Goal: Task Accomplishment & Management: Manage account settings

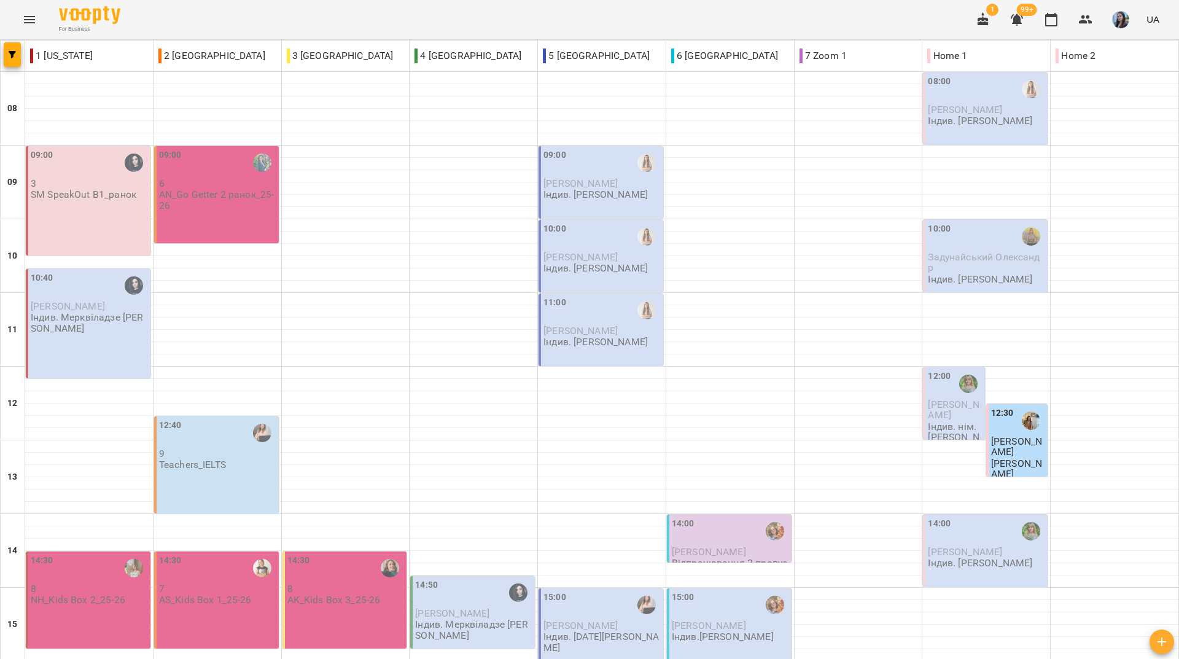
scroll to position [452, 0]
click at [421, 15] on div "For Business 1 99+ UA" at bounding box center [589, 19] width 1179 height 39
click at [374, 12] on div "For Business 1 99+ UA" at bounding box center [589, 19] width 1179 height 39
click at [533, 26] on div "For Business 1 99+ UA" at bounding box center [589, 19] width 1179 height 39
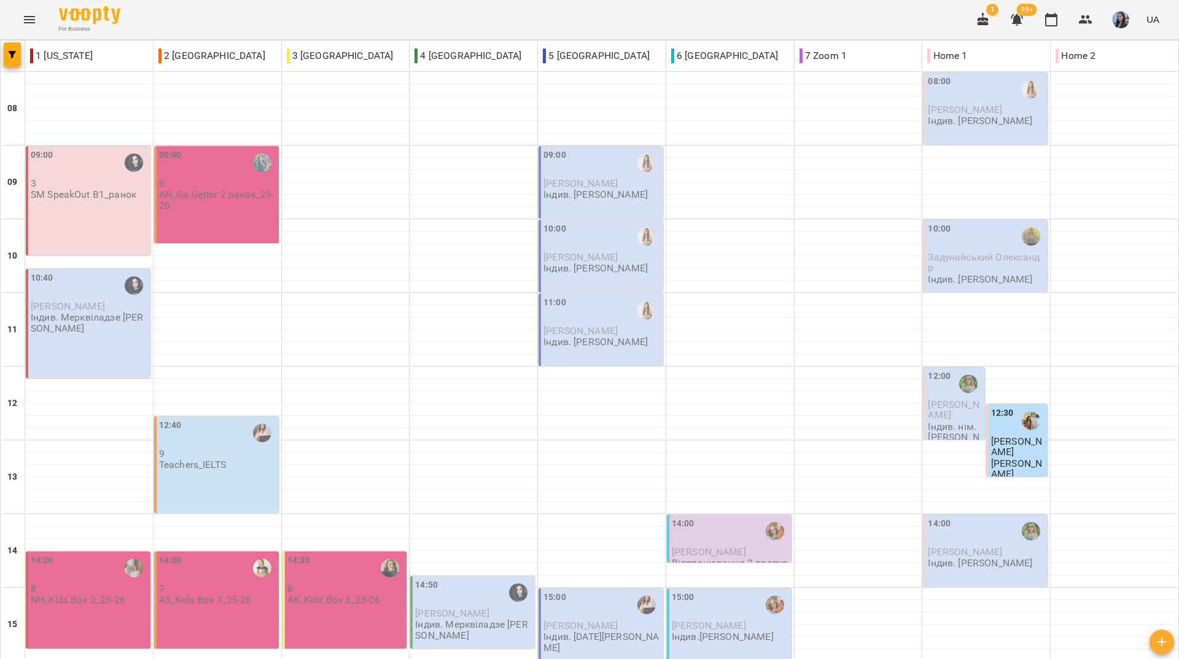
scroll to position [452, 0]
click at [516, 17] on div "For Business 1 99+ UA" at bounding box center [589, 19] width 1179 height 39
click at [648, 15] on div "For Business 1 99+ UA" at bounding box center [589, 19] width 1179 height 39
click at [501, 22] on div "For Business 1 99+ UA" at bounding box center [589, 19] width 1179 height 39
click at [580, 9] on div "For Business 1 99+ UA" at bounding box center [589, 19] width 1179 height 39
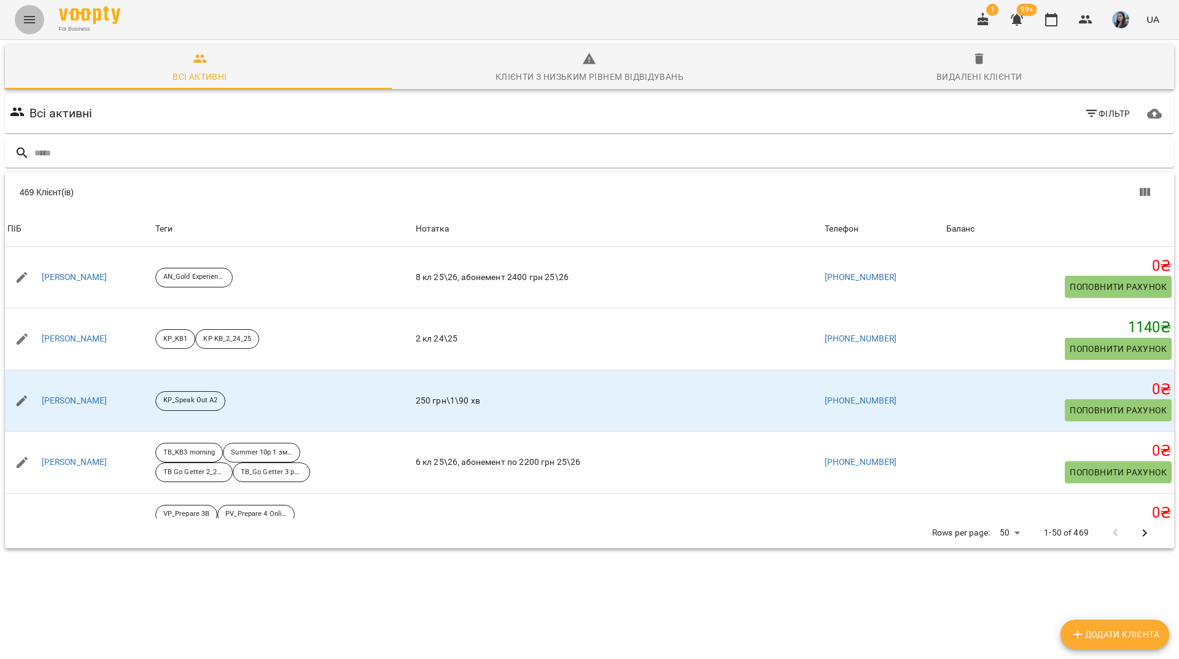
click at [28, 25] on icon "Menu" at bounding box center [29, 19] width 15 height 15
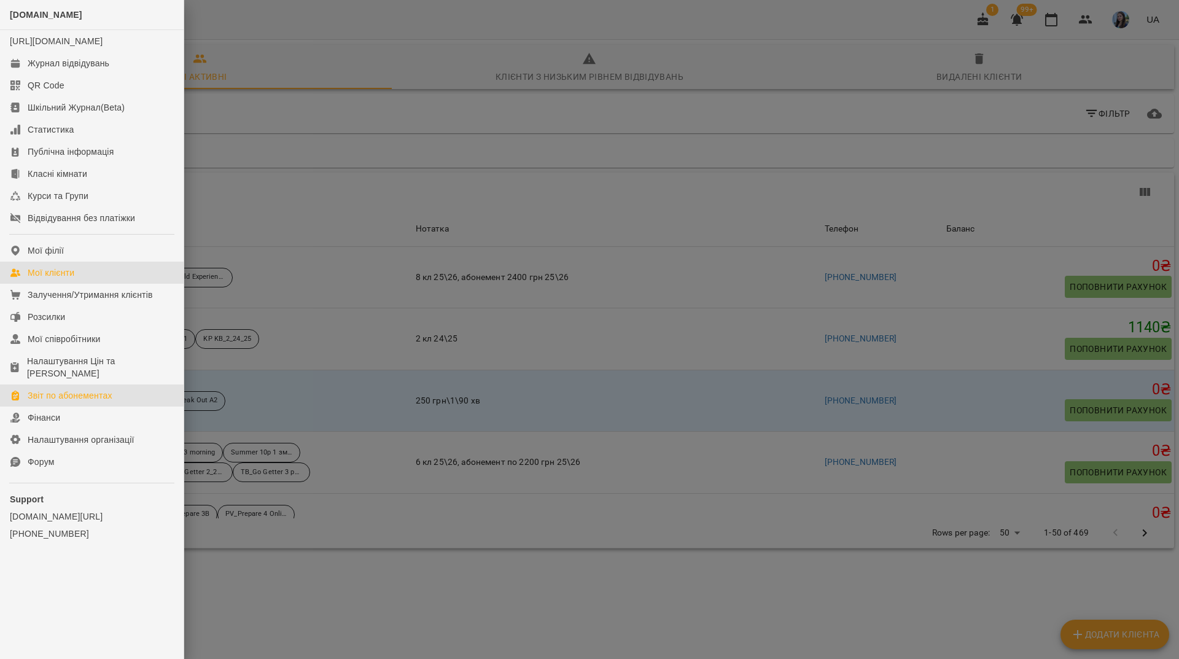
click at [73, 397] on div "Звіт по абонементах" at bounding box center [70, 395] width 85 height 12
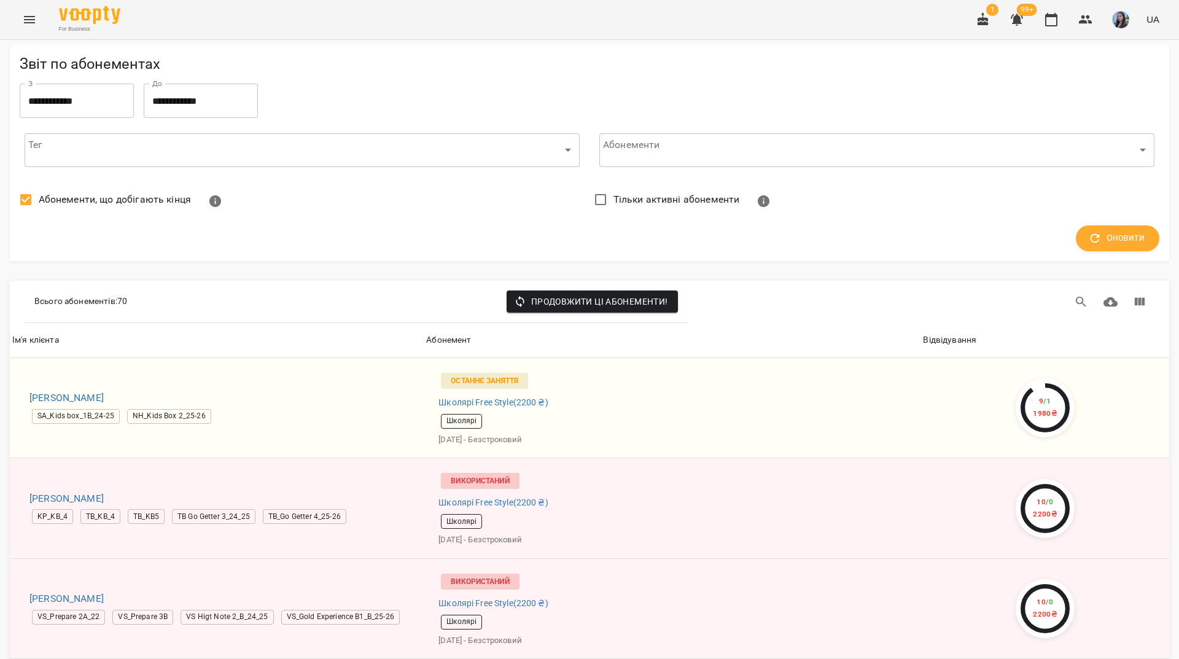
scroll to position [123, 0]
click at [475, 14] on div "For Business 1 99+ UA" at bounding box center [589, 19] width 1179 height 39
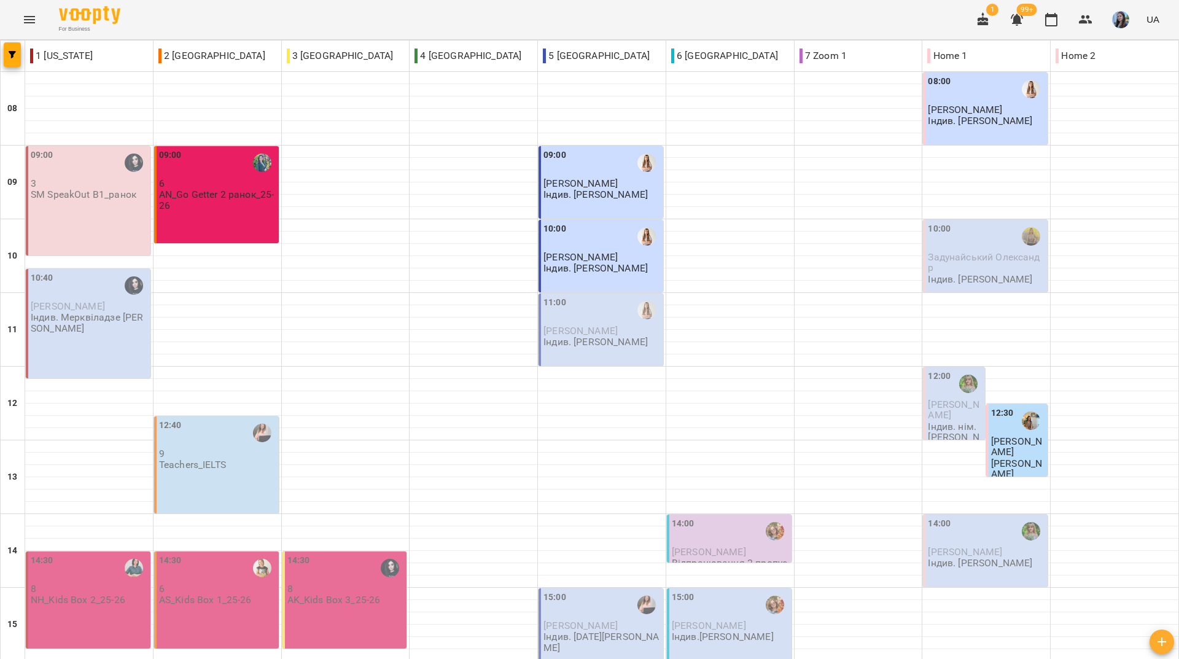
scroll to position [452, 0]
click at [554, 8] on div "For Business 1 99+ UA" at bounding box center [589, 19] width 1179 height 39
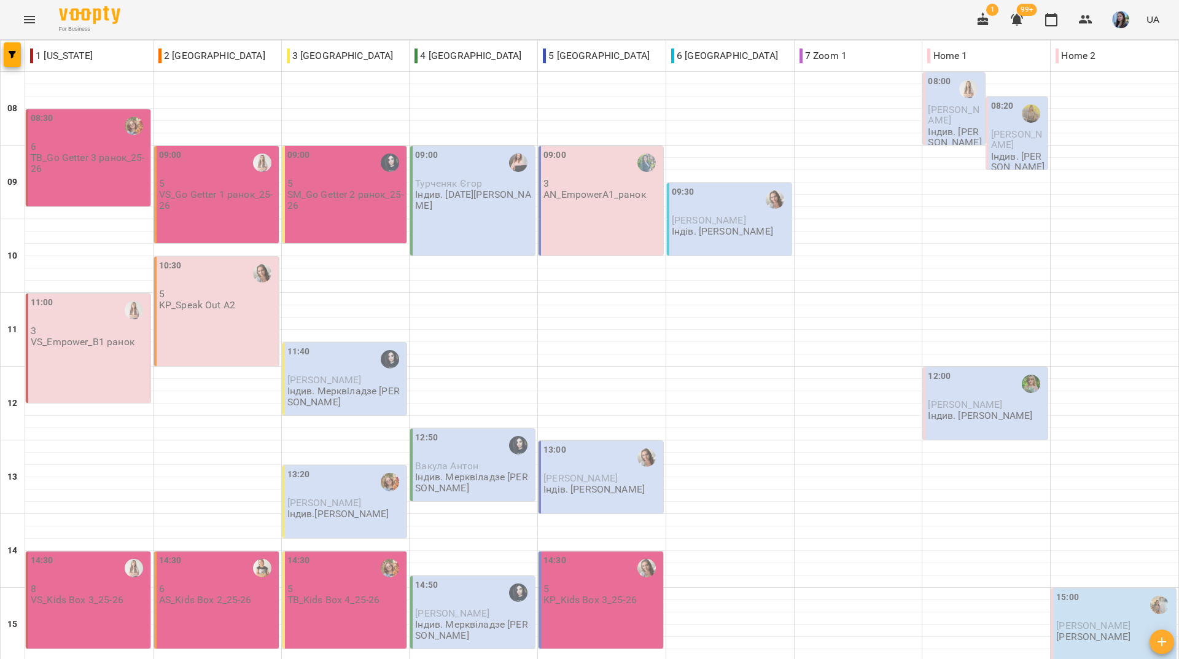
scroll to position [430, 0]
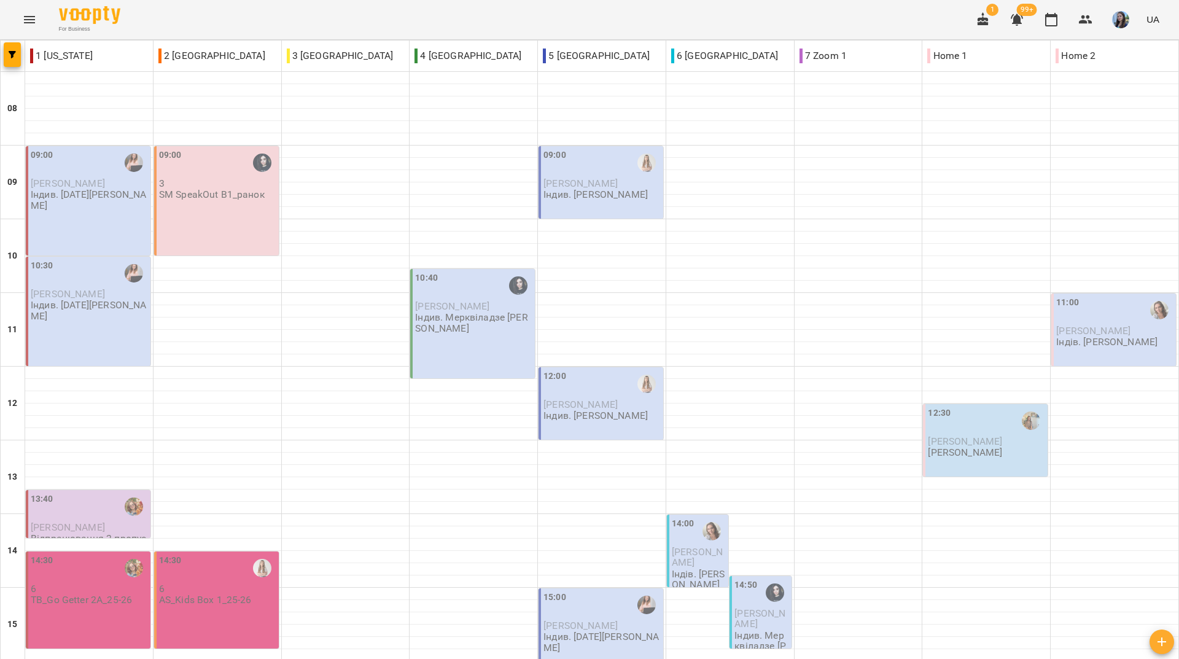
scroll to position [368, 0]
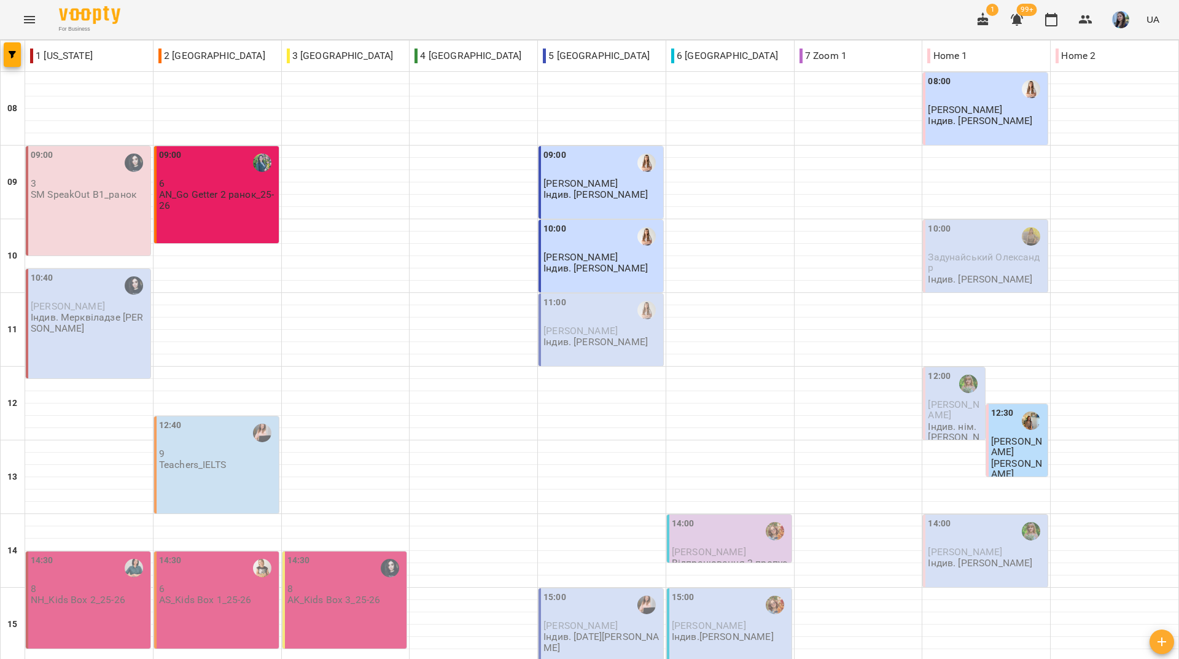
drag, startPoint x: 464, startPoint y: 15, endPoint x: 468, endPoint y: 21, distance: 6.6
click at [464, 15] on div "For Business 1 99+ UA" at bounding box center [589, 19] width 1179 height 39
click at [499, 12] on div "For Business 1 99+ UA" at bounding box center [589, 19] width 1179 height 39
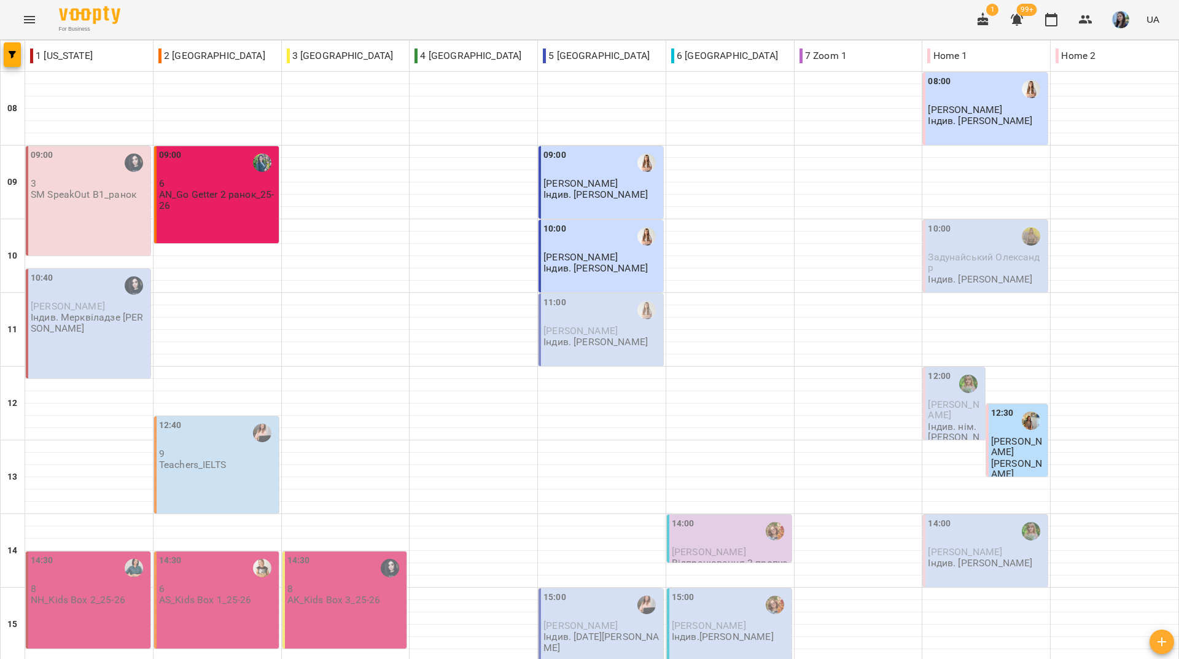
click at [498, 18] on div "For Business 1 99+ UA" at bounding box center [589, 19] width 1179 height 39
click at [471, 9] on div "For Business 1 99+ UA" at bounding box center [589, 19] width 1179 height 39
click at [542, 19] on div "For Business 1 99+ UA" at bounding box center [589, 19] width 1179 height 39
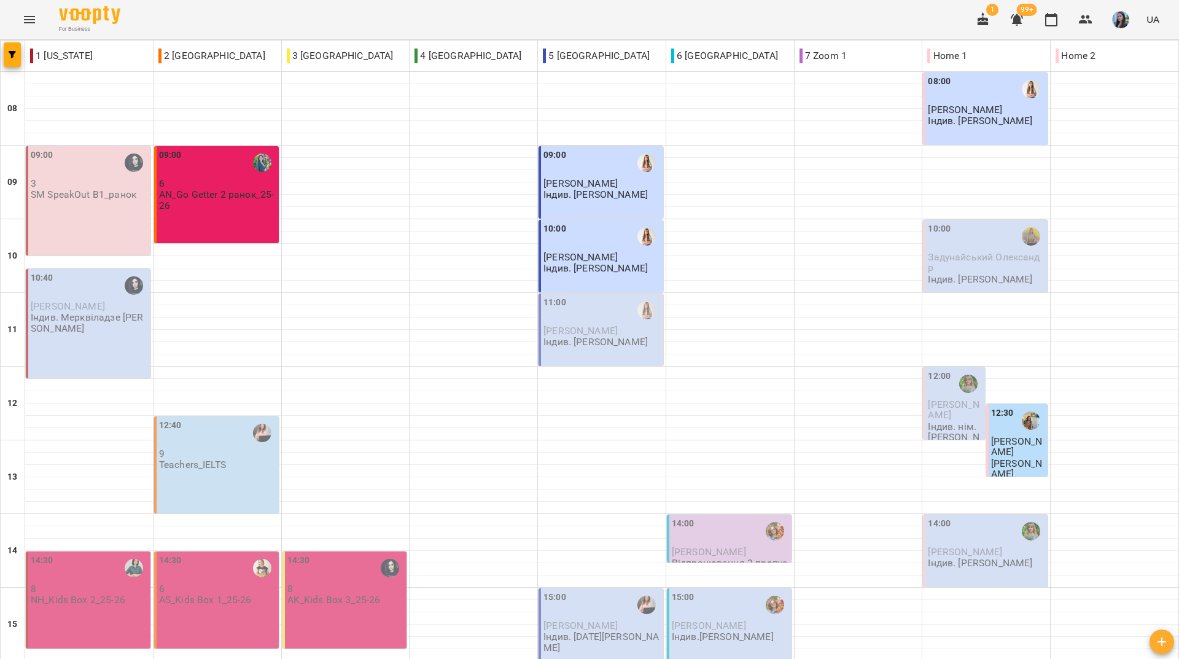
click at [504, 7] on div "For Business 1 99+ UA" at bounding box center [589, 19] width 1179 height 39
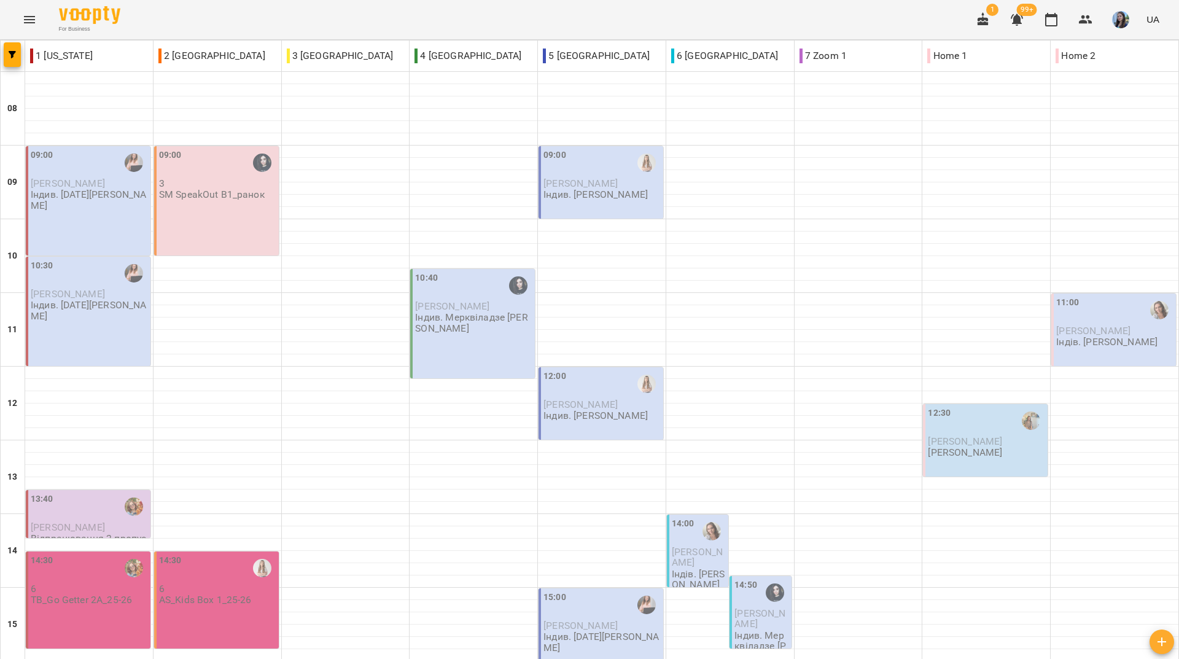
scroll to position [430, 0]
click at [324, 31] on div "For Business 1 99+ UA" at bounding box center [589, 19] width 1179 height 39
drag, startPoint x: 495, startPoint y: 14, endPoint x: 489, endPoint y: 10, distance: 7.7
click at [490, 11] on div "For Business 1 99+ UA" at bounding box center [589, 19] width 1179 height 39
click at [523, 2] on div "For Business 1 99+ UA" at bounding box center [589, 19] width 1179 height 39
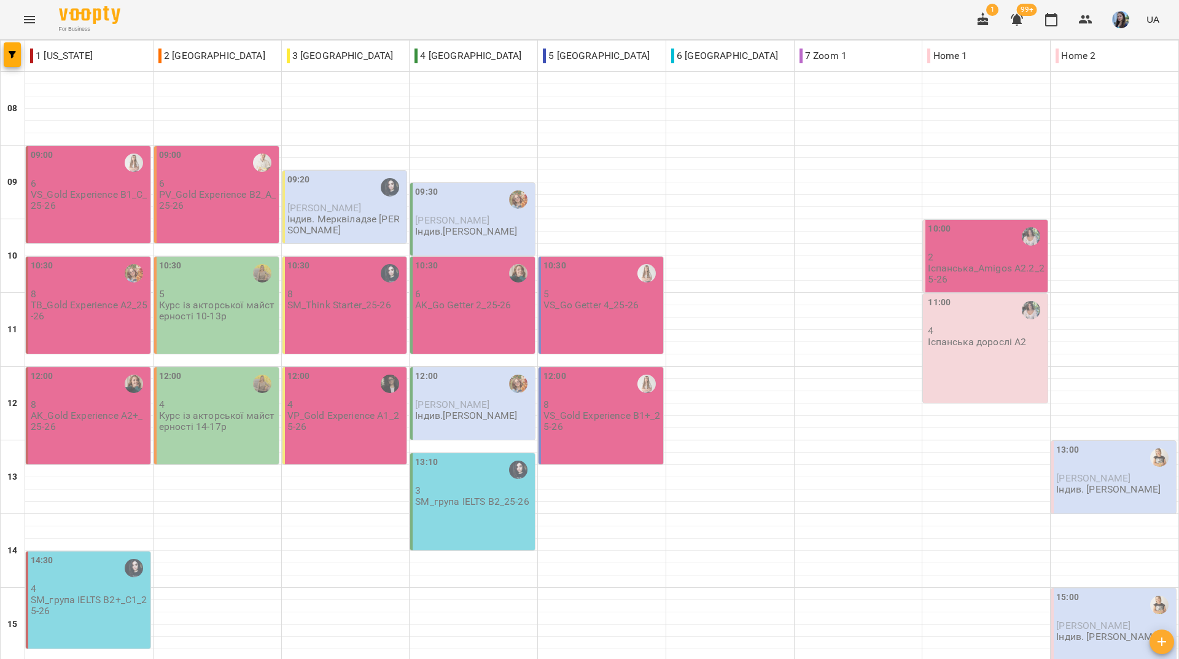
click at [537, 20] on div "For Business 1 99+ UA" at bounding box center [589, 19] width 1179 height 39
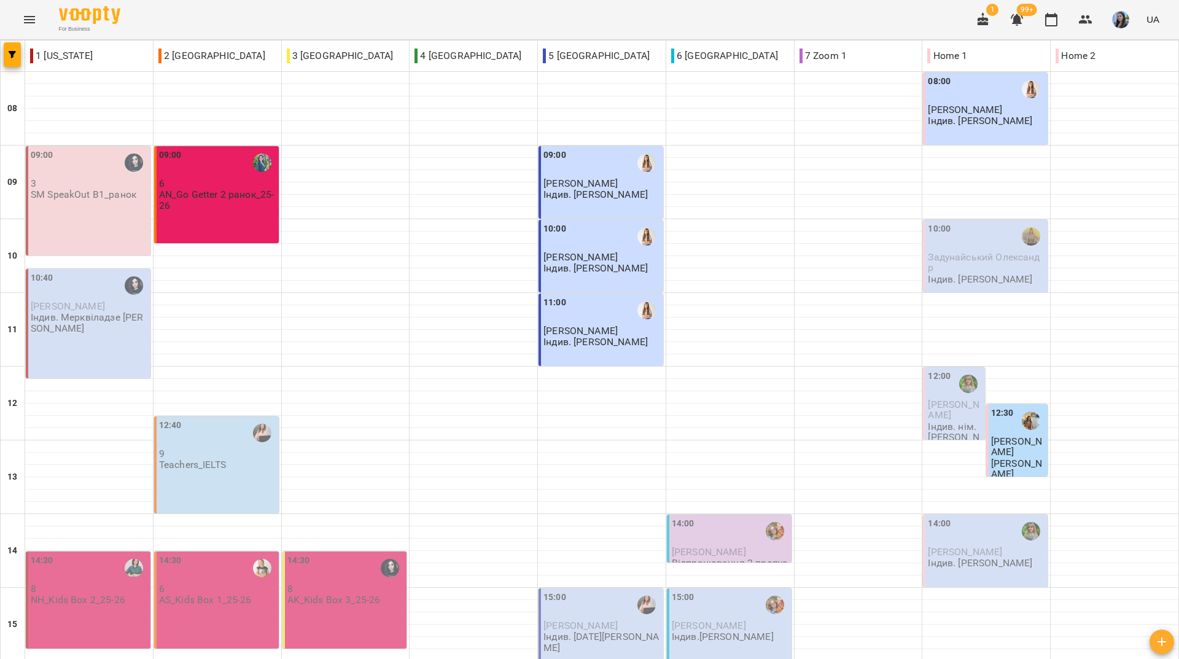
scroll to position [61, 0]
click at [242, 8] on div "For Business 1 99+ UA" at bounding box center [589, 19] width 1179 height 39
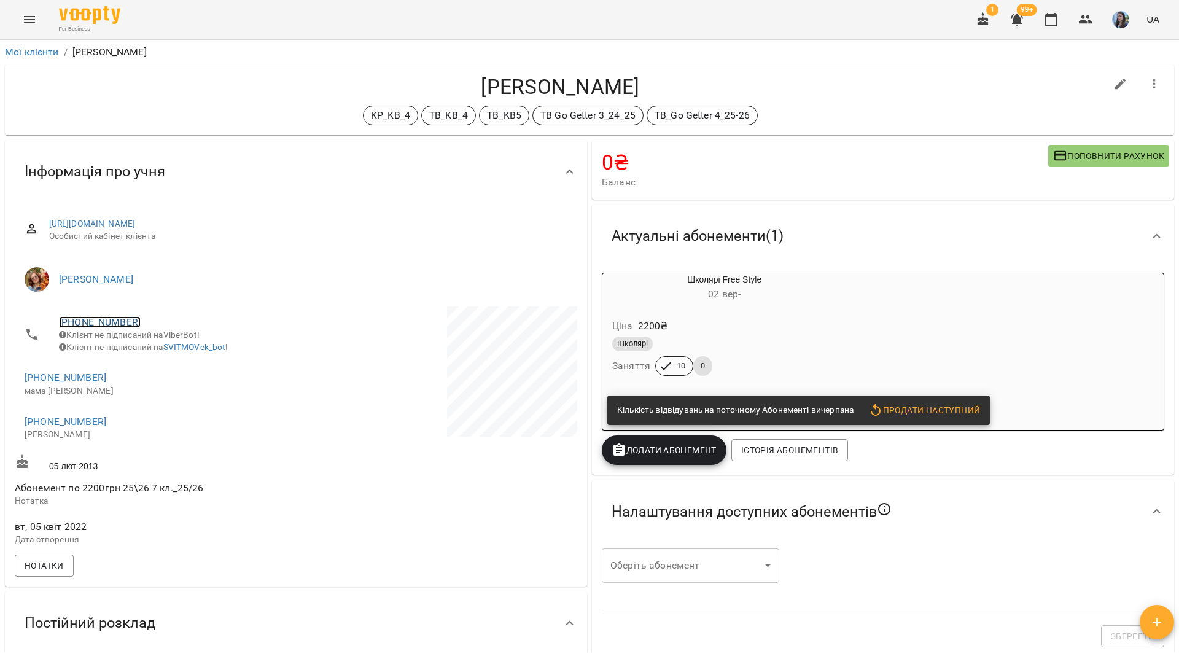
click at [120, 321] on link "[PHONE_NUMBER]" at bounding box center [100, 322] width 82 height 12
click at [152, 349] on img at bounding box center [150, 345] width 18 height 18
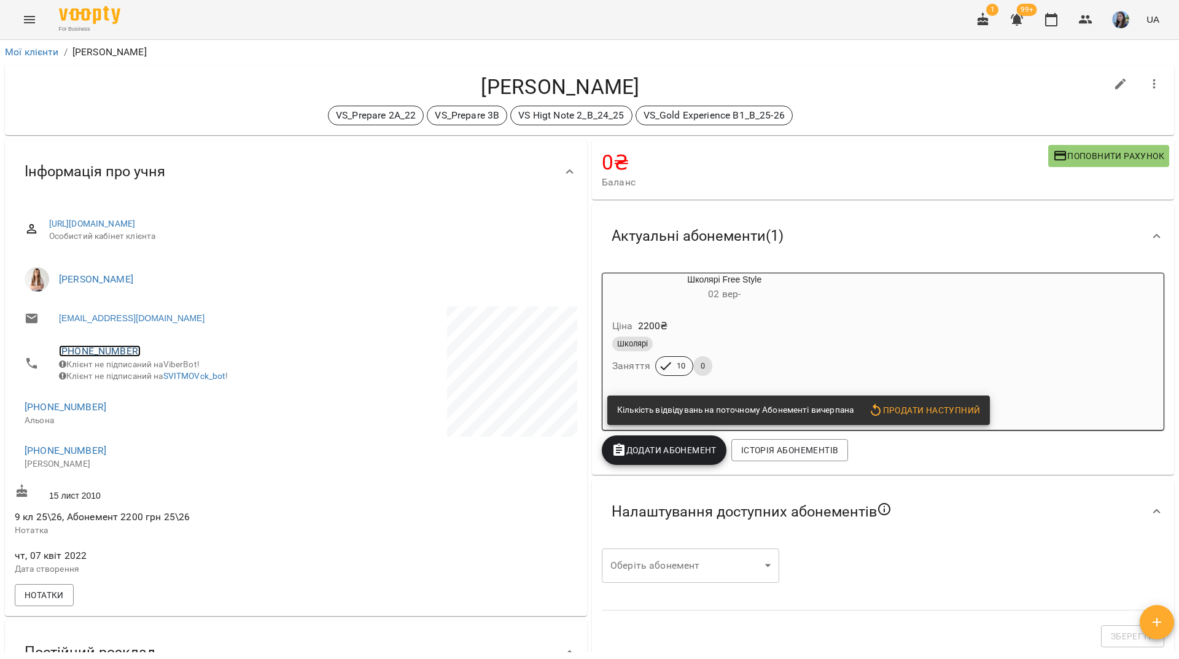
click at [123, 349] on link "[PHONE_NUMBER]" at bounding box center [100, 351] width 82 height 12
click at [155, 379] on img at bounding box center [150, 375] width 18 height 18
click at [239, 120] on div "VS_Prepare 2A_22 VS_Prepare 3B VS Higt Note 2_B_24_25 VS_Gold Experience B1_B_2…" at bounding box center [560, 116] width 1091 height 20
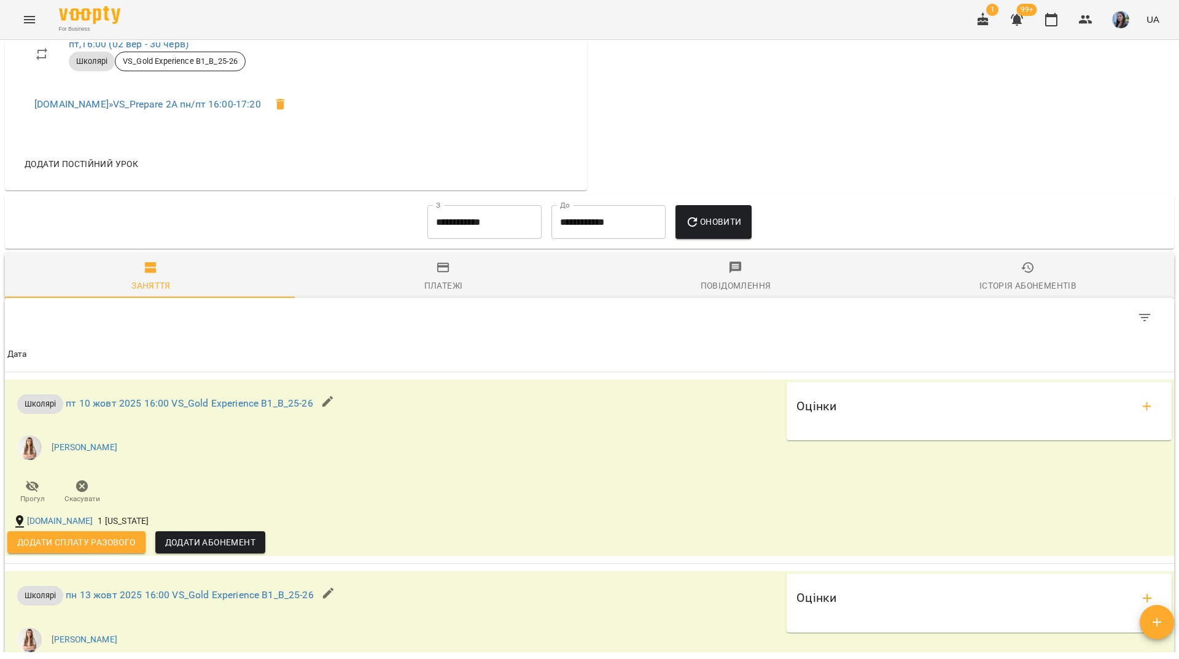
scroll to position [859, 0]
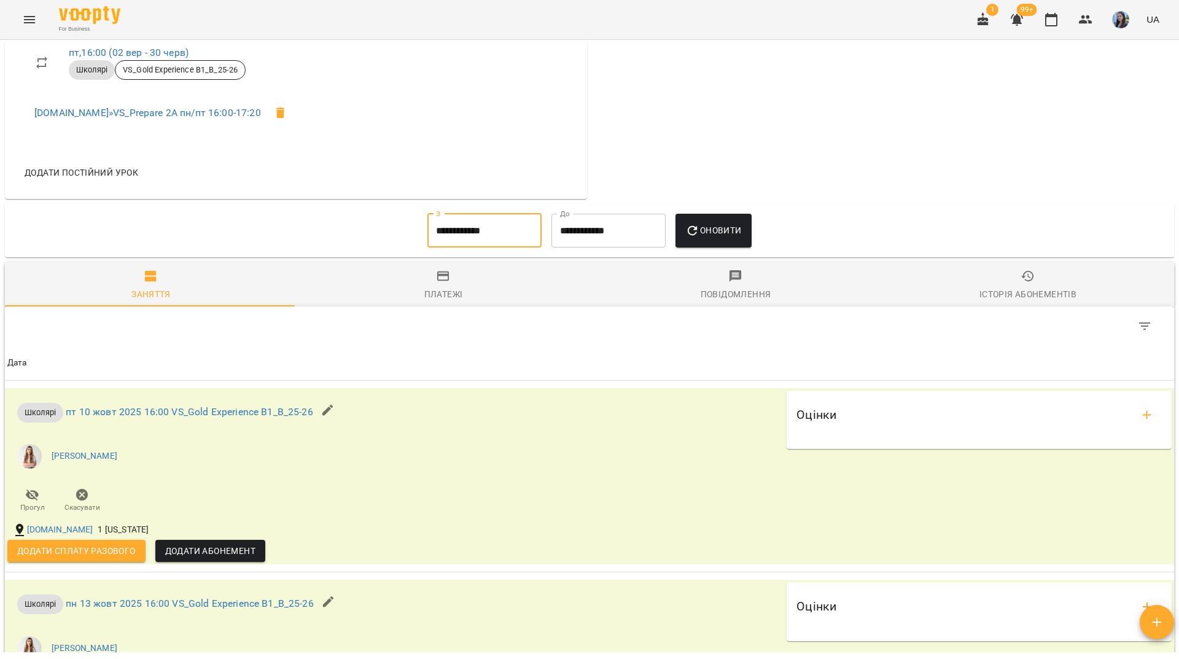
click at [494, 241] on input "**********" at bounding box center [484, 231] width 114 height 34
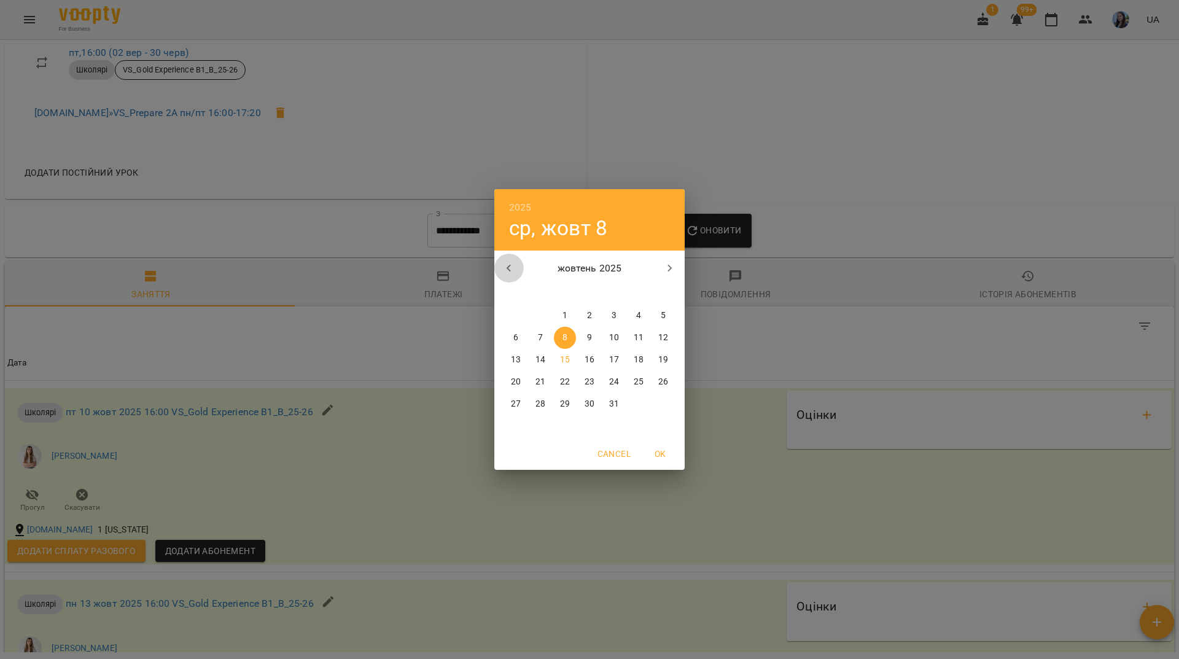
click at [510, 263] on icon "button" at bounding box center [509, 268] width 15 height 15
click at [515, 310] on p "1" at bounding box center [515, 315] width 5 height 12
type input "**********"
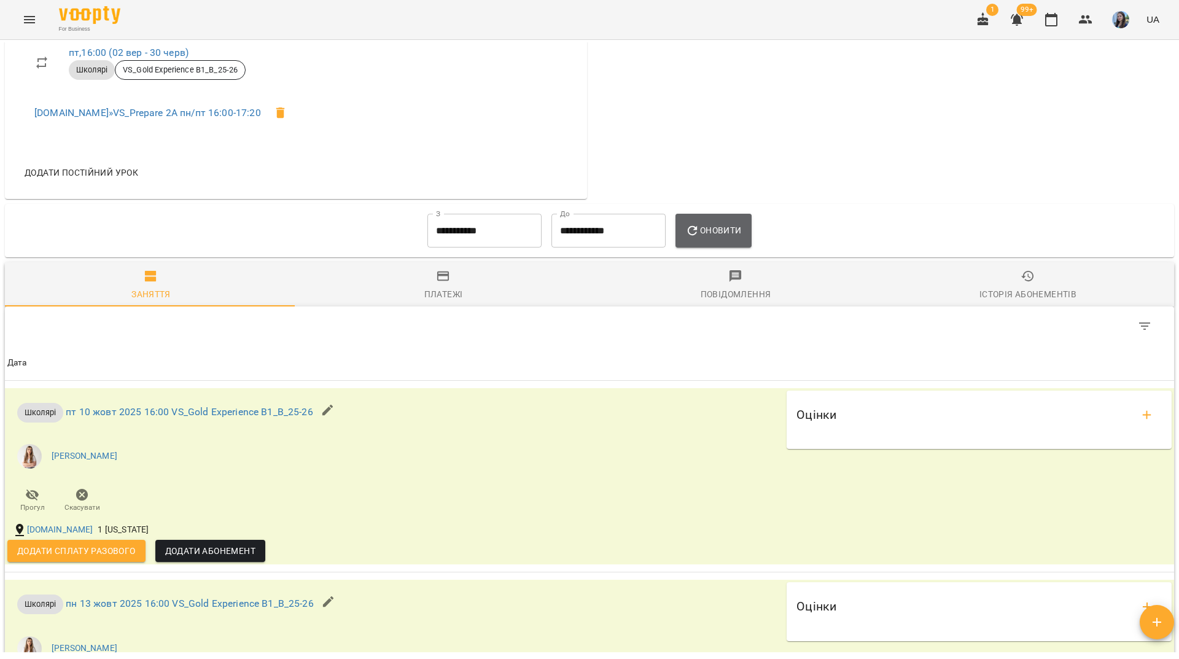
click at [694, 233] on icon "button" at bounding box center [692, 230] width 15 height 15
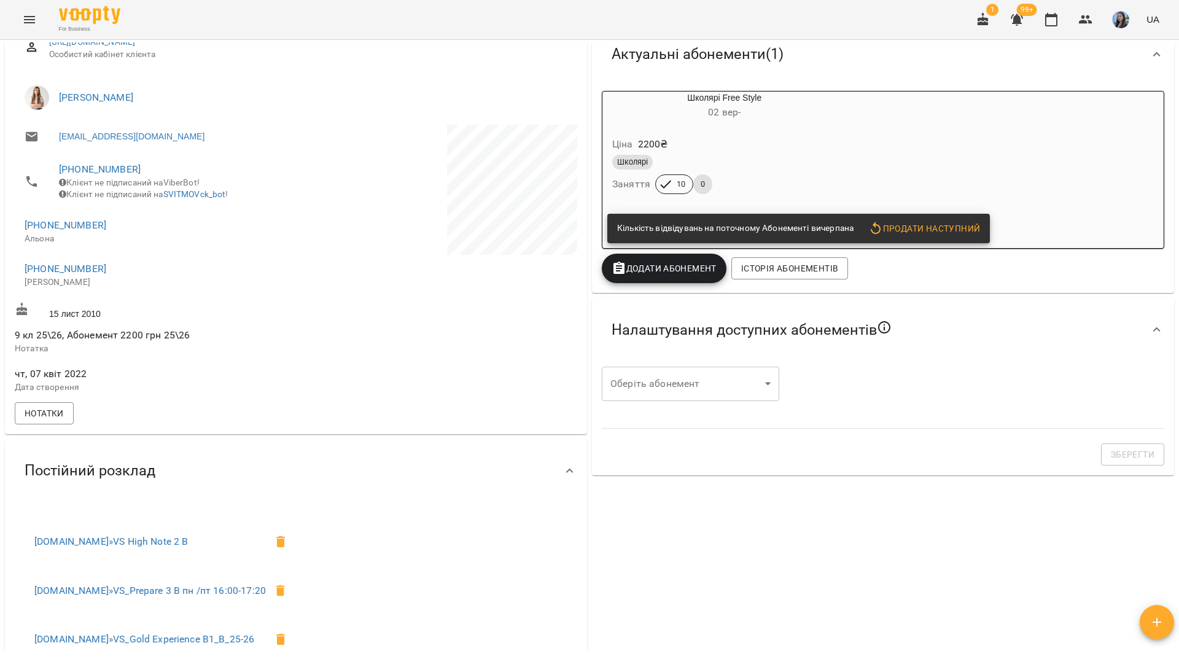
scroll to position [29, 0]
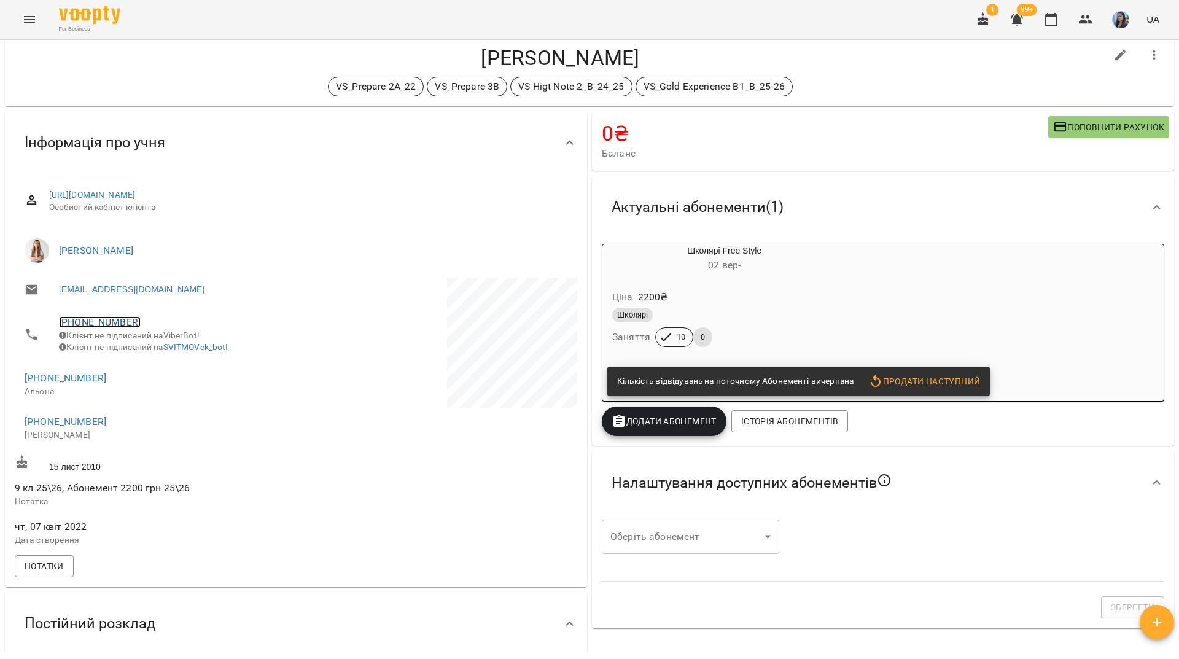
click at [93, 325] on link "+380971107246" at bounding box center [100, 322] width 82 height 12
click at [145, 353] on img at bounding box center [150, 346] width 18 height 18
click at [342, 28] on div "For Business 1 99+ UA" at bounding box center [589, 19] width 1179 height 39
click at [80, 321] on link "+380971107246" at bounding box center [100, 322] width 82 height 12
click at [136, 346] on link at bounding box center [150, 346] width 38 height 26
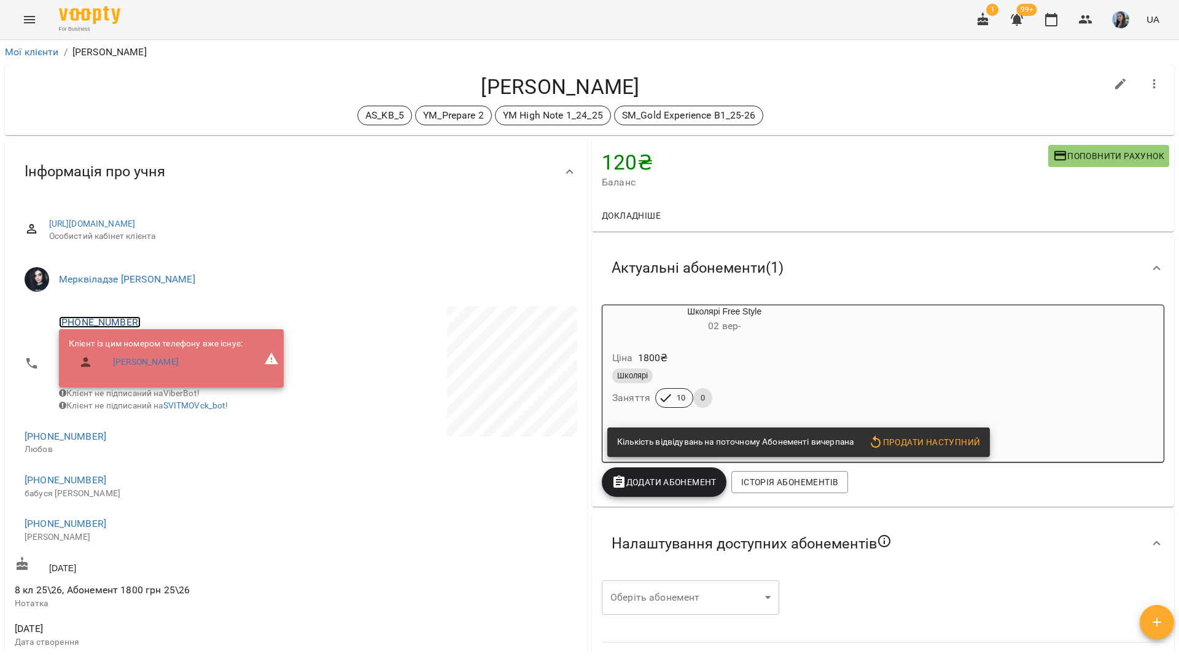
click at [114, 320] on link "[PHONE_NUMBER]" at bounding box center [100, 322] width 82 height 12
click at [145, 343] on img at bounding box center [150, 345] width 18 height 18
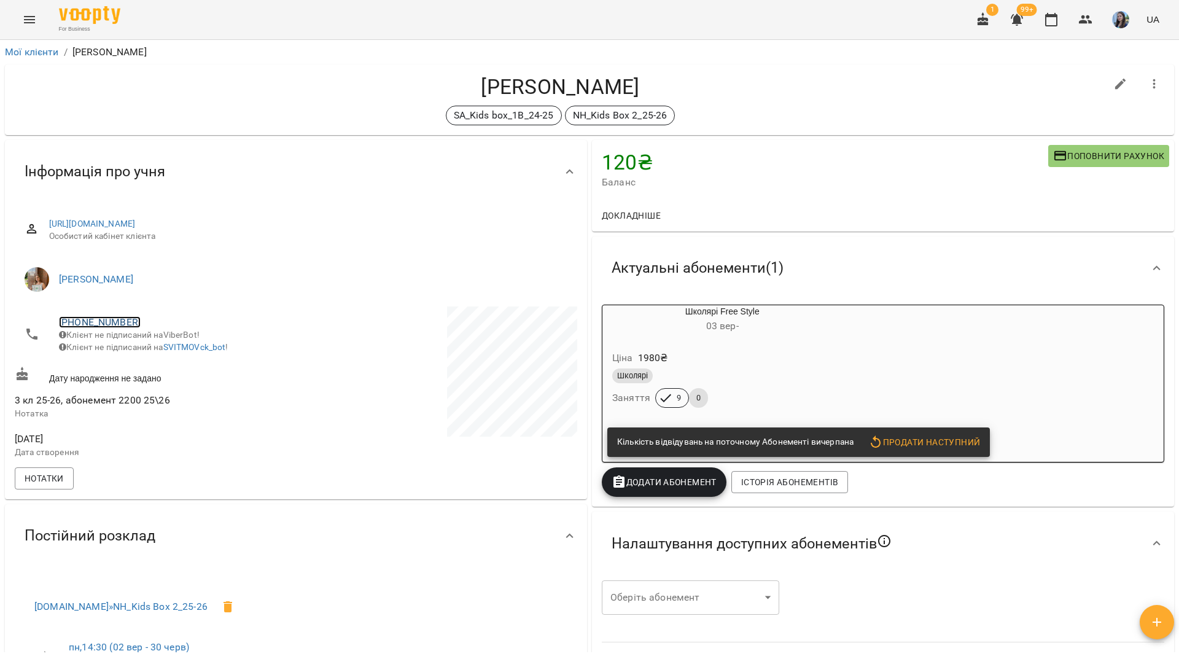
click at [120, 321] on link "[PHONE_NUMBER]" at bounding box center [100, 322] width 82 height 12
click at [158, 343] on img at bounding box center [150, 345] width 18 height 18
drag, startPoint x: 208, startPoint y: 29, endPoint x: 221, endPoint y: 2, distance: 29.9
click at [209, 29] on div "For Business 1 99+ UA" at bounding box center [589, 19] width 1179 height 39
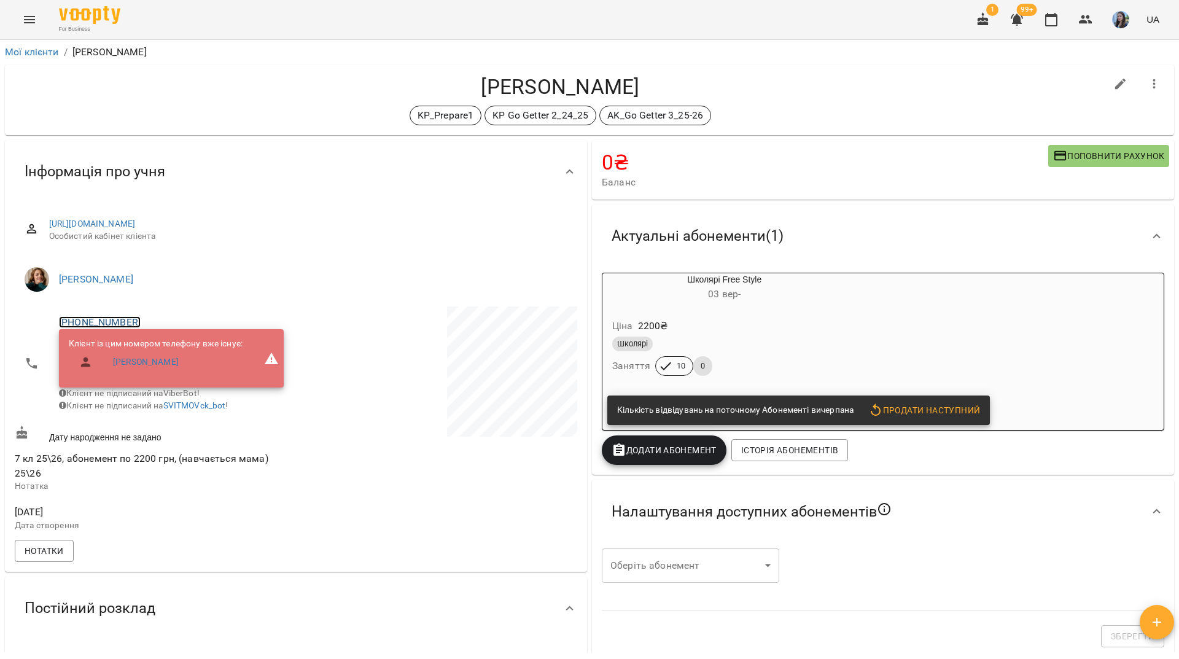
click at [115, 324] on link "[PHONE_NUMBER]" at bounding box center [100, 322] width 82 height 12
click at [150, 347] on img at bounding box center [150, 345] width 18 height 18
click at [150, 97] on h4 "Левенець Кіра" at bounding box center [560, 86] width 1091 height 25
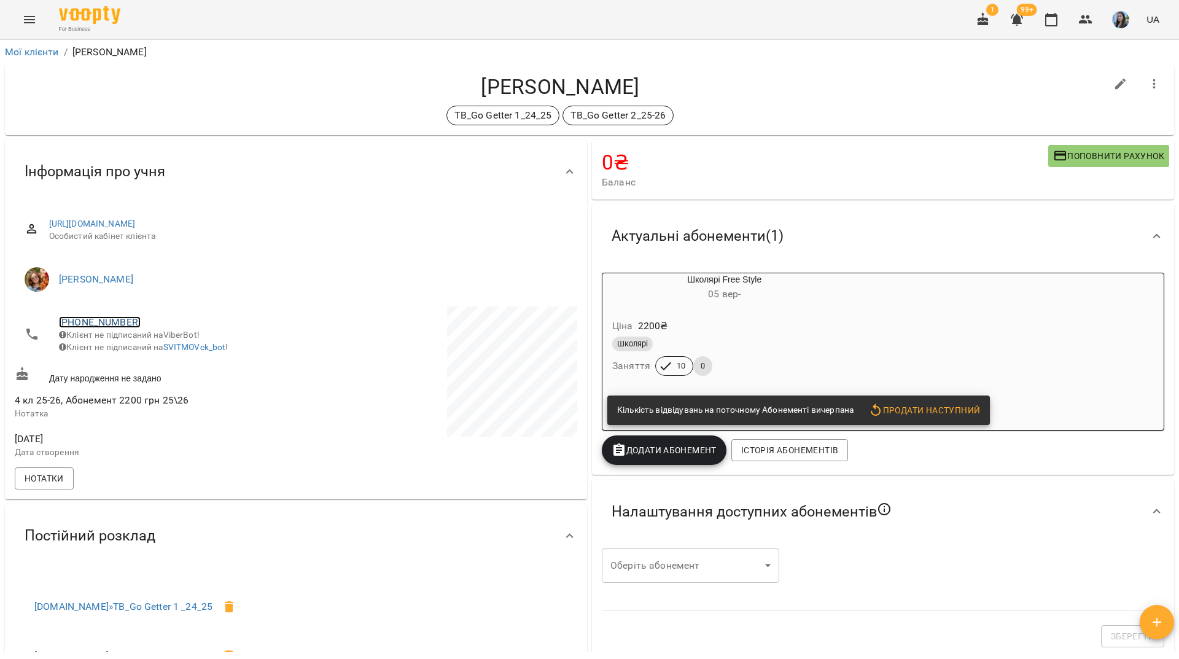
click at [127, 324] on link "+380500561098" at bounding box center [100, 322] width 82 height 12
click at [163, 343] on link at bounding box center [150, 346] width 38 height 26
click at [244, 117] on div "TB_Go Getter 1_24_25 TB_Go Getter 2_25-26" at bounding box center [560, 116] width 1091 height 20
click at [120, 322] on link "+380500561098" at bounding box center [100, 322] width 82 height 12
click at [160, 341] on link at bounding box center [150, 346] width 38 height 26
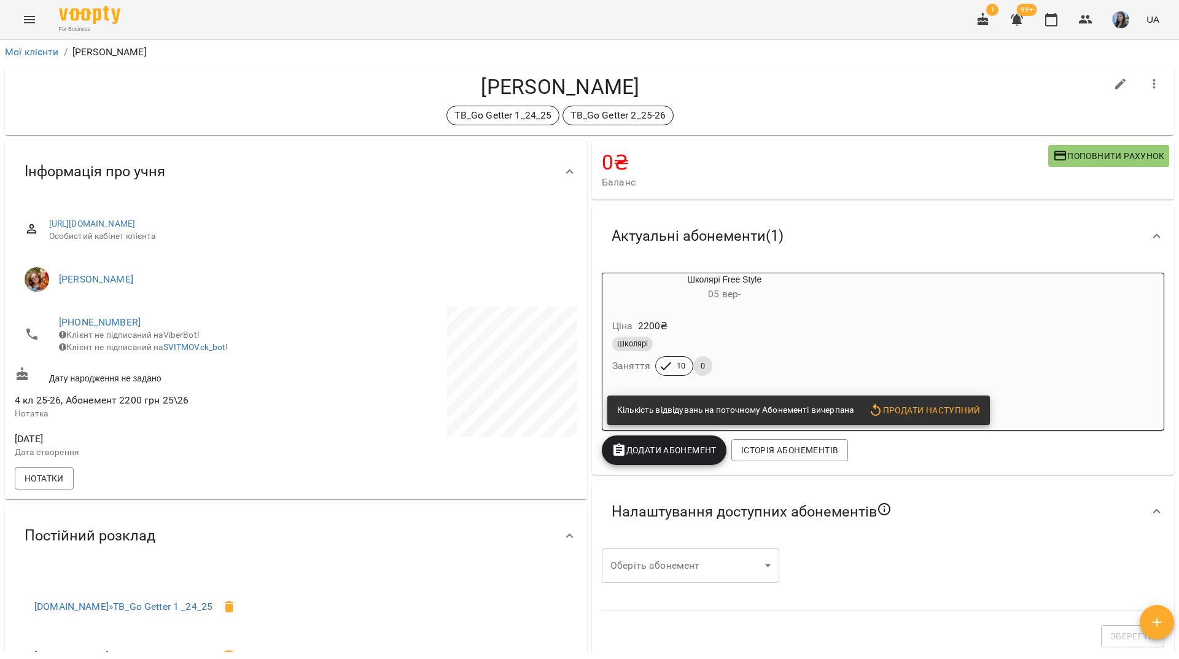
click at [356, 18] on div "For Business 1 99+ UA" at bounding box center [589, 19] width 1179 height 39
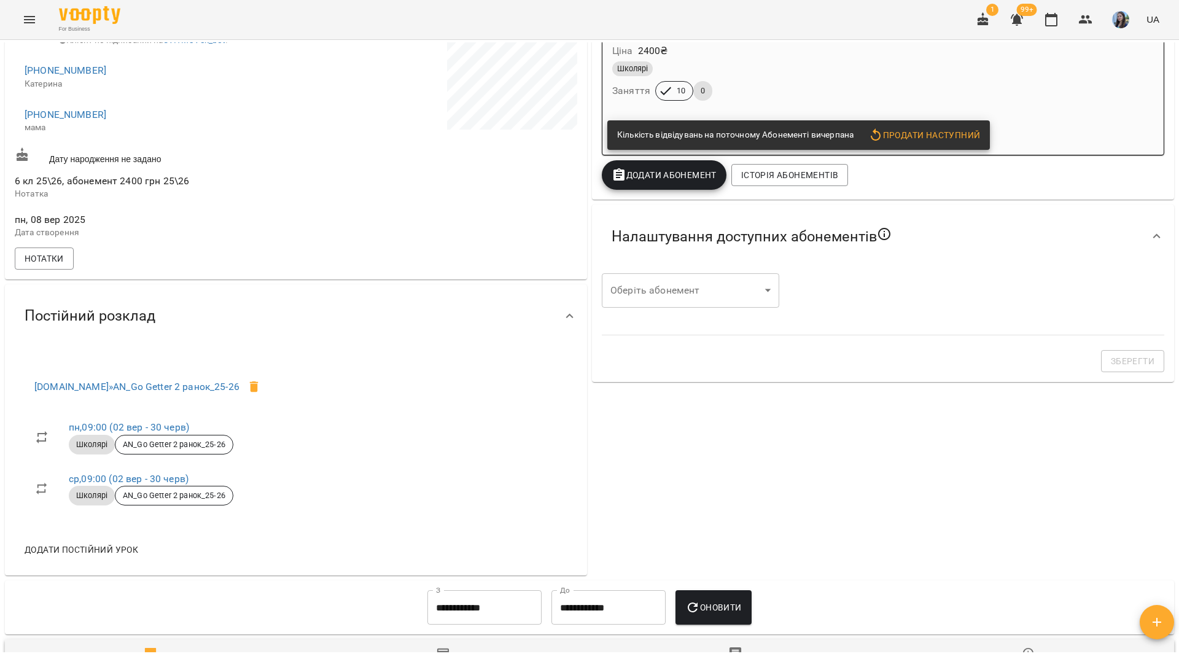
scroll to position [61, 0]
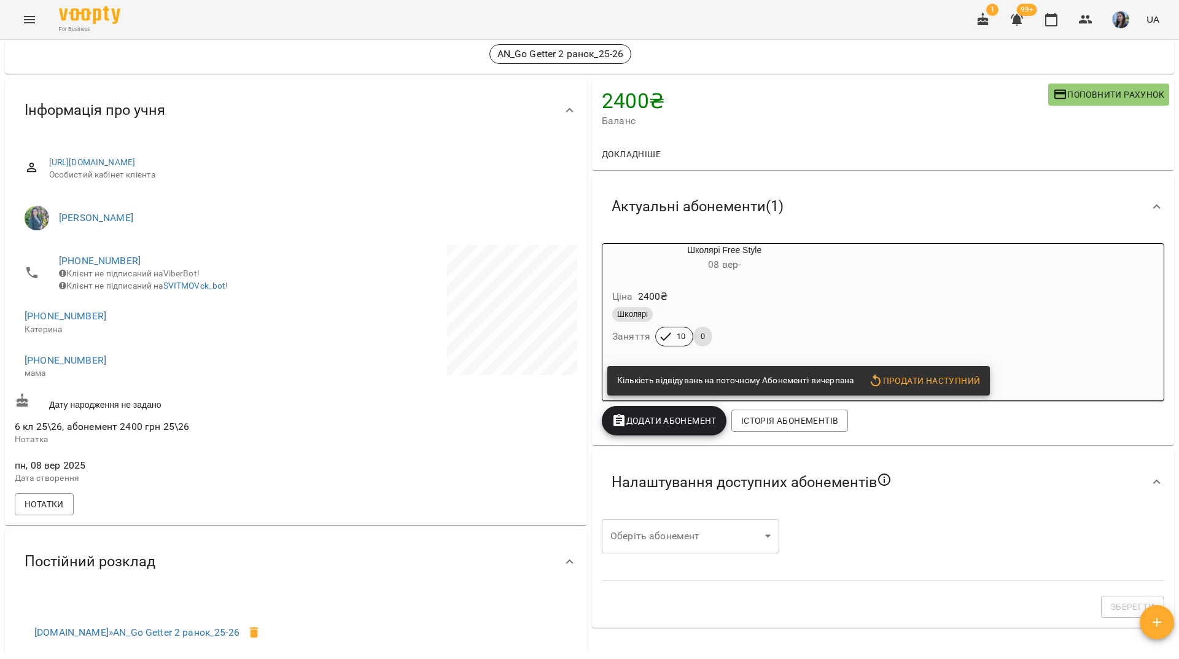
click at [909, 383] on span "Продати наступний" at bounding box center [924, 380] width 112 height 15
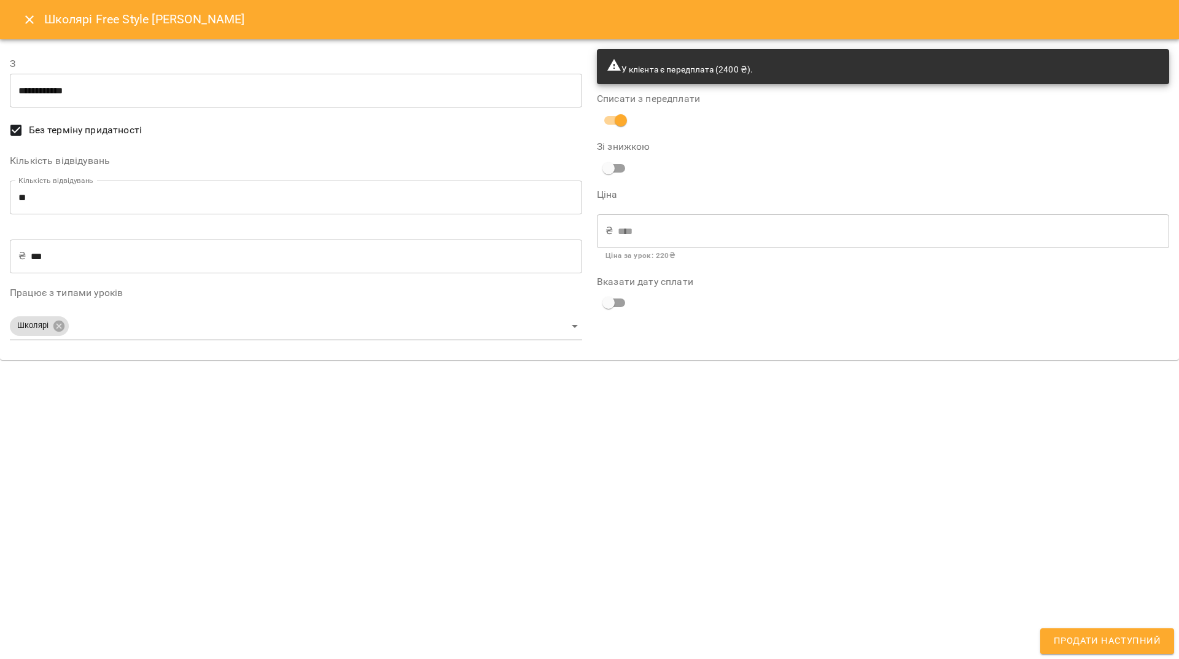
type input "**********"
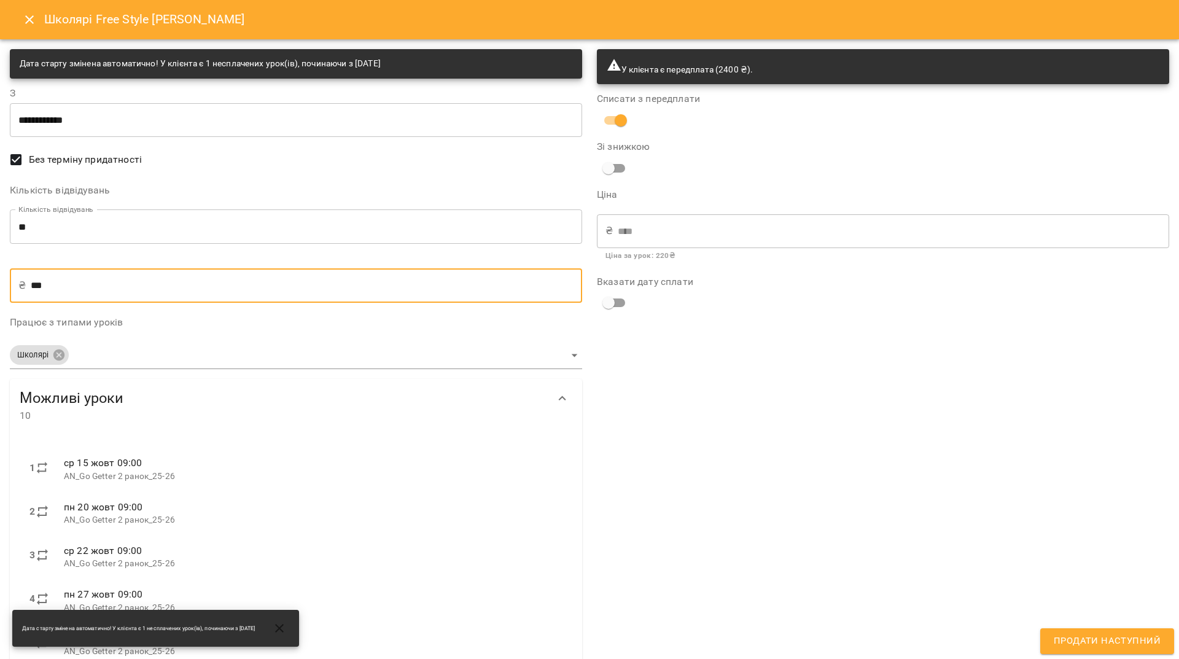
click at [38, 283] on input "***" at bounding box center [306, 285] width 551 height 34
type input "**"
type input "***"
type input "****"
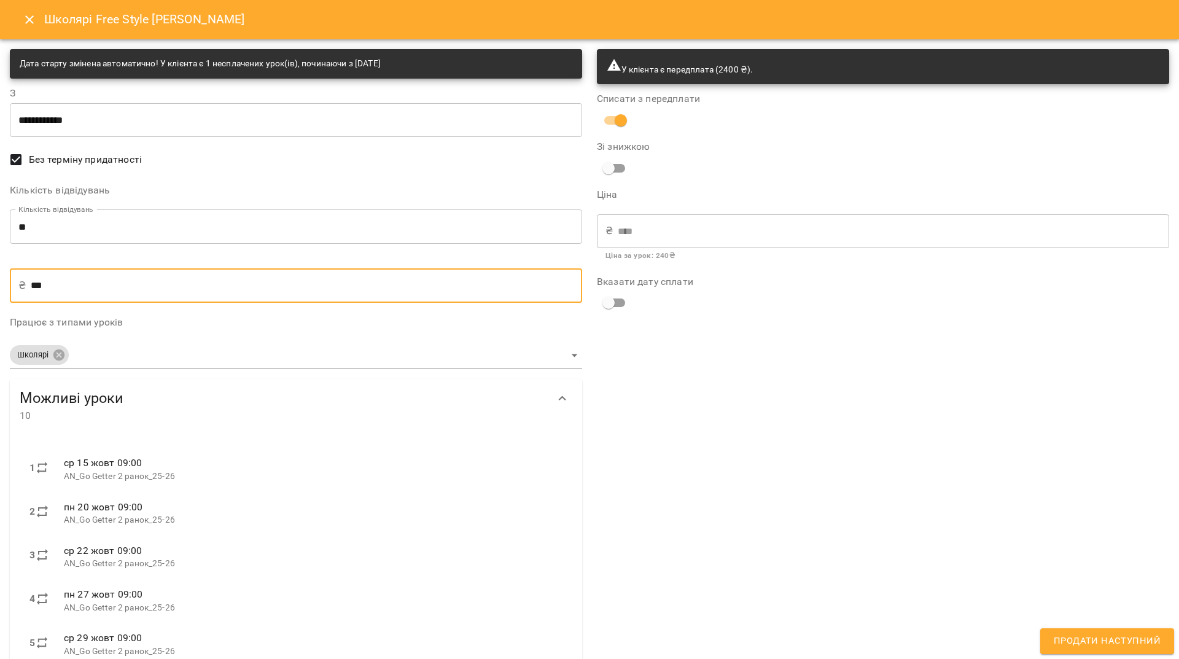
type input "***"
click at [1152, 639] on span "Продати наступний" at bounding box center [1106, 641] width 107 height 16
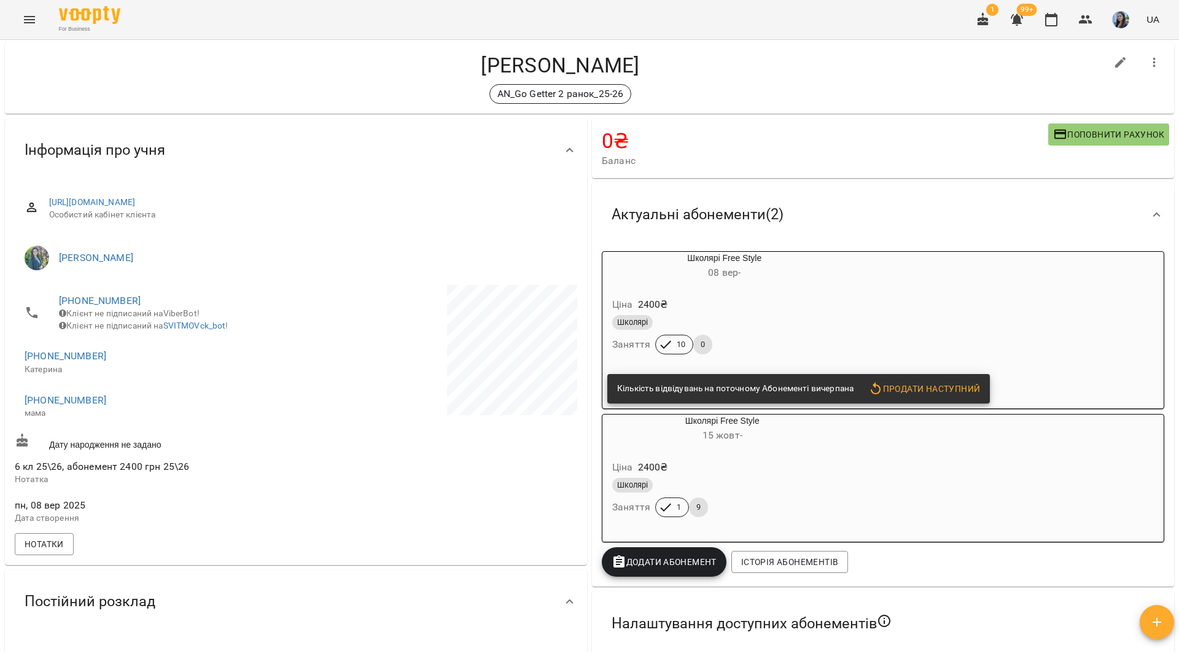
scroll to position [0, 0]
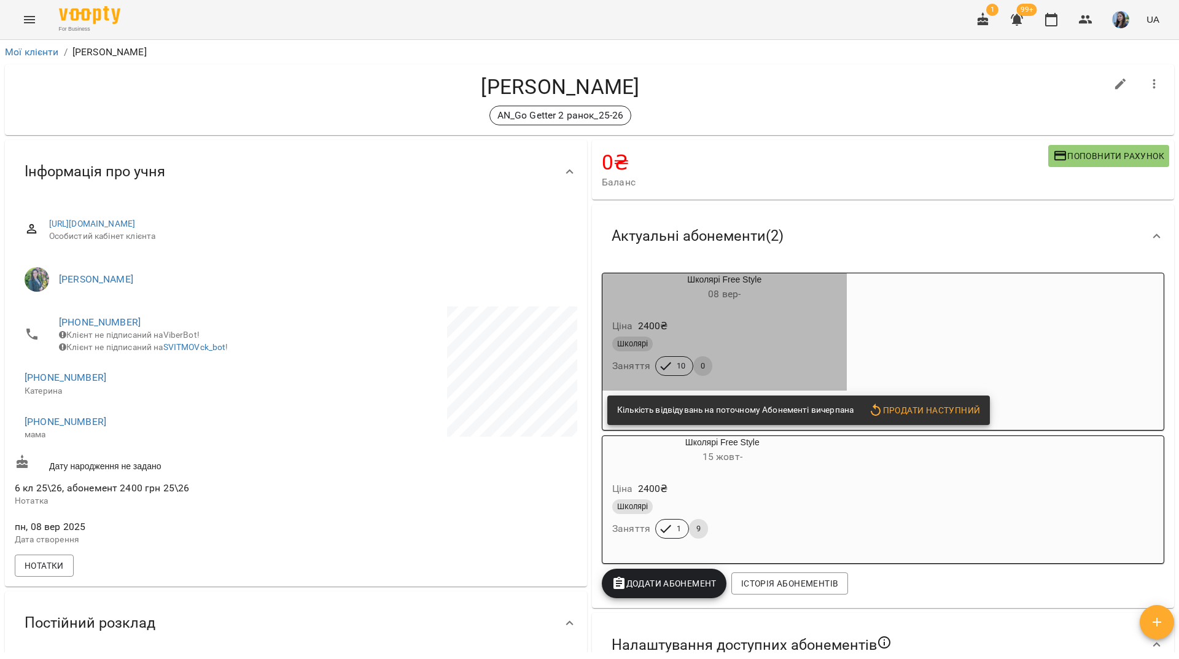
click at [831, 309] on div "Ціна 2400 ₴ Школярі Заняття 10 0" at bounding box center [724, 349] width 244 height 83
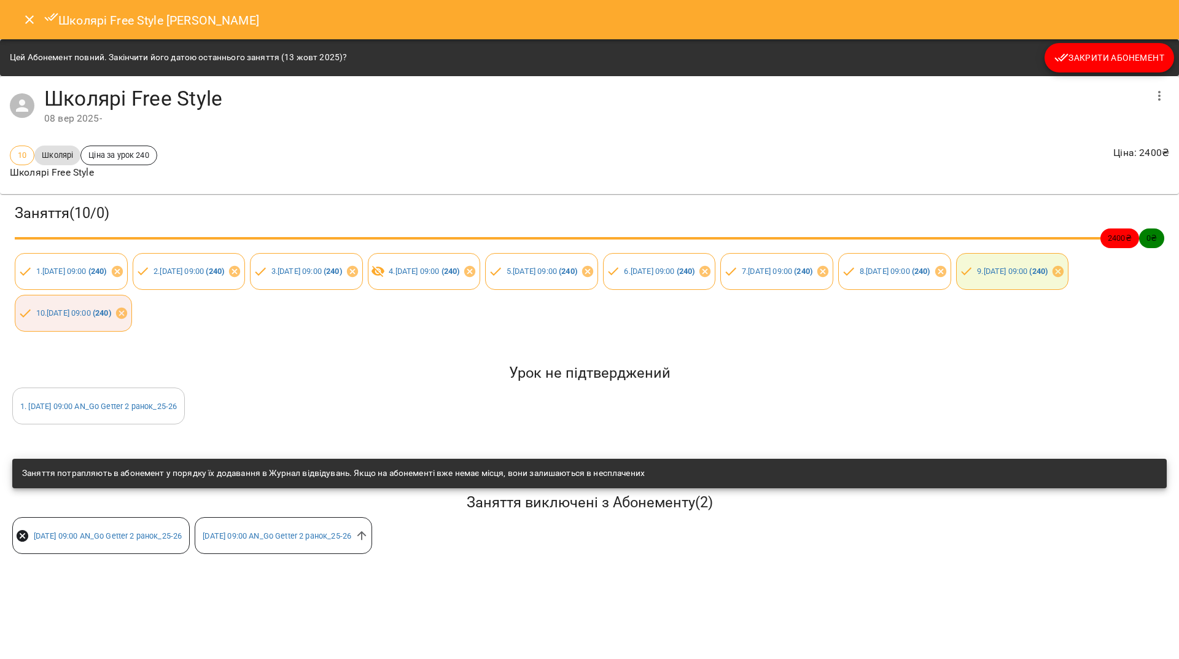
click at [1077, 60] on span "Закрити Абонемент" at bounding box center [1109, 57] width 110 height 15
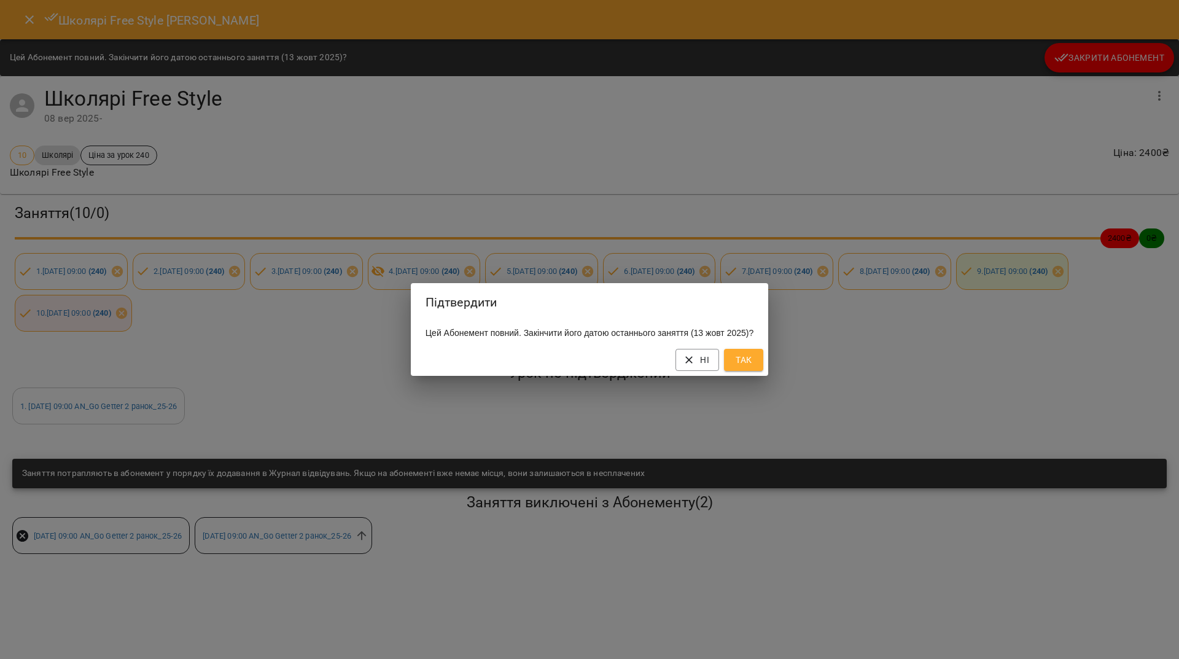
click at [745, 367] on span "Так" at bounding box center [744, 359] width 20 height 15
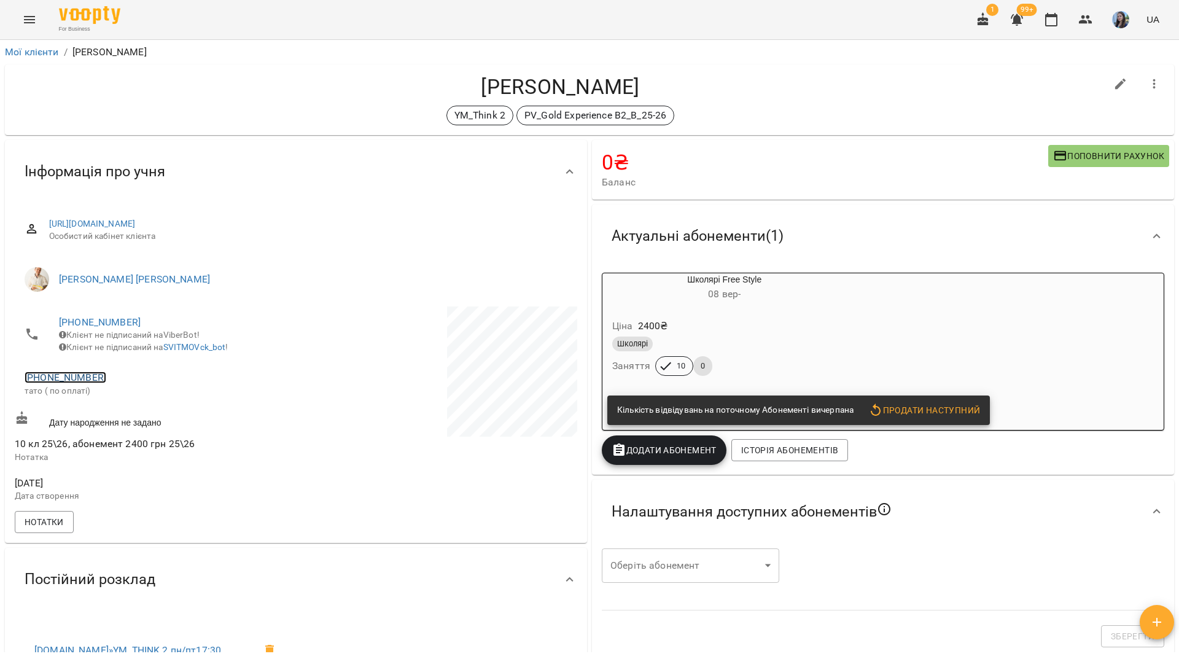
click at [88, 383] on link "[PHONE_NUMBER]" at bounding box center [66, 377] width 82 height 12
click at [329, 392] on div at bounding box center [589, 329] width 1179 height 659
click at [117, 322] on link "+380633527696" at bounding box center [100, 322] width 82 height 12
click at [147, 342] on img at bounding box center [150, 345] width 18 height 18
click at [214, 96] on h4 "Черевко Альбіна" at bounding box center [560, 86] width 1091 height 25
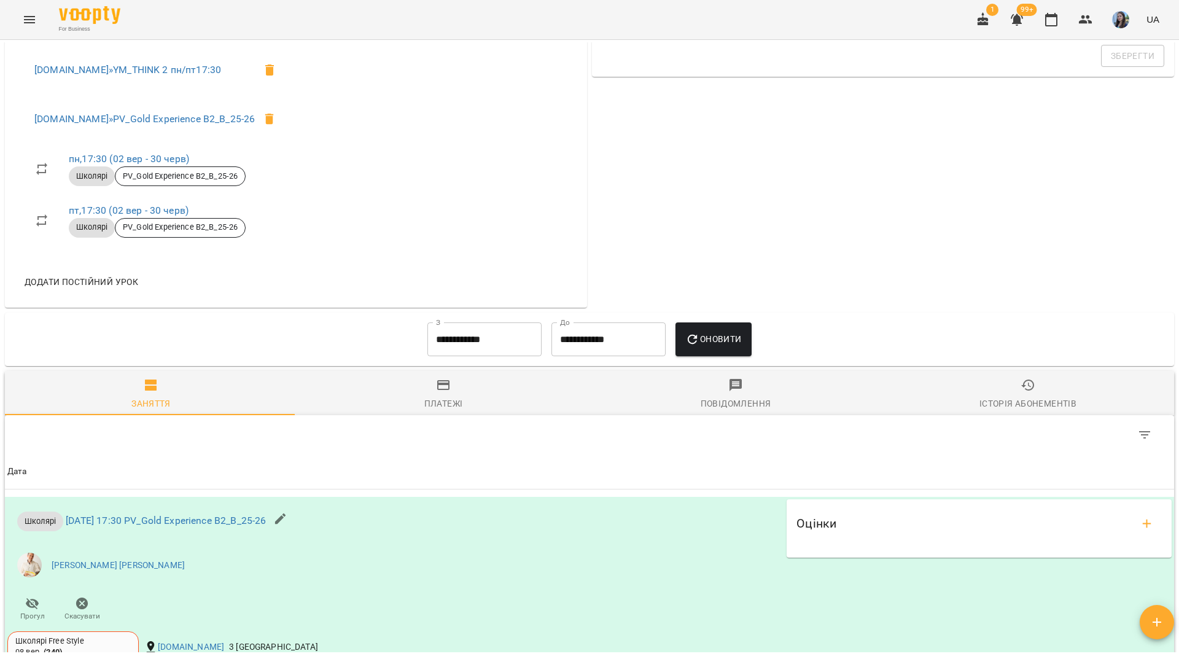
scroll to position [368, 0]
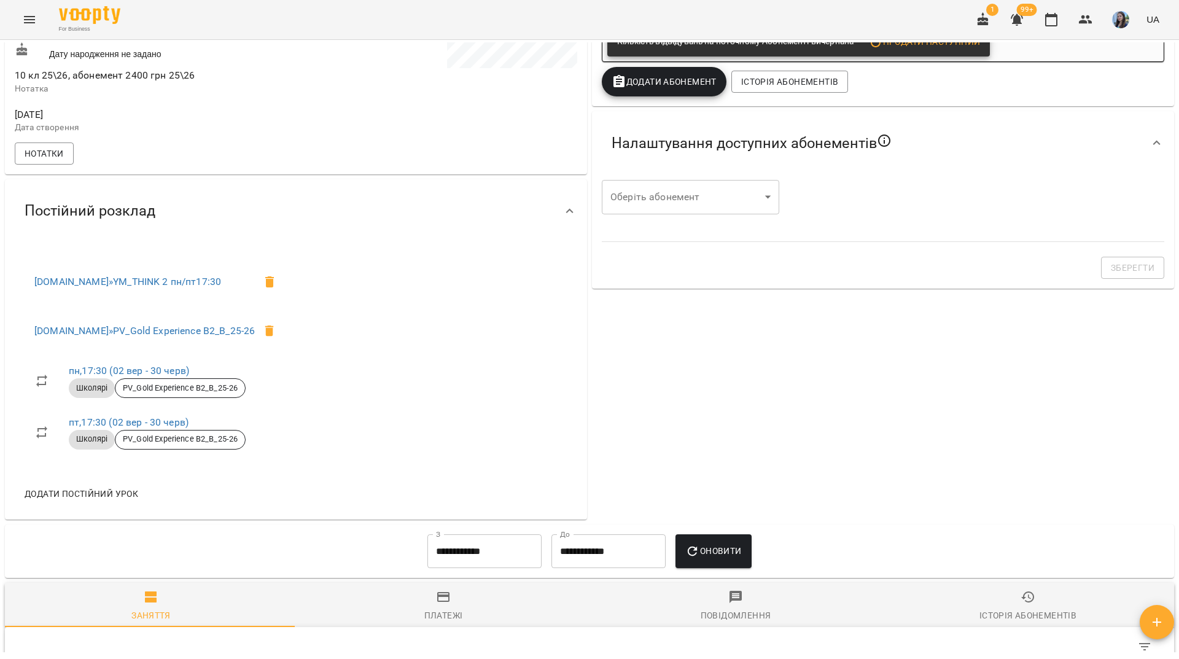
click at [371, 18] on div "For Business 1 99+ UA" at bounding box center [589, 19] width 1179 height 39
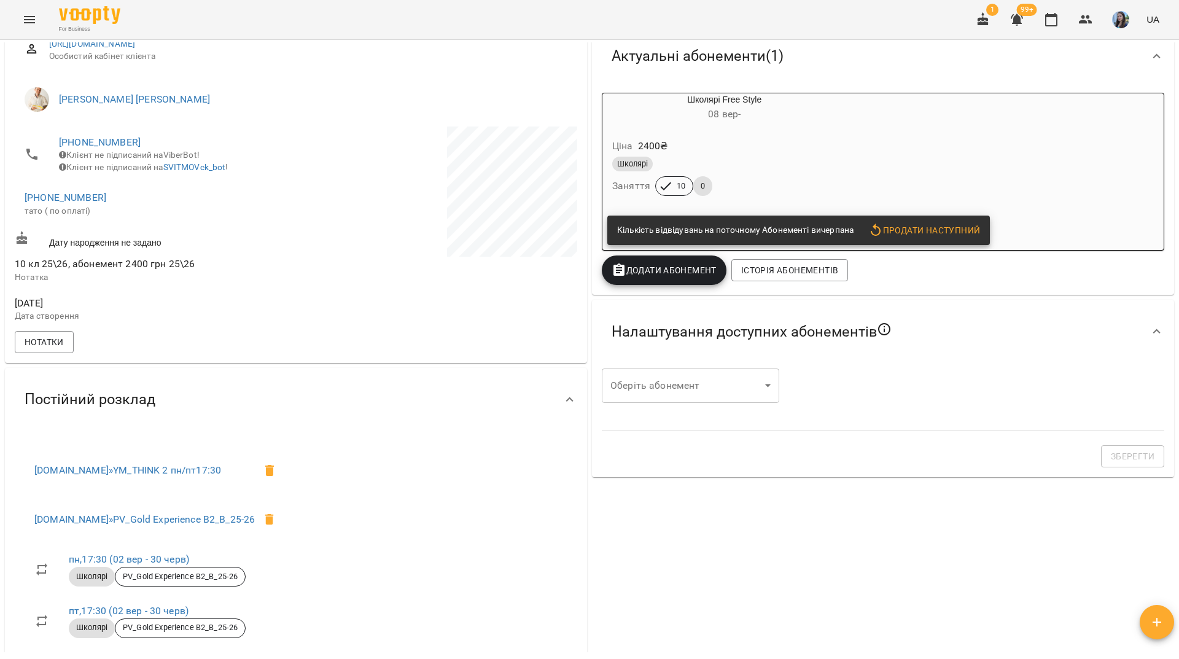
scroll to position [0, 0]
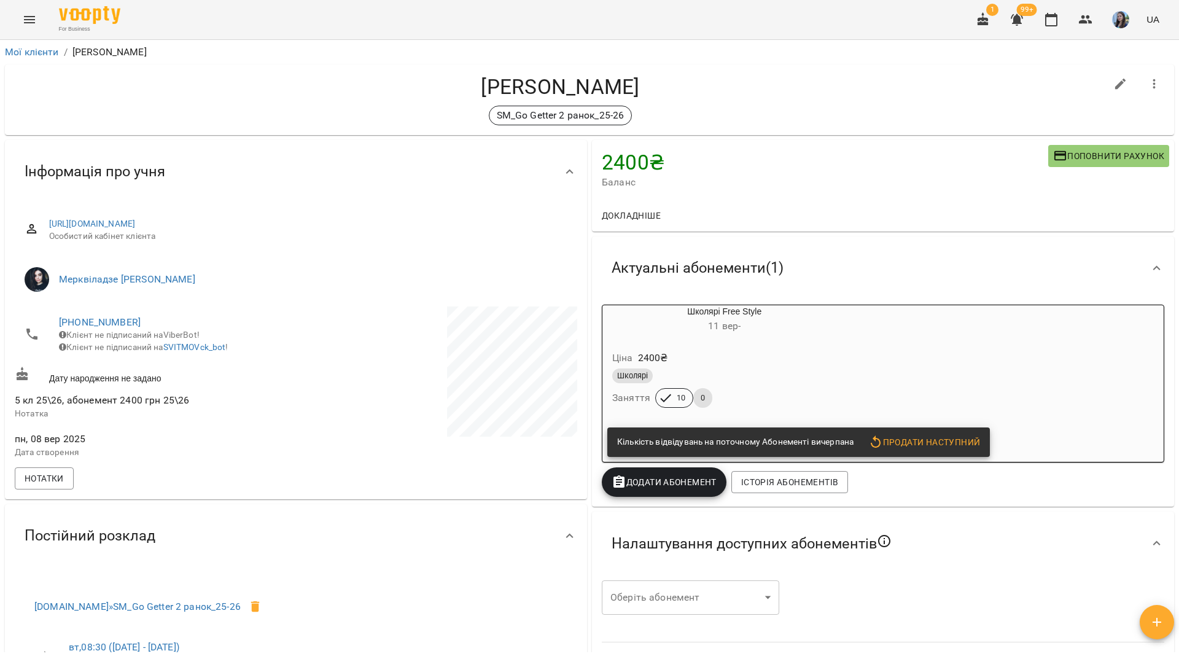
click at [910, 446] on span "Продати наступний" at bounding box center [924, 442] width 112 height 15
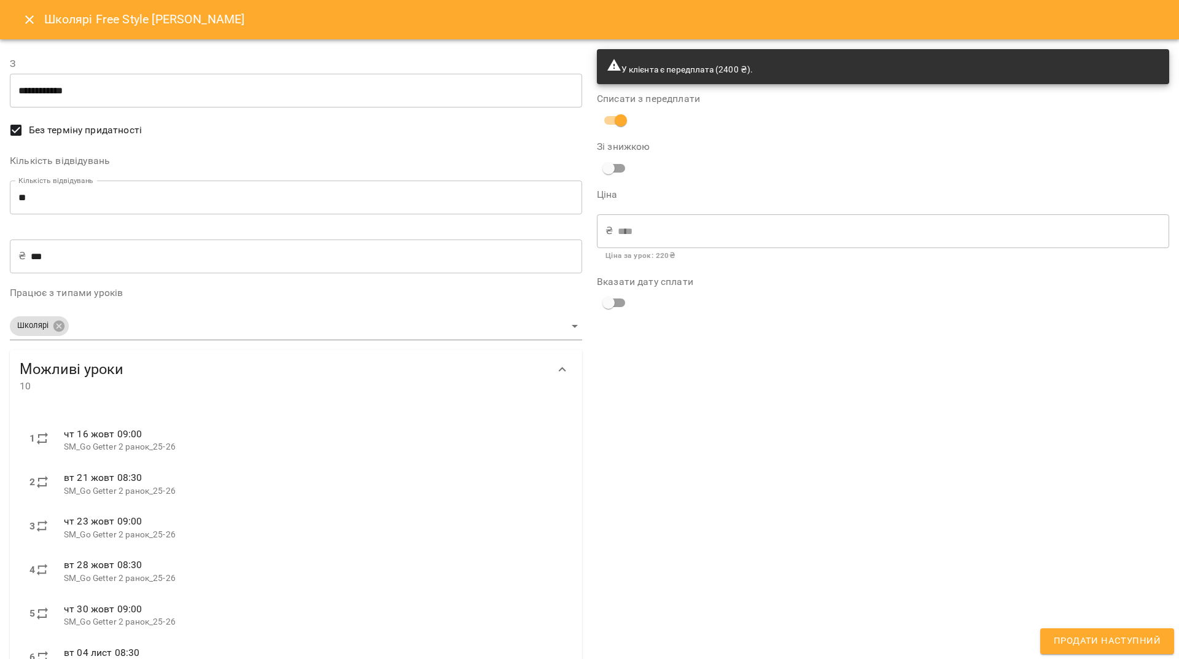
click at [43, 257] on input "***" at bounding box center [306, 256] width 551 height 34
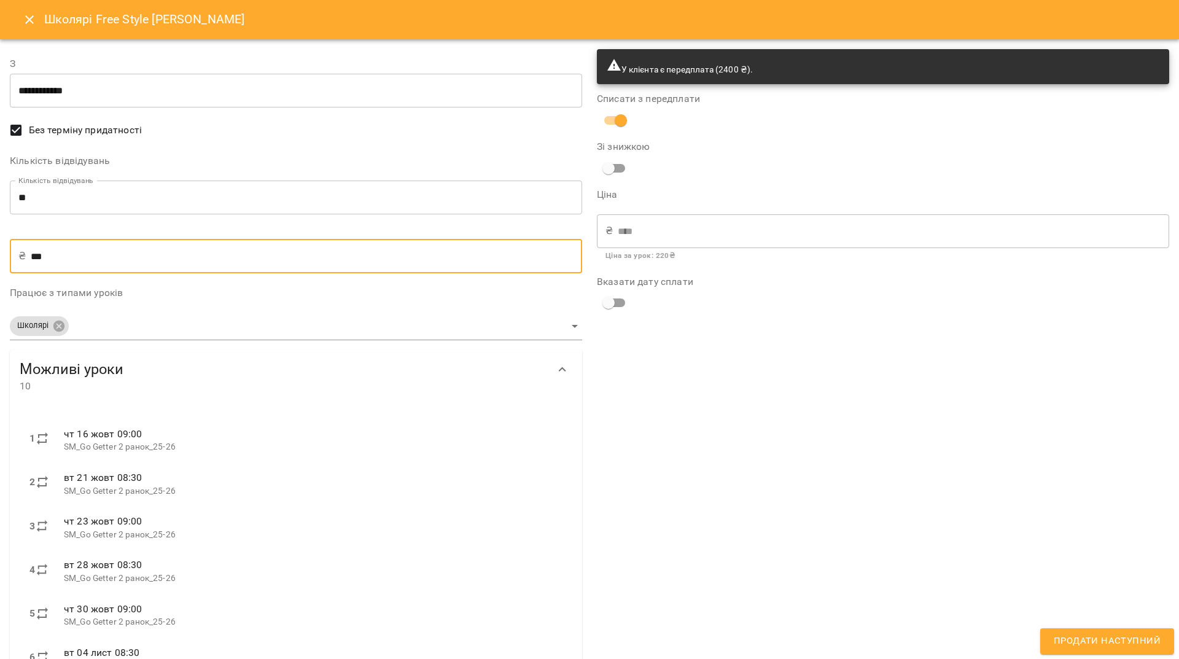
click at [38, 254] on input "***" at bounding box center [306, 256] width 551 height 34
type input "**"
type input "***"
type input "****"
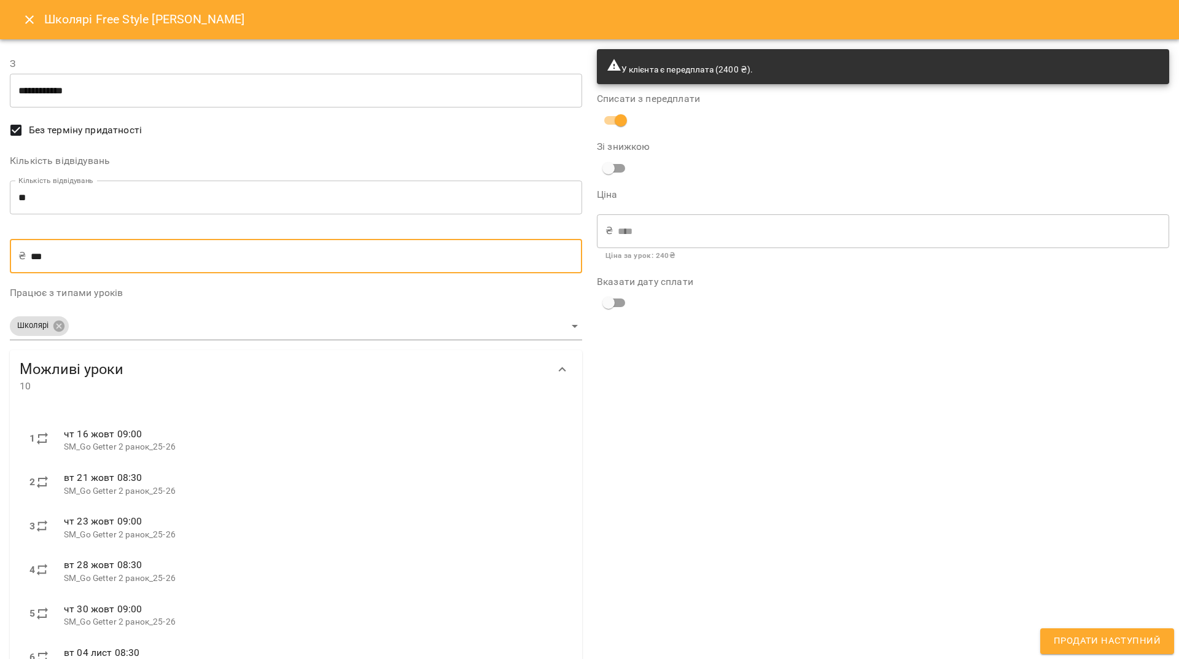
type input "***"
click at [1096, 635] on span "Продати наступний" at bounding box center [1106, 641] width 107 height 16
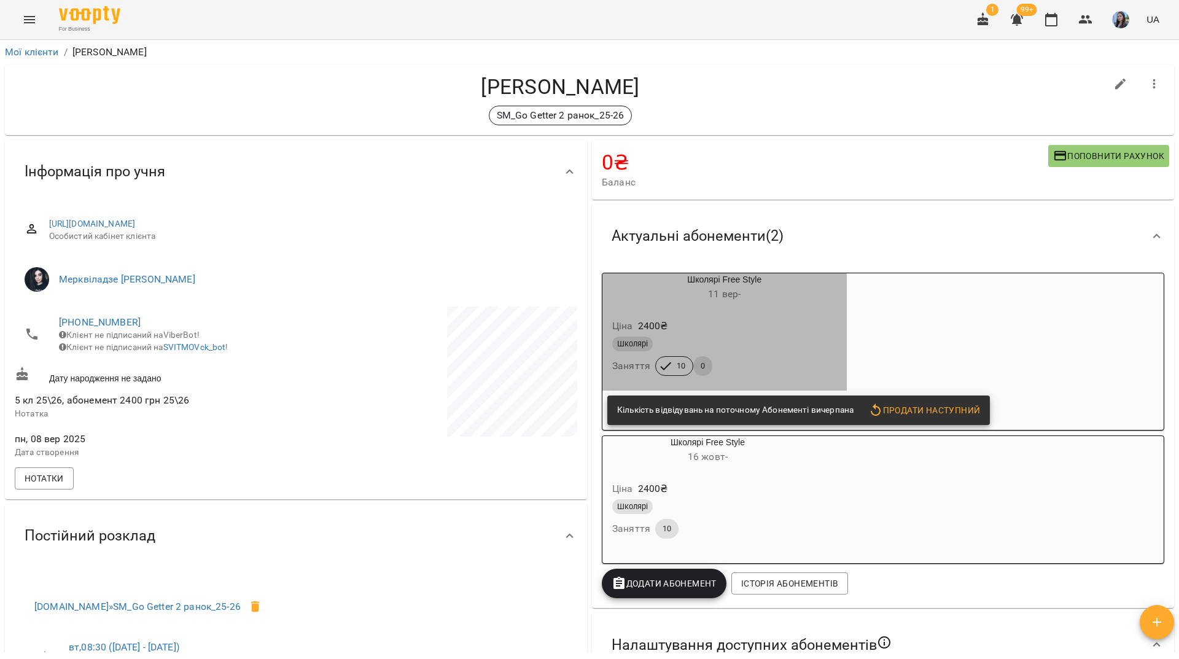
click at [818, 337] on div "Школярі" at bounding box center [725, 344] width 230 height 20
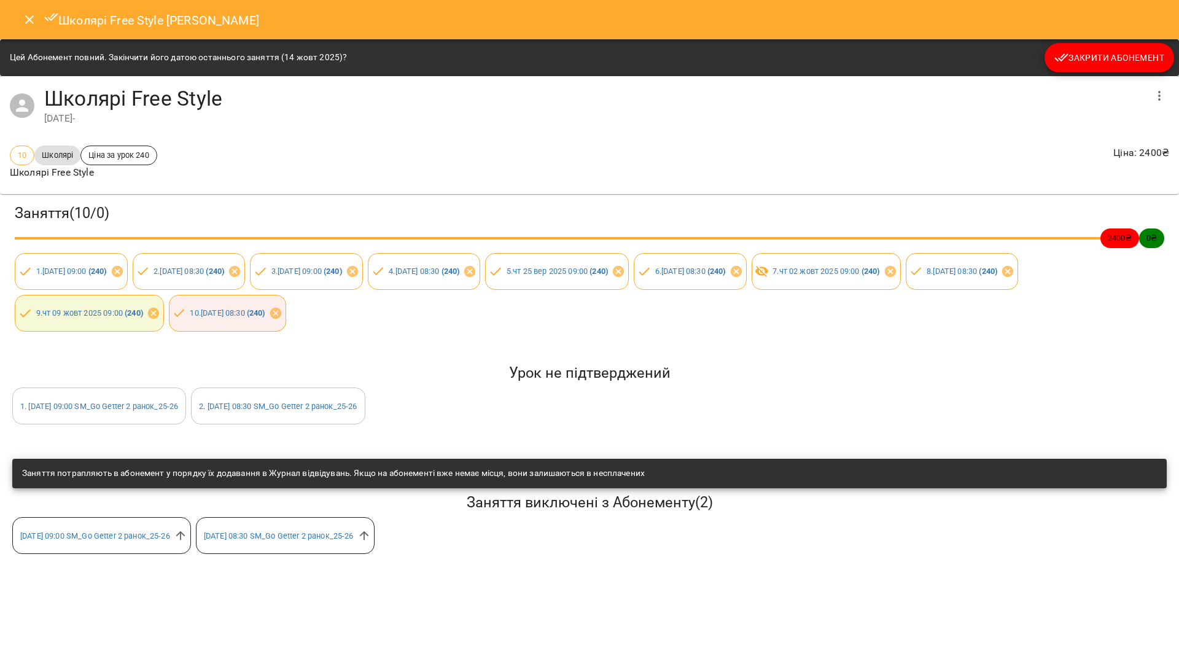
click at [1091, 52] on span "Закрити Абонемент" at bounding box center [1109, 57] width 110 height 15
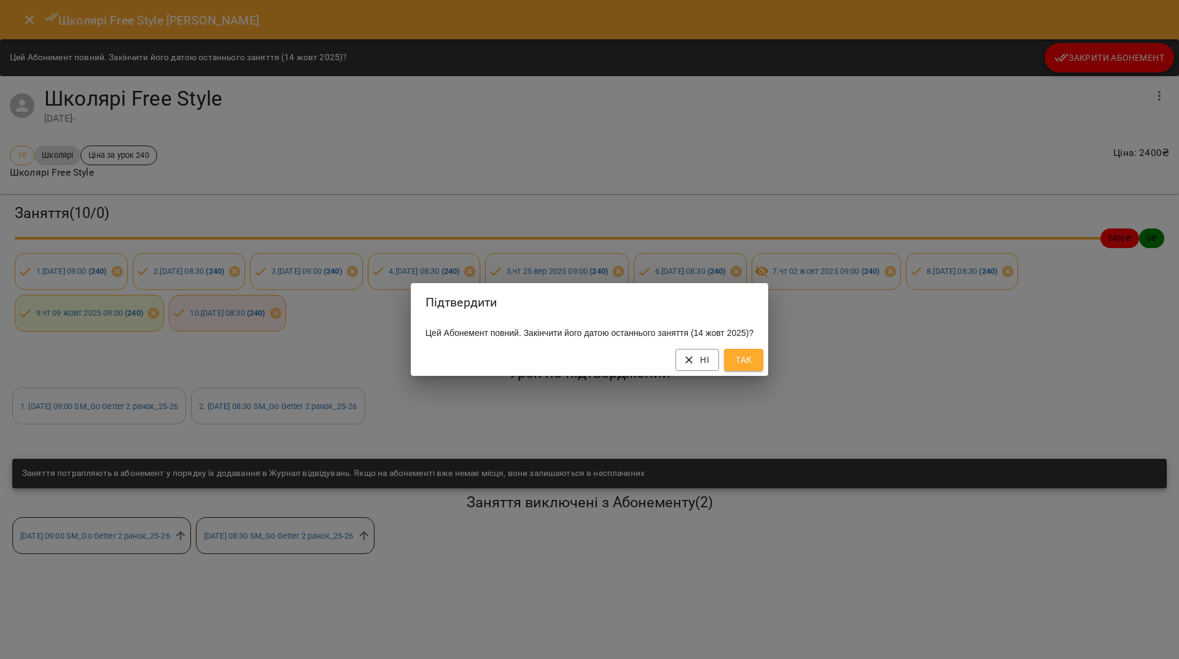
click at [753, 366] on span "Так" at bounding box center [744, 359] width 20 height 15
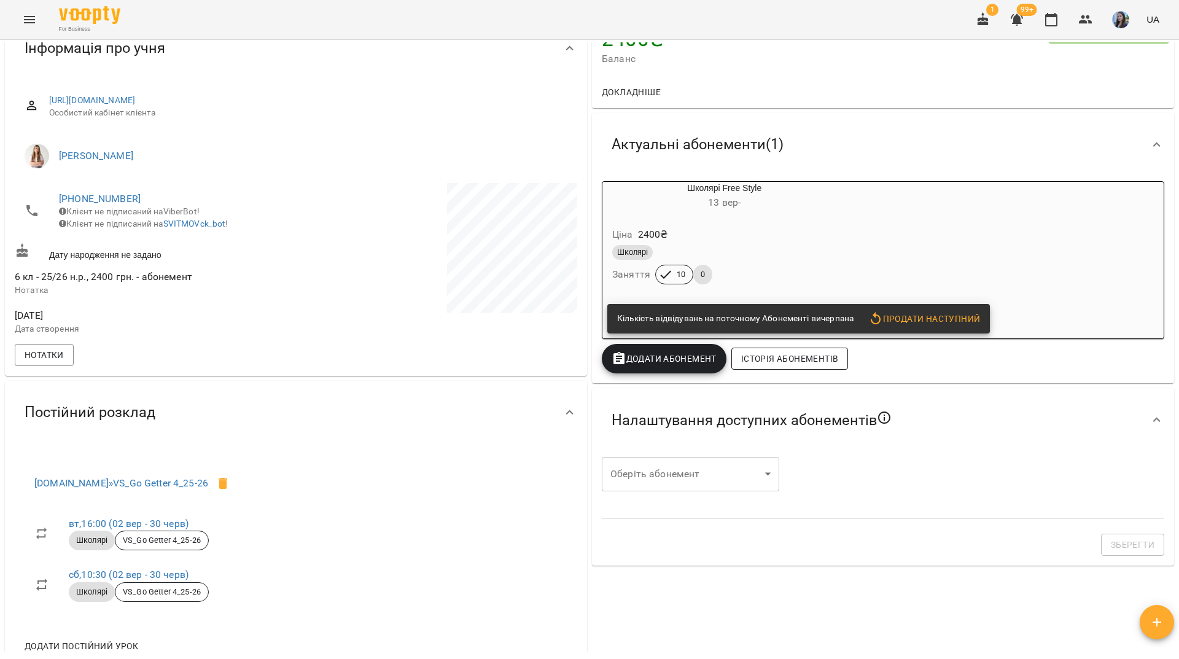
scroll to position [123, 0]
click at [918, 317] on span "Продати наступний" at bounding box center [924, 319] width 112 height 15
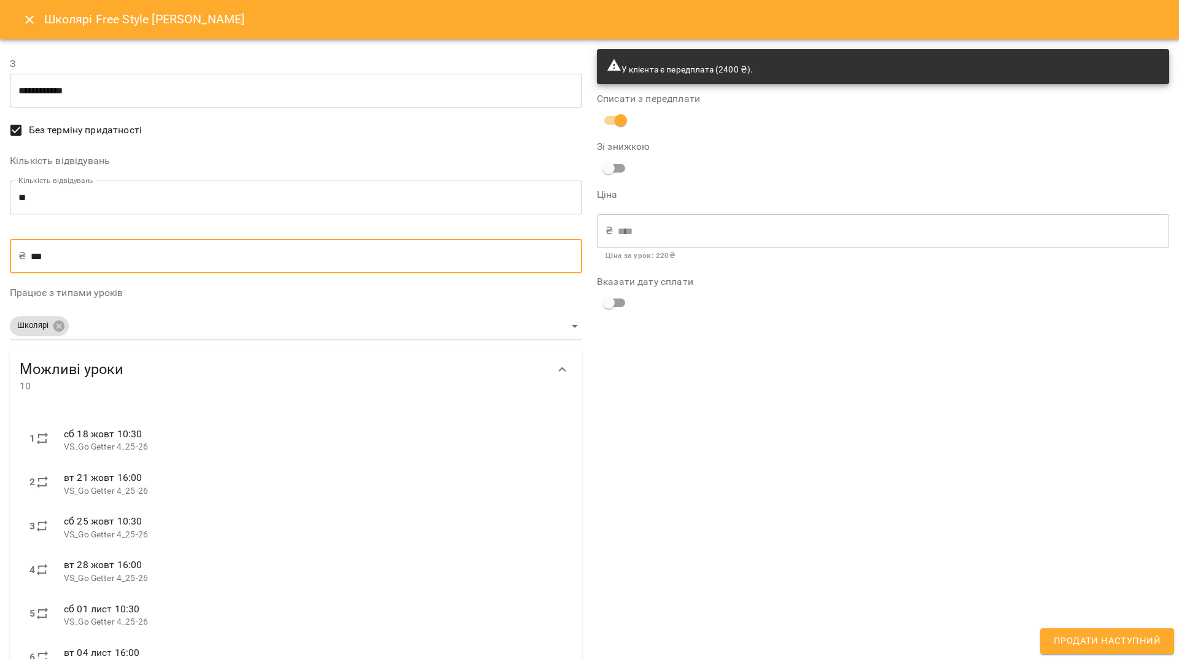
click at [40, 251] on input "***" at bounding box center [306, 256] width 551 height 34
type input "**"
type input "***"
type input "****"
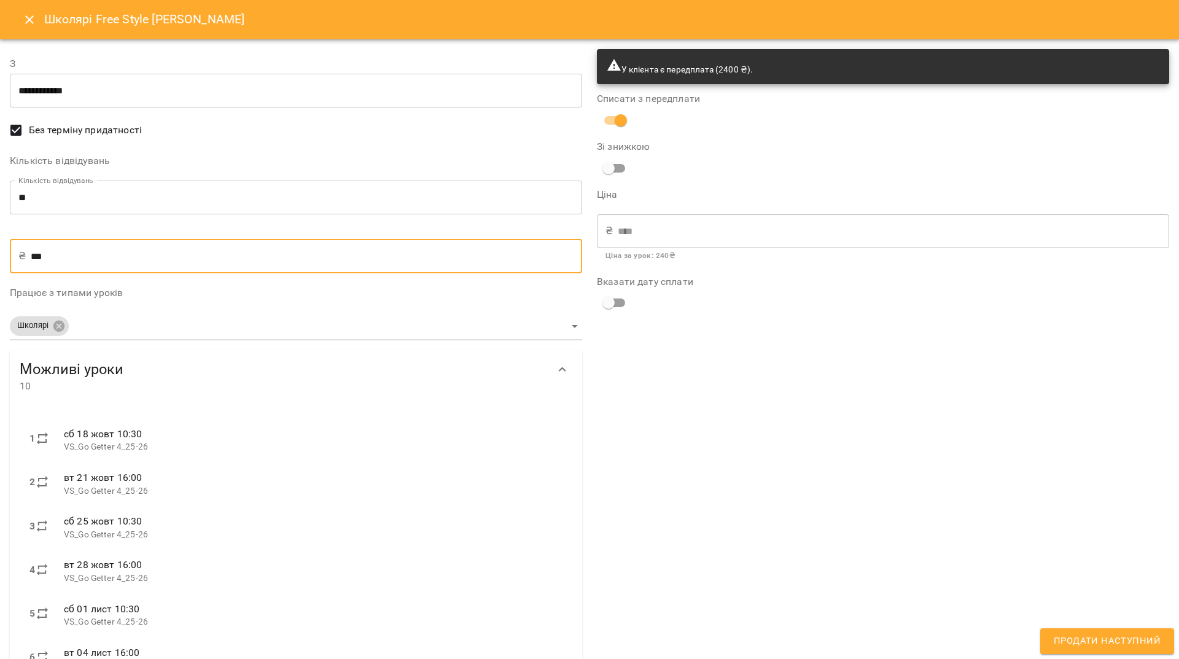
type input "***"
click at [1130, 640] on span "Продати наступний" at bounding box center [1106, 641] width 107 height 16
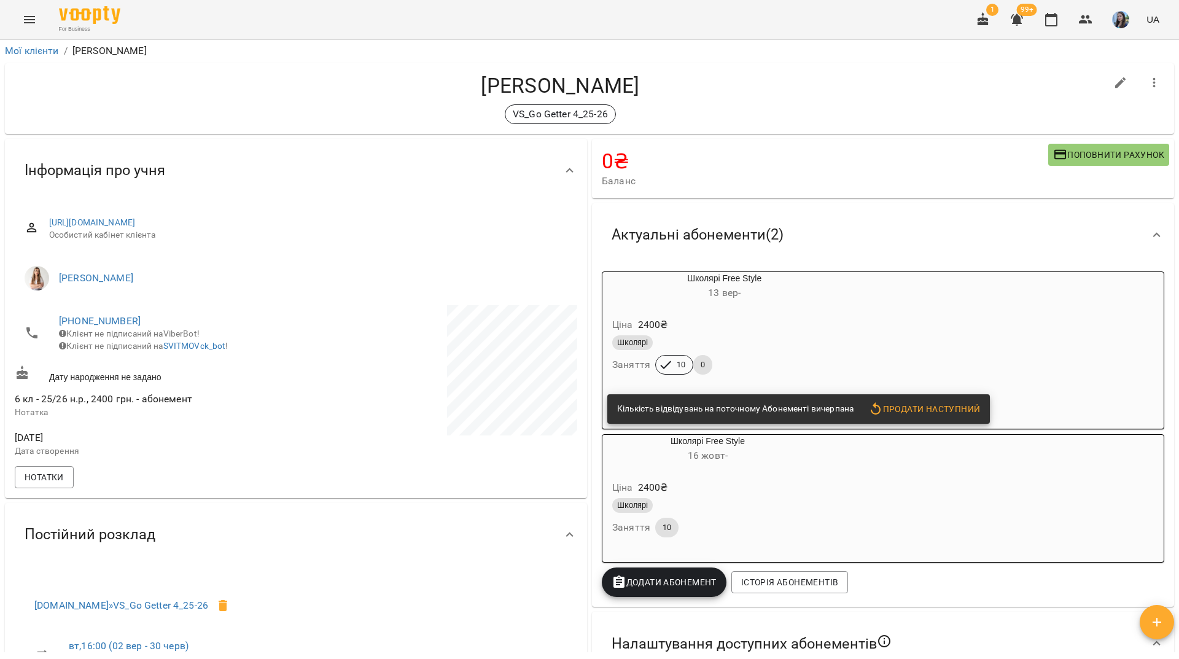
scroll to position [0, 0]
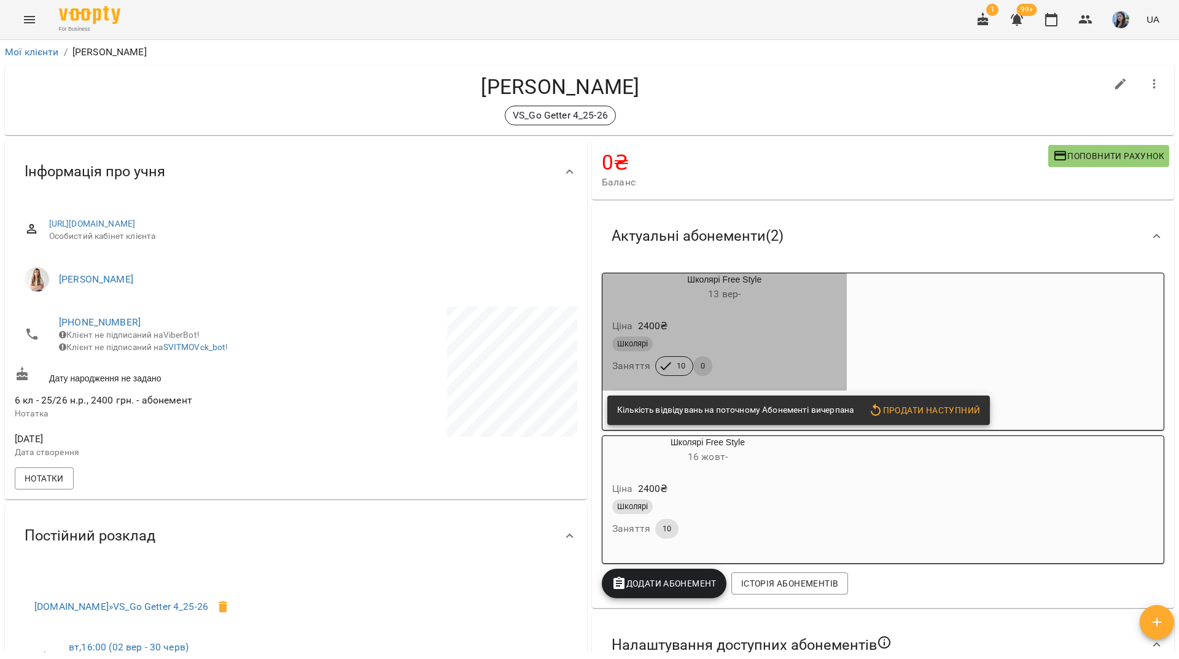
click at [772, 335] on div "Ціна 2400 ₴" at bounding box center [725, 326] width 230 height 22
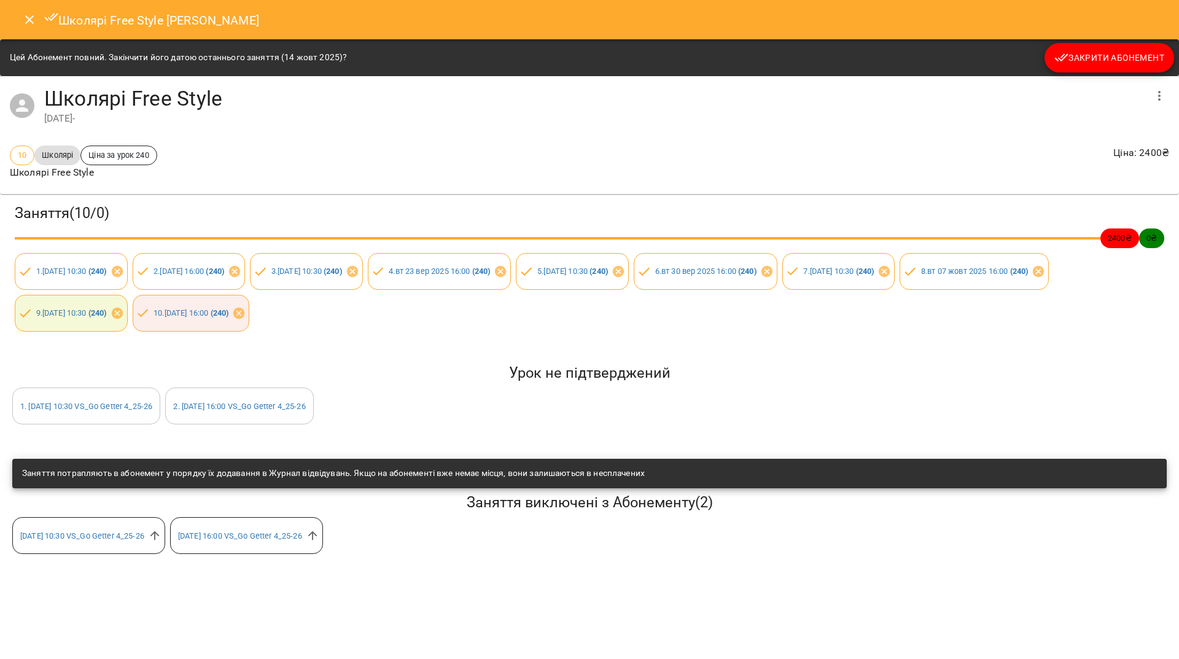
click at [1082, 55] on span "Закрити Абонемент" at bounding box center [1109, 57] width 110 height 15
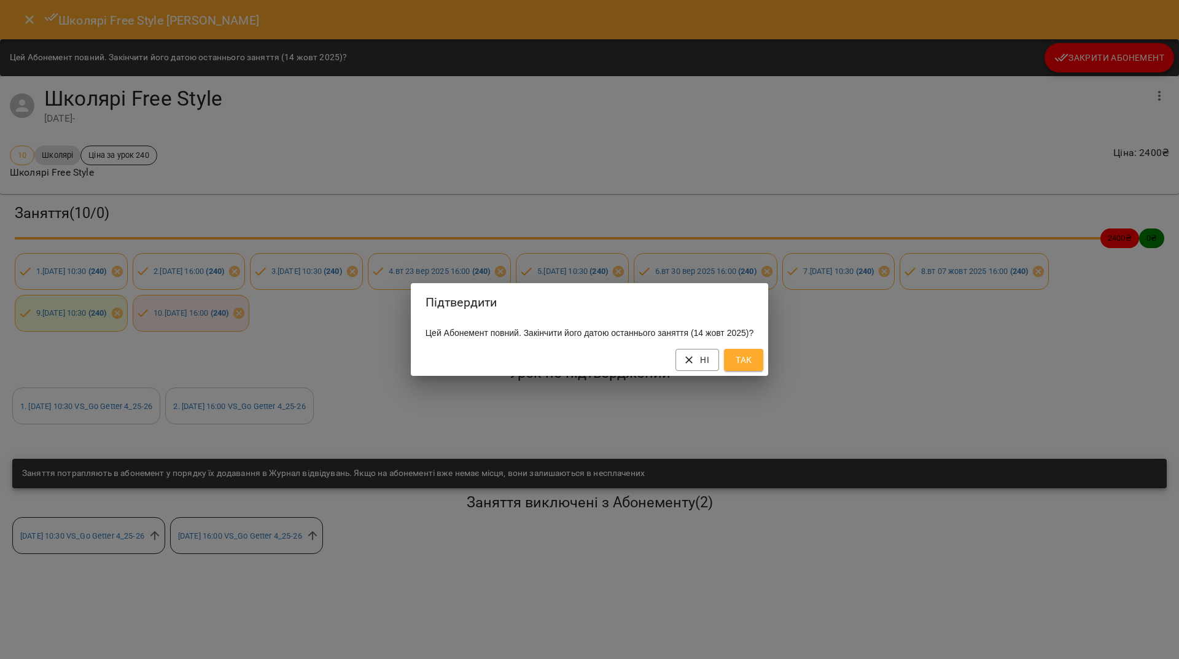
click at [752, 360] on span "Так" at bounding box center [744, 359] width 20 height 15
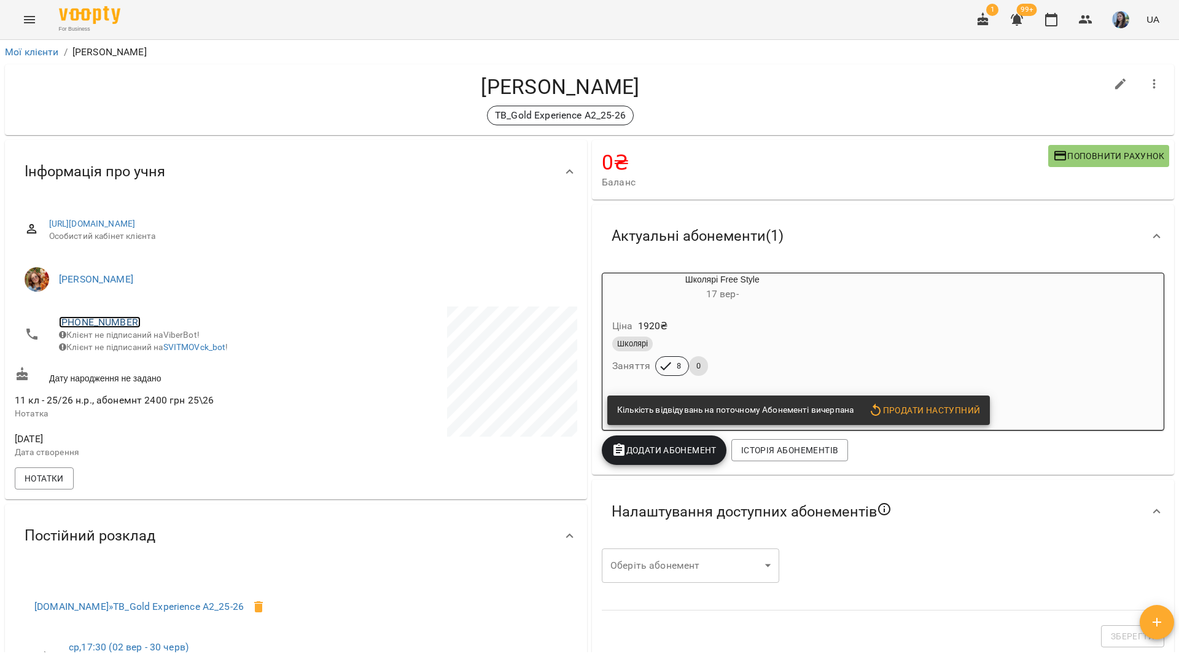
click at [118, 322] on link "[PHONE_NUMBER]" at bounding box center [100, 322] width 82 height 12
click at [152, 347] on img at bounding box center [150, 345] width 18 height 18
drag, startPoint x: 199, startPoint y: 77, endPoint x: 247, endPoint y: 150, distance: 87.3
click at [211, 90] on h4 "[PERSON_NAME]" at bounding box center [560, 86] width 1091 height 25
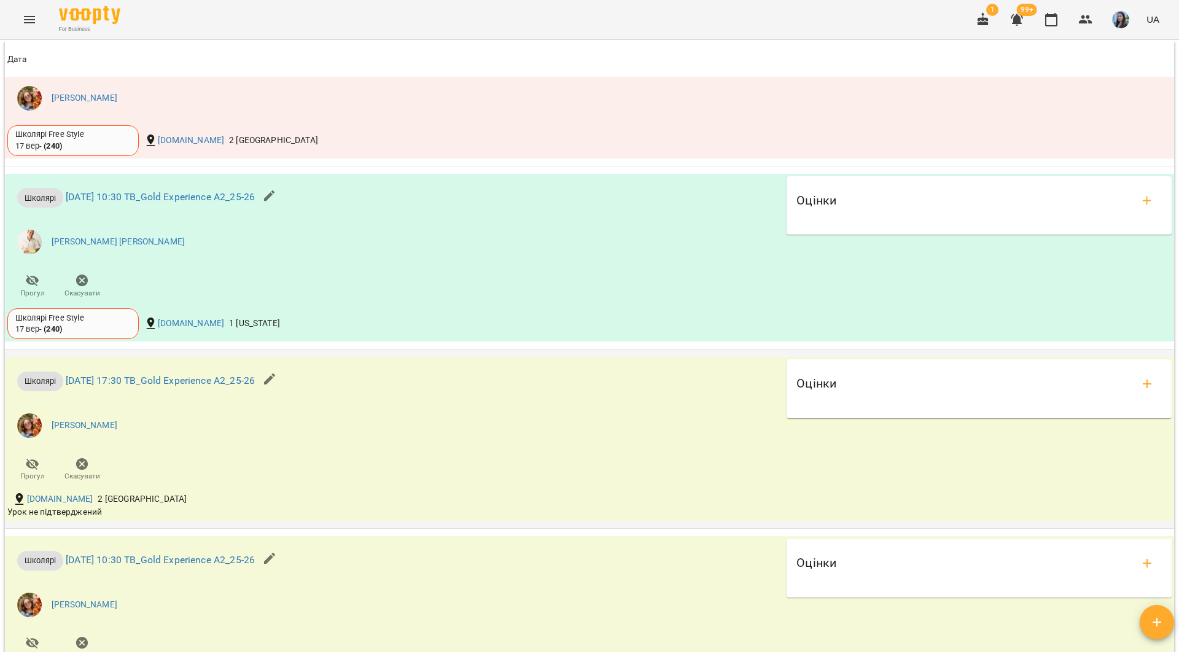
scroll to position [798, 0]
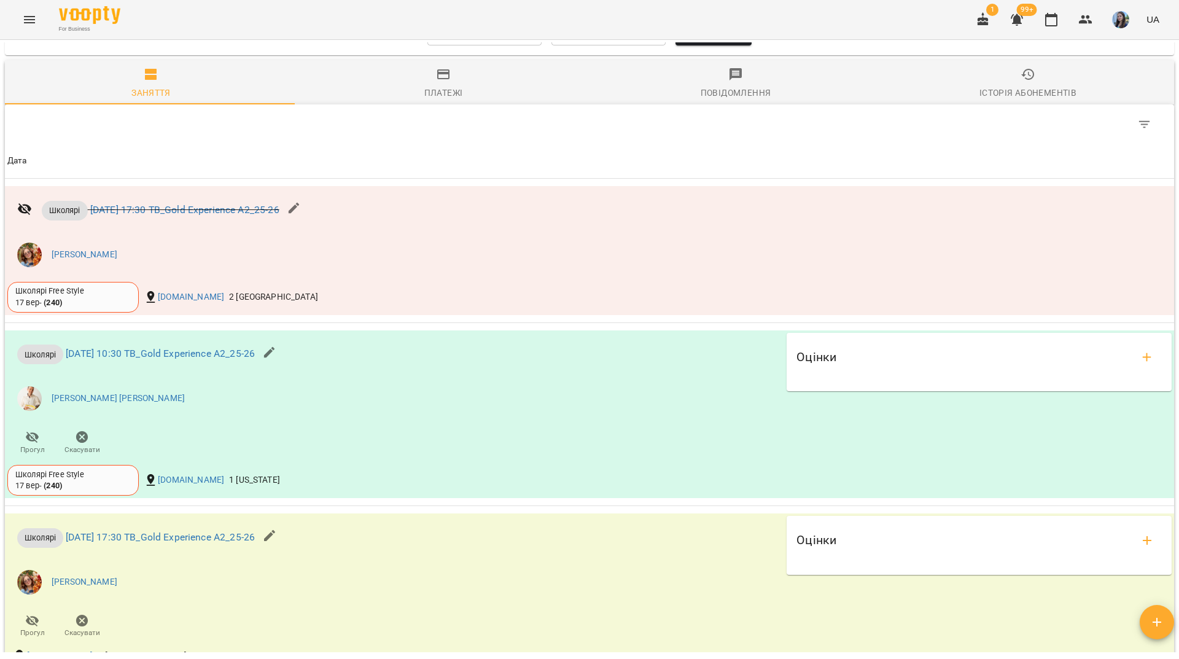
drag, startPoint x: 263, startPoint y: 15, endPoint x: 289, endPoint y: 2, distance: 29.1
click at [264, 14] on div "For Business 1 99+ UA" at bounding box center [589, 19] width 1179 height 39
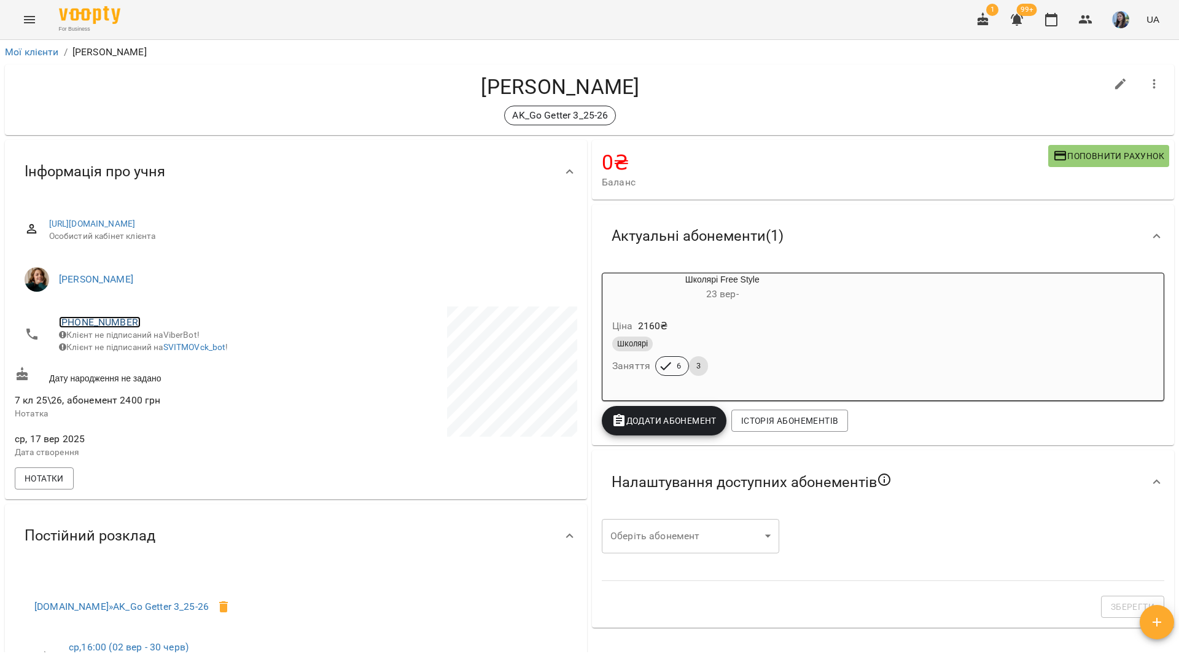
click at [94, 316] on link "+380633783953" at bounding box center [100, 322] width 82 height 12
click at [152, 358] on link at bounding box center [150, 346] width 38 height 26
click at [223, 21] on div "For Business 1 99+ UA" at bounding box center [589, 19] width 1179 height 39
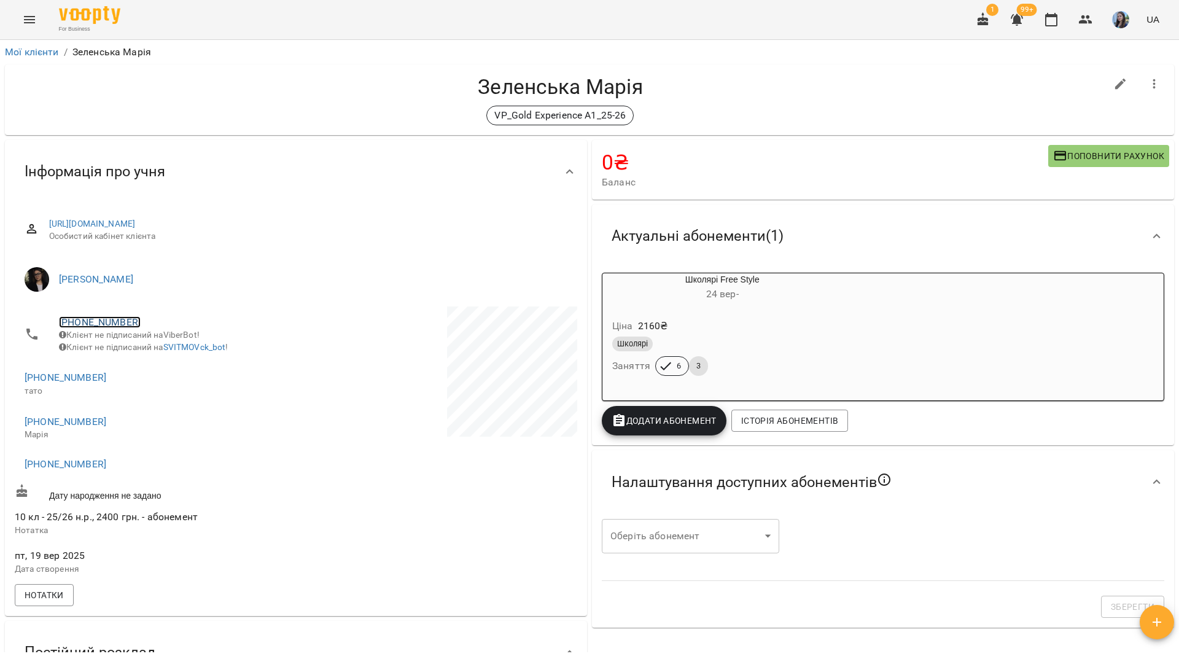
click at [98, 320] on link "[PHONE_NUMBER]" at bounding box center [100, 322] width 82 height 12
click at [145, 355] on link at bounding box center [150, 346] width 38 height 26
click at [172, 130] on div "Зеленська Марія VP_Gold Experience A1_25-26" at bounding box center [589, 99] width 1169 height 71
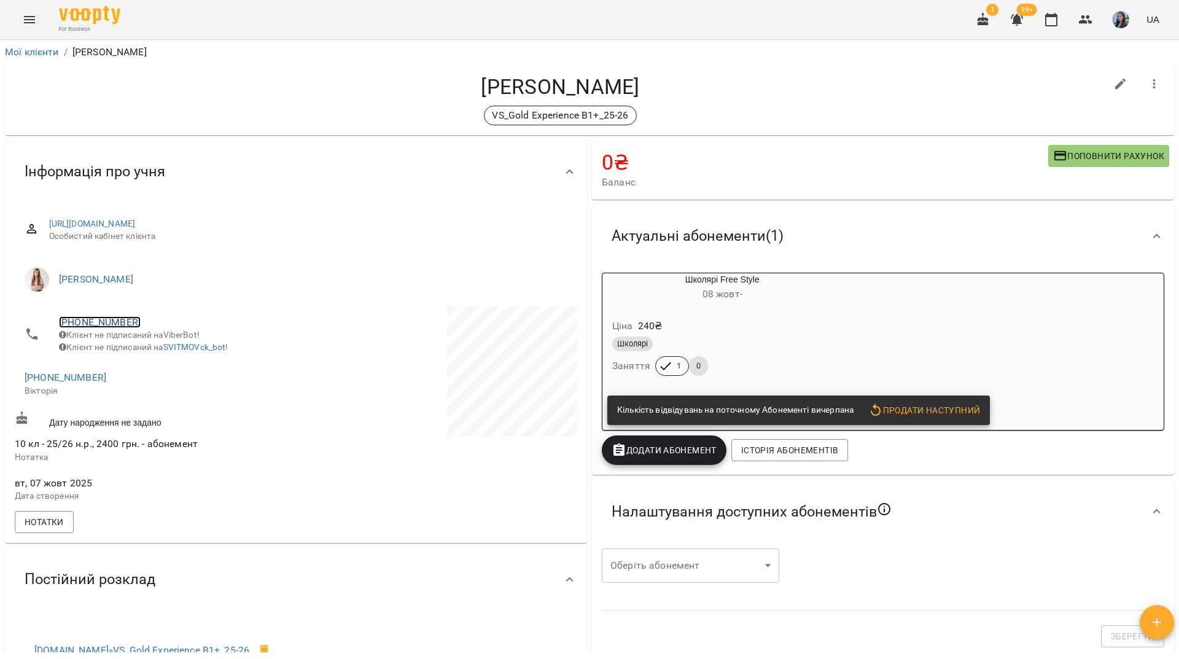
click at [126, 324] on link "+380937858715" at bounding box center [100, 322] width 82 height 12
click at [159, 346] on link at bounding box center [150, 346] width 38 height 26
click at [381, 20] on div "For Business 1 99+ UA" at bounding box center [589, 19] width 1179 height 39
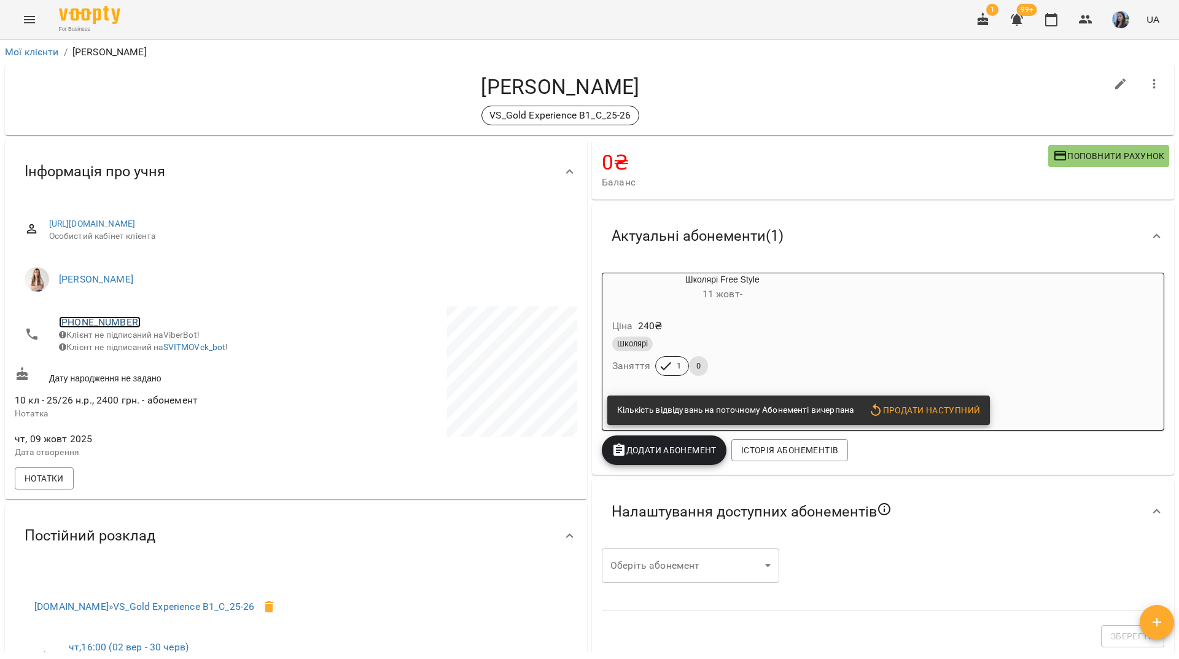
click at [119, 327] on link "+380674717047" at bounding box center [100, 322] width 82 height 12
click at [155, 353] on img at bounding box center [150, 345] width 18 height 18
click at [478, 25] on div "For Business 1 99+ UA" at bounding box center [589, 19] width 1179 height 39
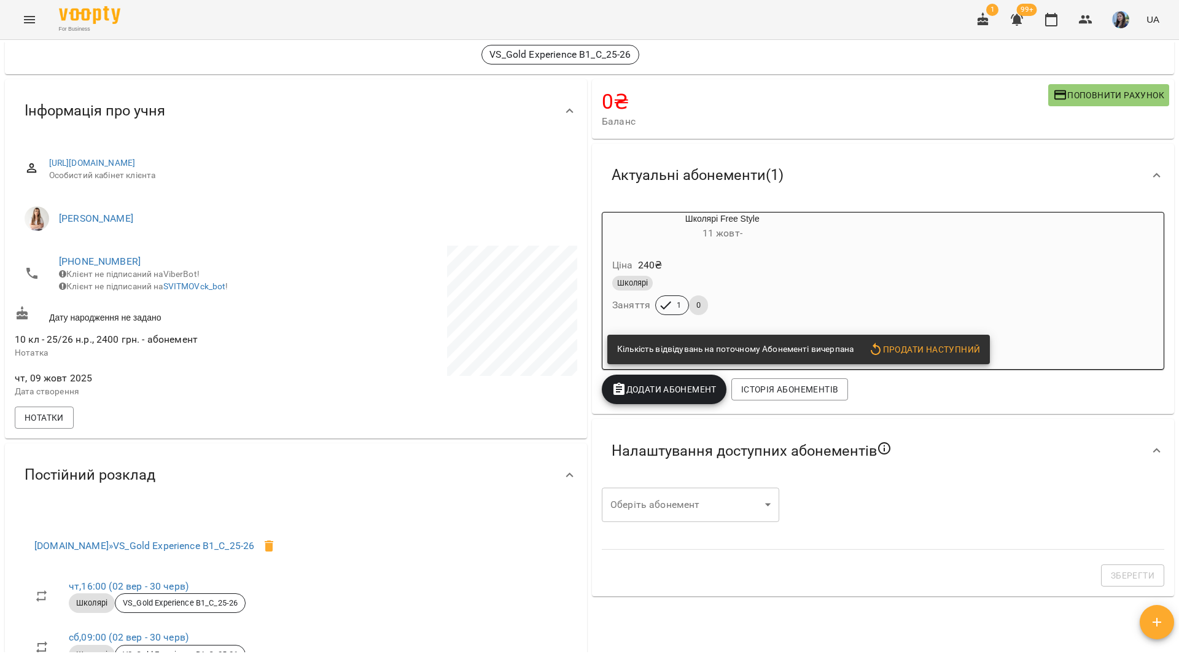
scroll to position [61, 0]
click at [445, 25] on div "For Business 1 99+ UA" at bounding box center [589, 19] width 1179 height 39
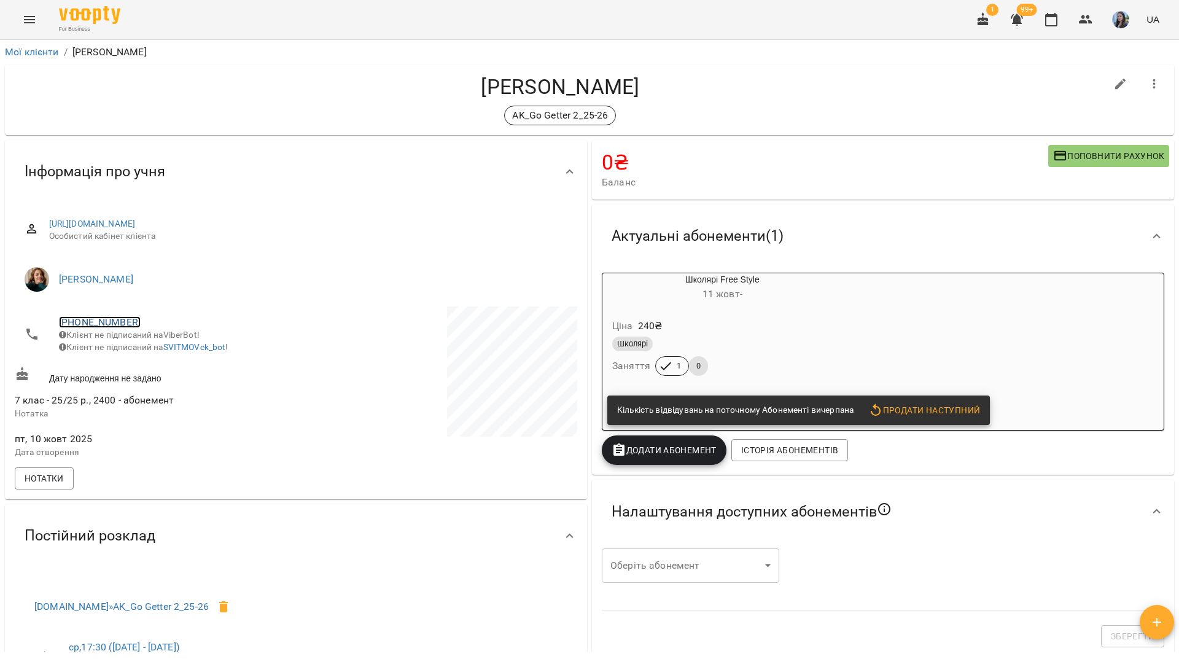
click at [83, 323] on link "[PHONE_NUMBER]" at bounding box center [100, 322] width 82 height 12
click at [155, 347] on img at bounding box center [150, 345] width 18 height 18
click at [468, 18] on div "For Business 1 99+ UA" at bounding box center [589, 19] width 1179 height 39
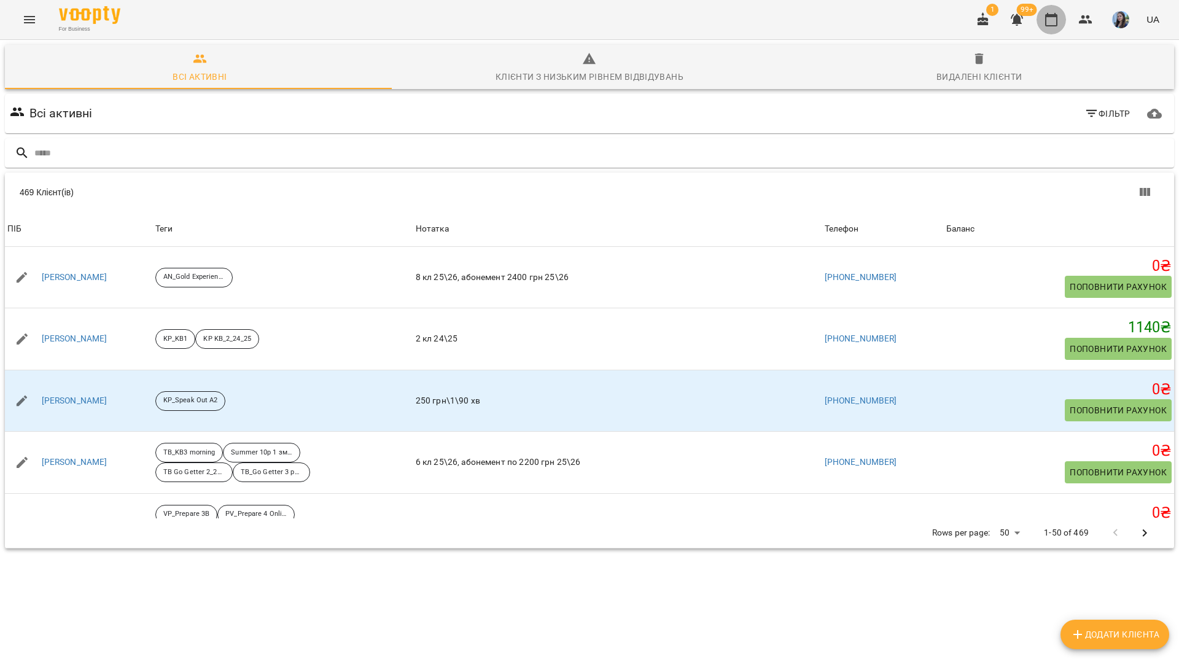
click at [1058, 26] on icon "button" at bounding box center [1051, 19] width 15 height 15
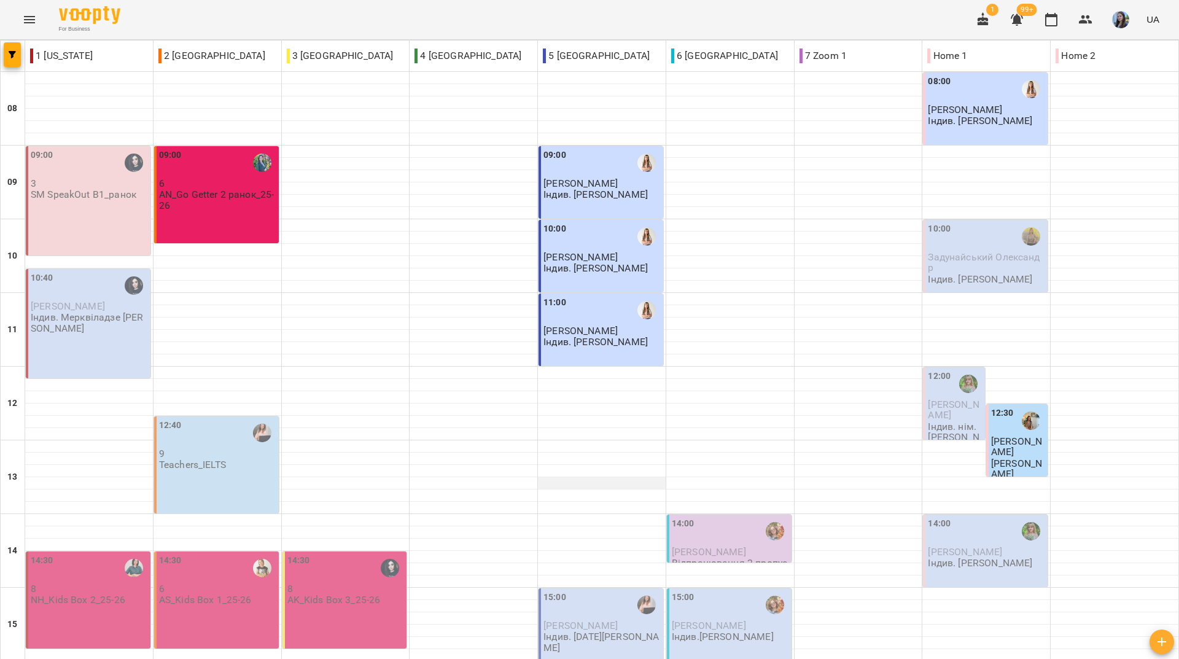
scroll to position [452, 0]
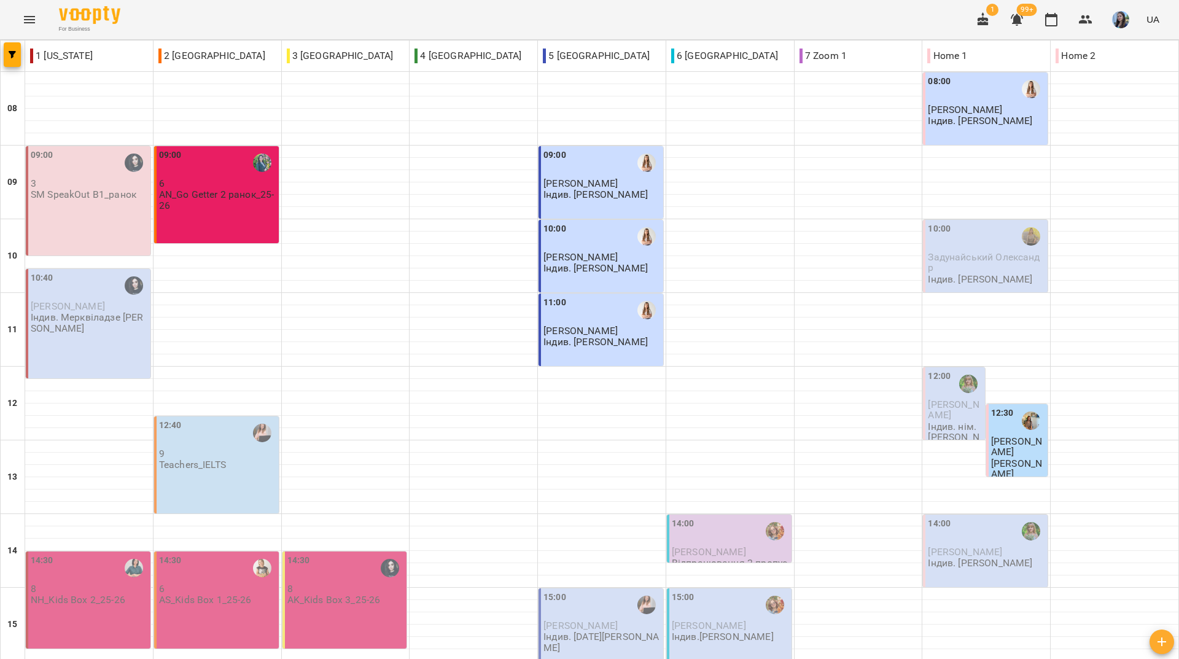
drag, startPoint x: 486, startPoint y: 17, endPoint x: 500, endPoint y: 0, distance: 22.2
click at [486, 17] on div "For Business 1 99+ UA" at bounding box center [589, 19] width 1179 height 39
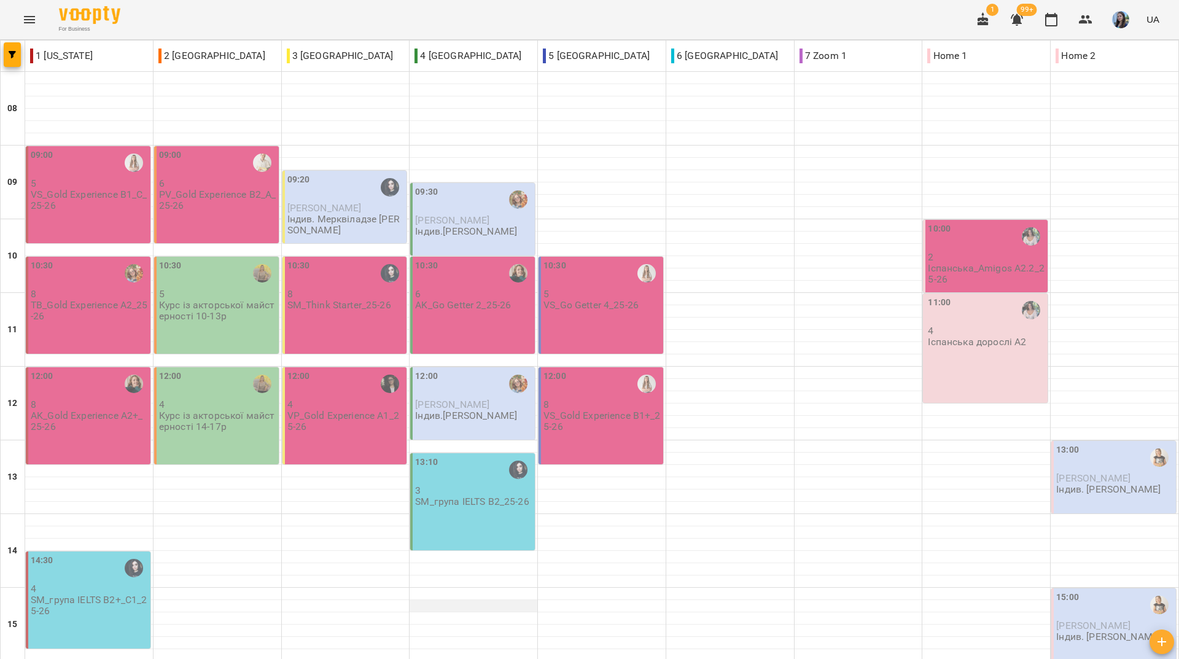
scroll to position [123, 0]
click at [457, 18] on div "For Business 1 99+ UA" at bounding box center [589, 19] width 1179 height 39
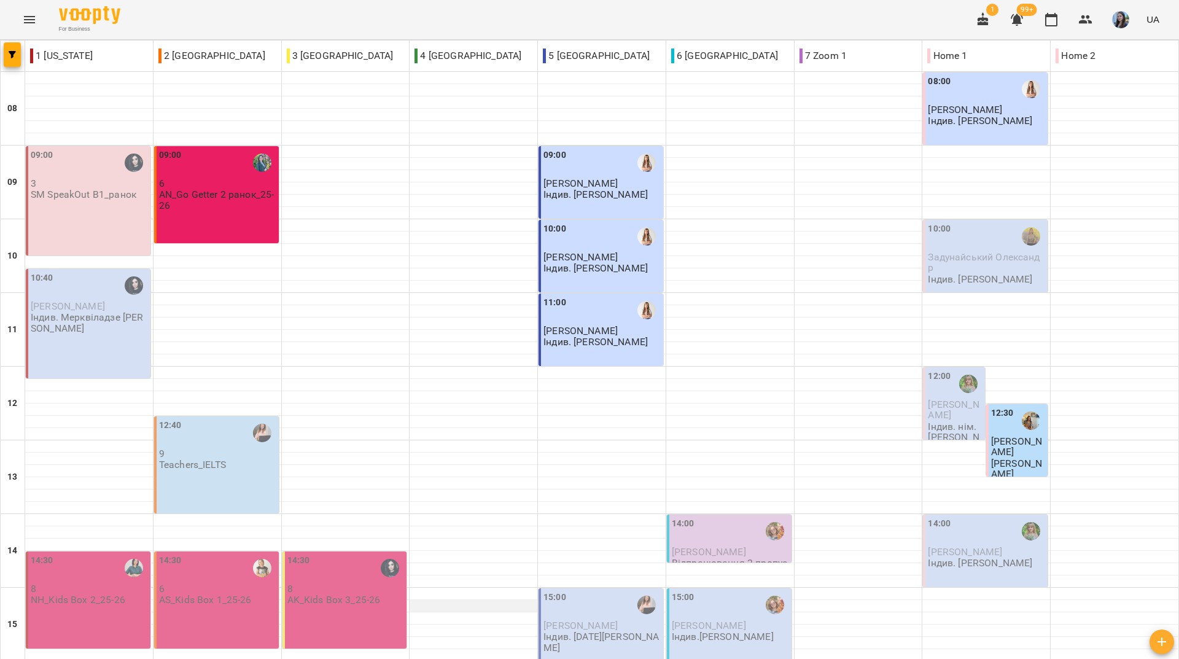
scroll to position [246, 0]
click at [617, 10] on div "For Business 1 99+ UA" at bounding box center [589, 19] width 1179 height 39
click at [494, 8] on div "For Business 1 99+ UA" at bounding box center [589, 19] width 1179 height 39
click at [387, 21] on div "For Business 1 99+ UA" at bounding box center [589, 19] width 1179 height 39
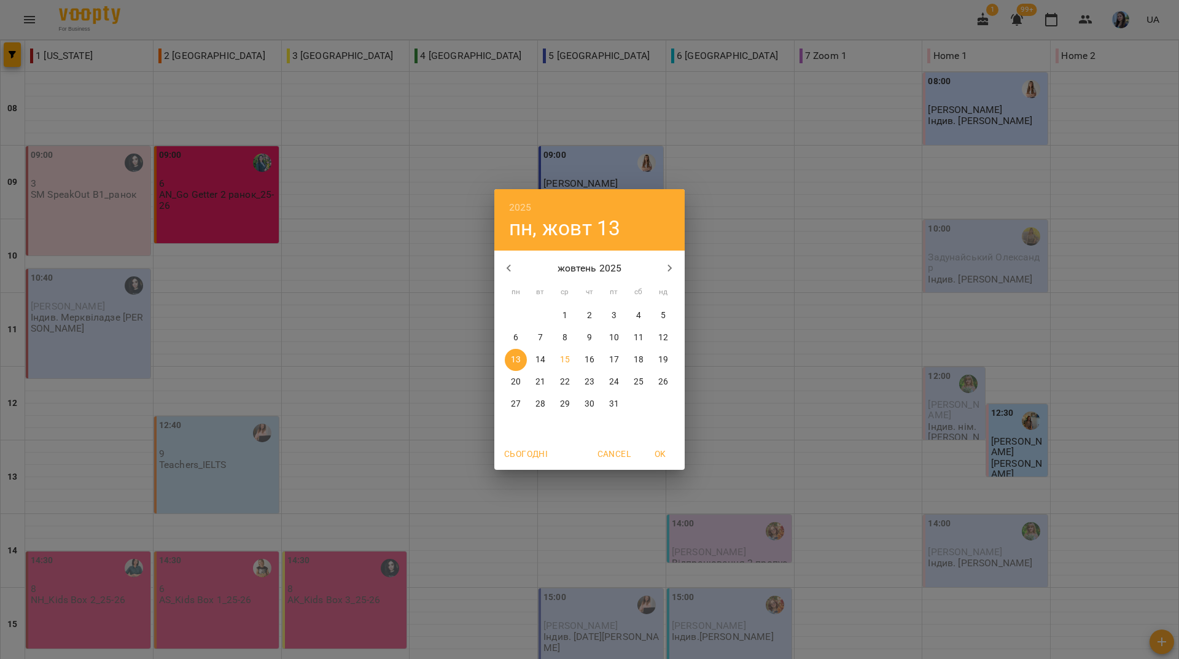
click at [522, 387] on span "20" at bounding box center [516, 382] width 22 height 12
type input "**********"
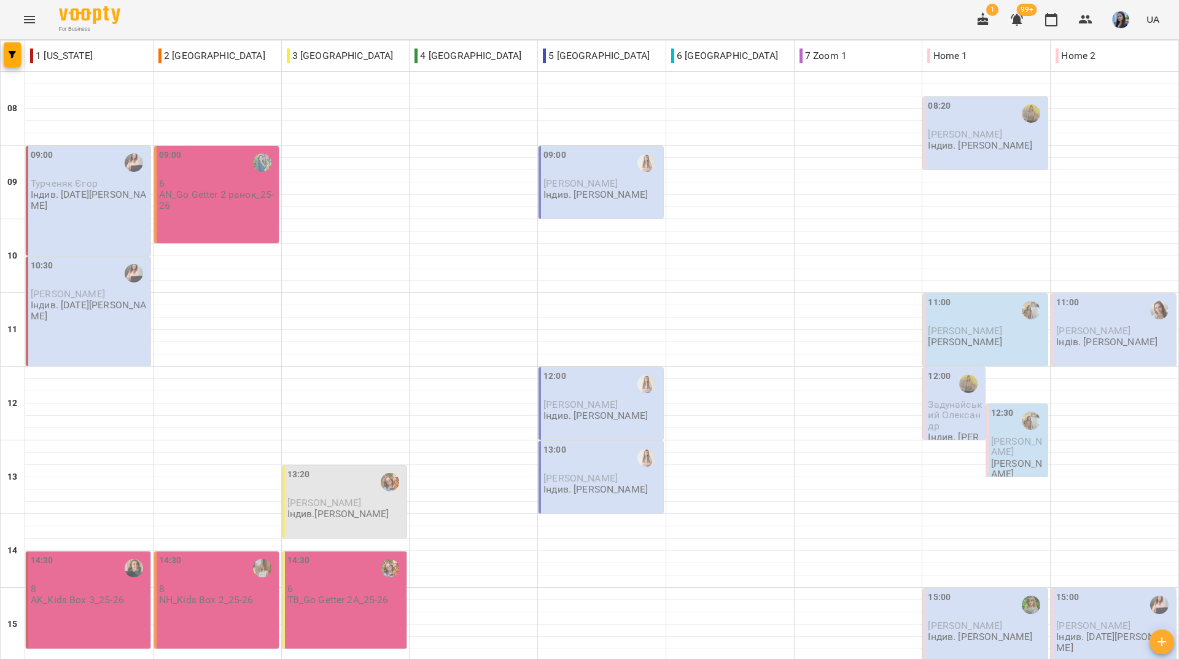
scroll to position [307, 0]
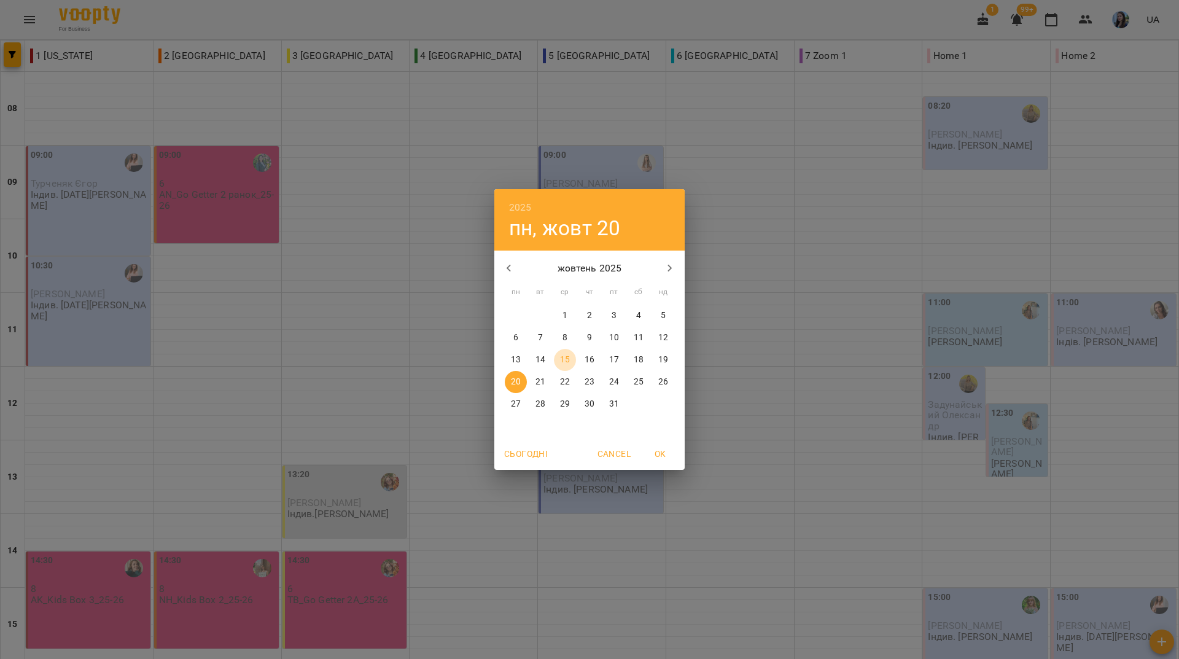
click at [567, 360] on p "15" at bounding box center [565, 360] width 10 height 12
type input "**********"
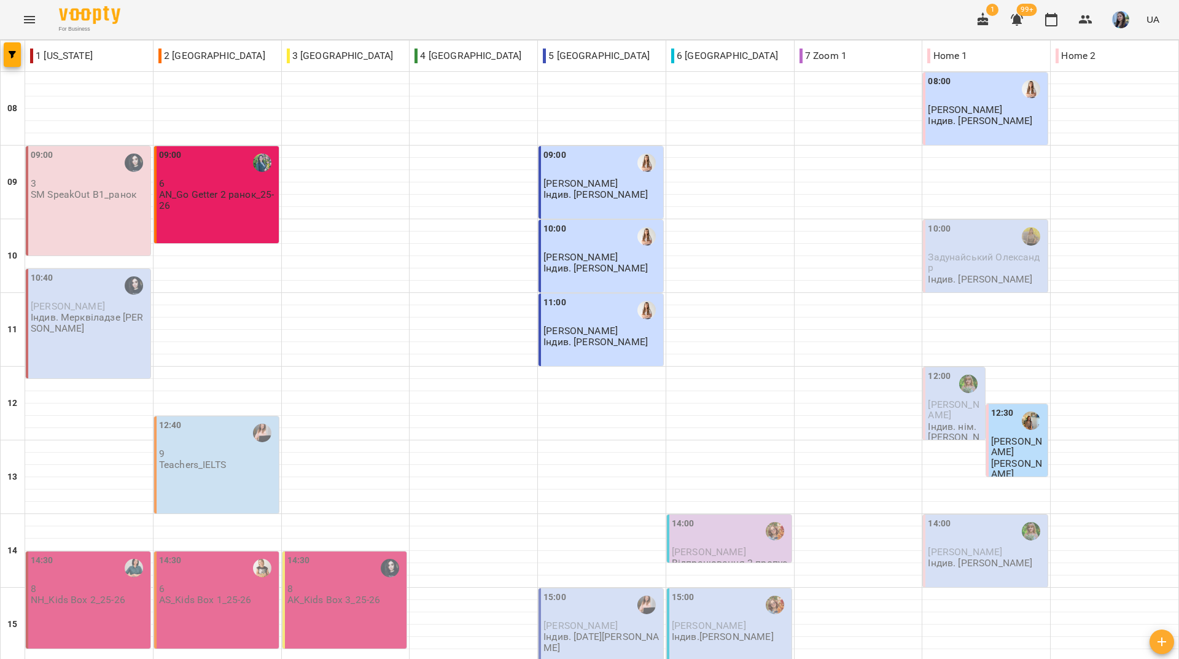
scroll to position [430, 0]
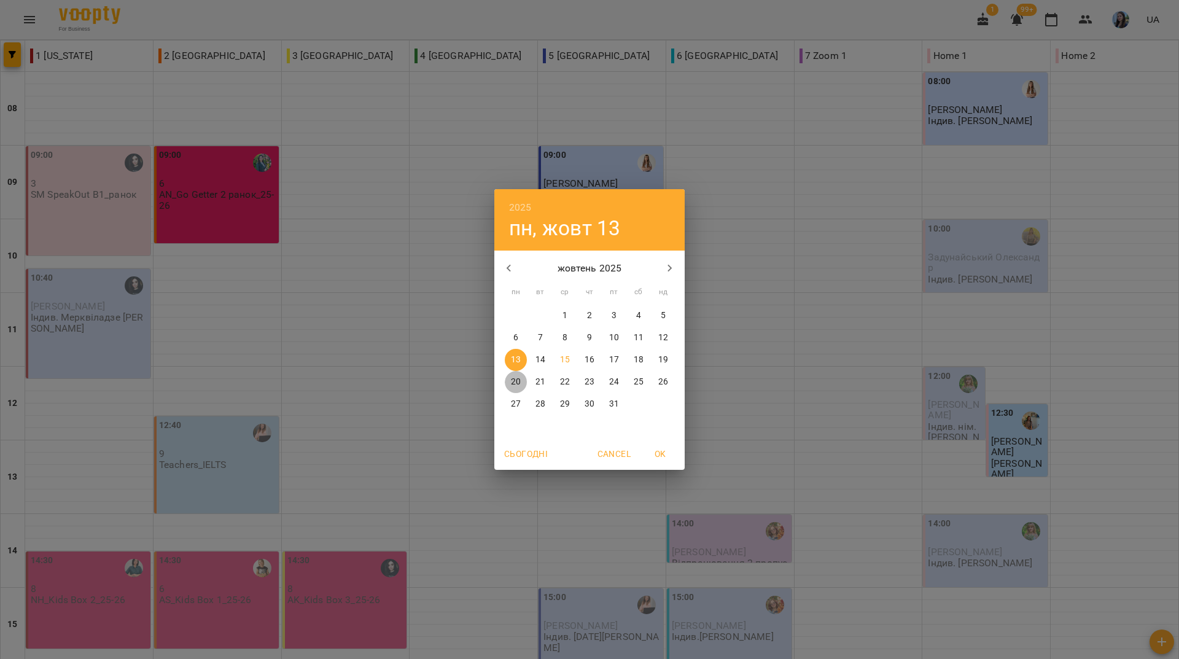
click at [512, 375] on button "20" at bounding box center [516, 382] width 22 height 22
type input "**********"
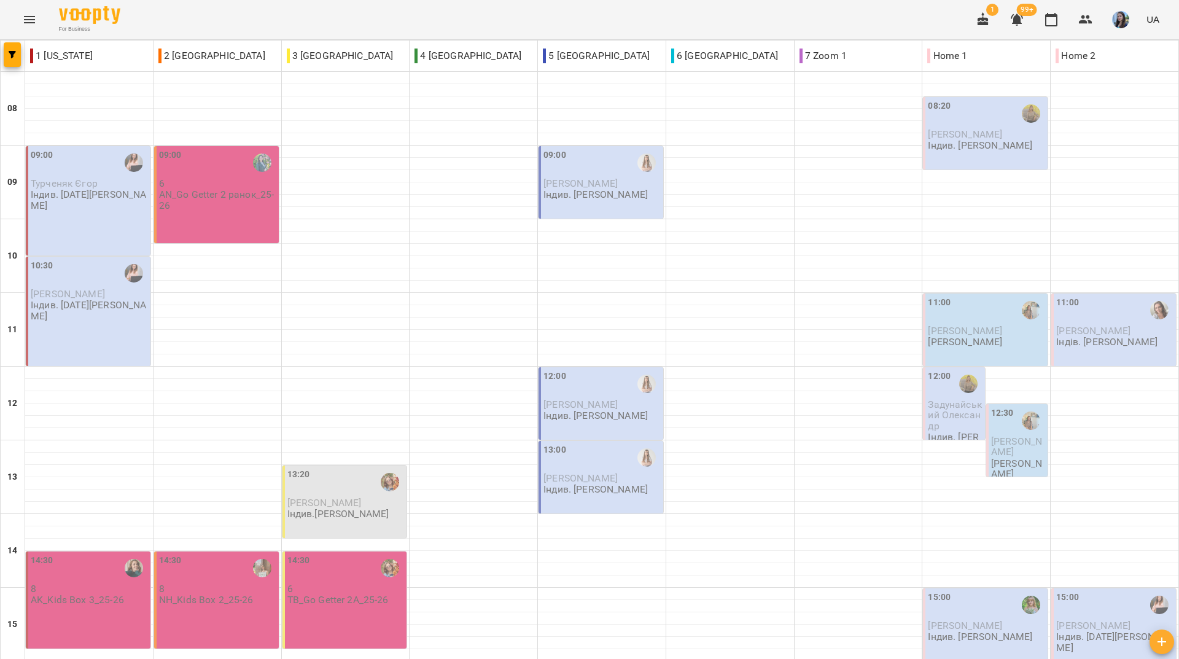
click at [450, 28] on div "For Business 1 99+ UA" at bounding box center [589, 19] width 1179 height 39
drag, startPoint x: 555, startPoint y: 16, endPoint x: 543, endPoint y: 55, distance: 41.0
click at [552, 21] on div "For Business 1 99+ UA" at bounding box center [589, 19] width 1179 height 39
click at [219, 30] on div "For Business 1 99+ UA" at bounding box center [589, 19] width 1179 height 39
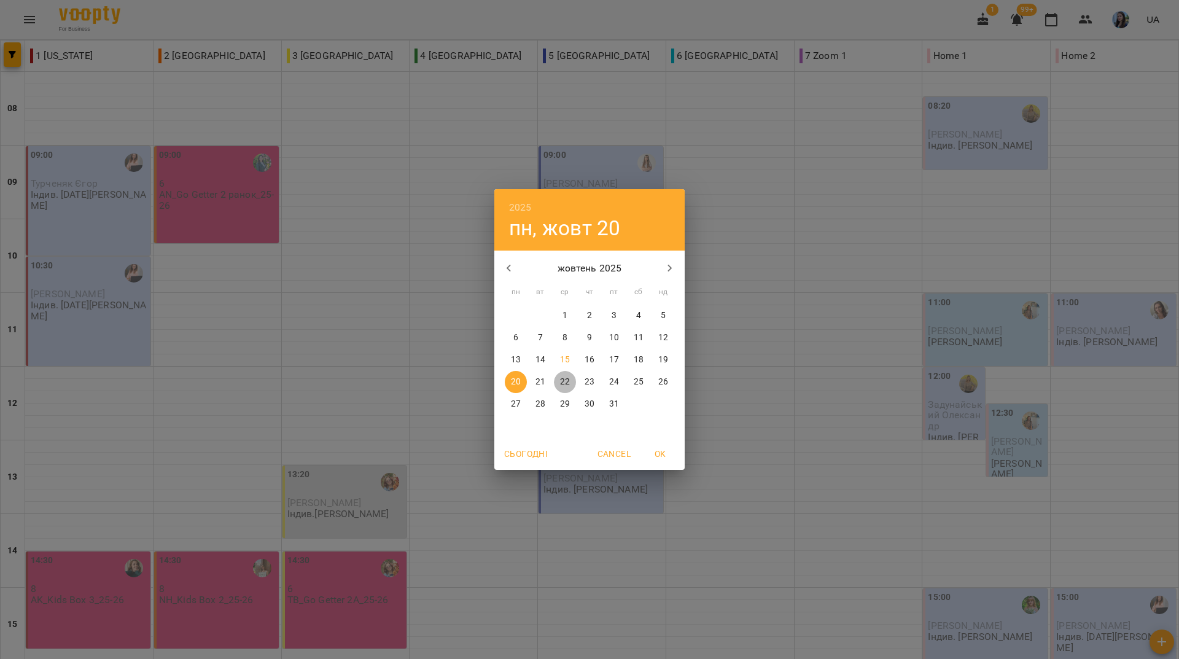
click at [565, 382] on p "22" at bounding box center [565, 382] width 10 height 12
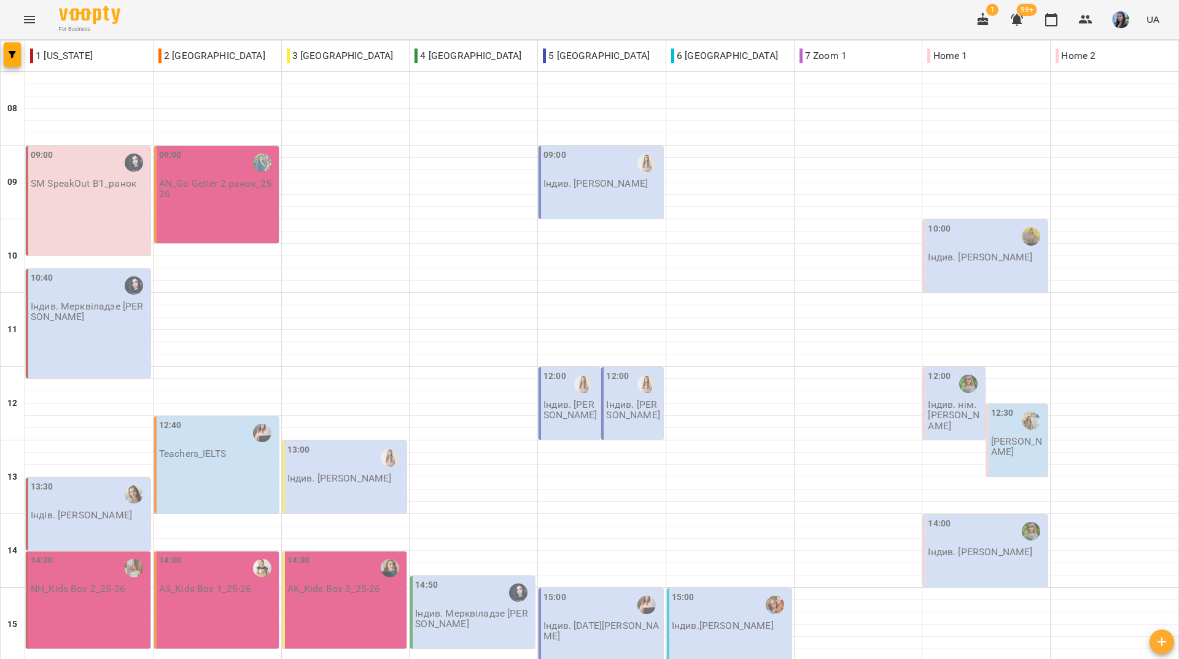
scroll to position [430, 0]
click at [463, 14] on div "For Business 1 99+ UA" at bounding box center [589, 19] width 1179 height 39
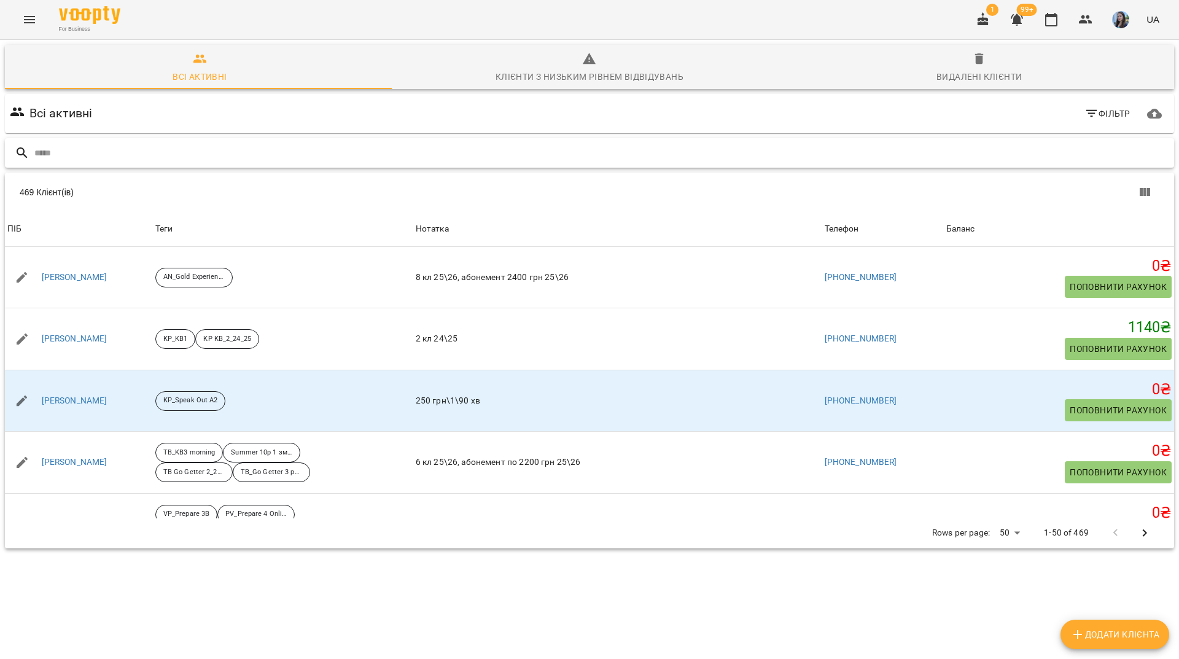
click at [304, 155] on input "text" at bounding box center [601, 153] width 1134 height 20
click at [129, 149] on input "****" at bounding box center [589, 153] width 1111 height 20
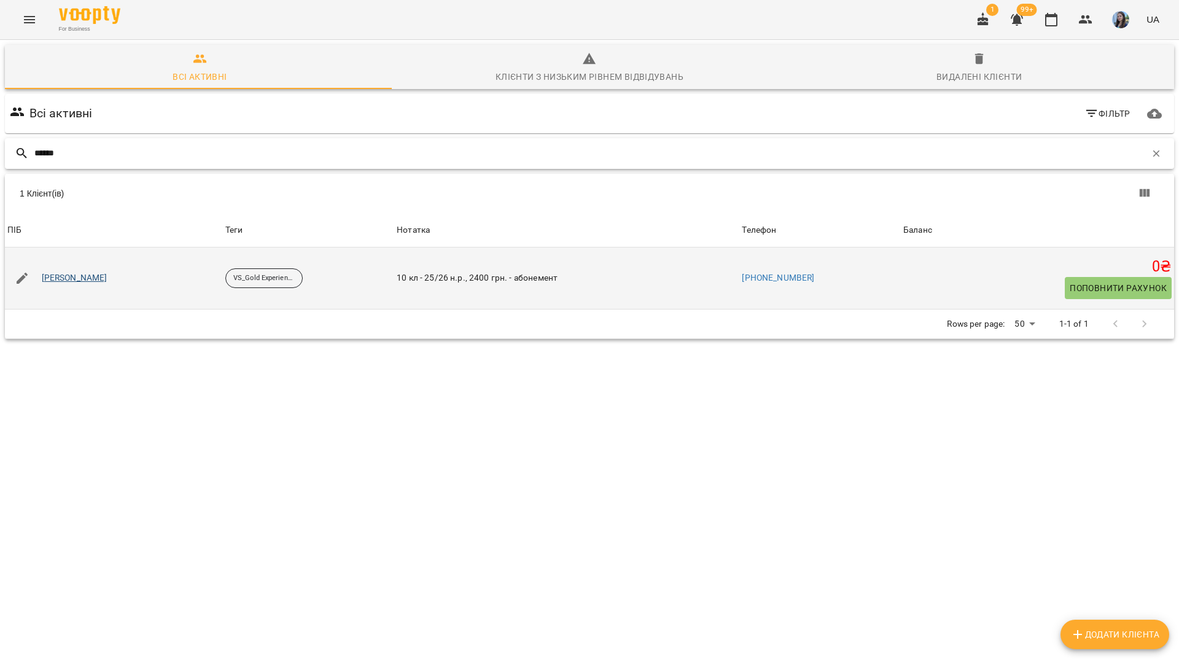
type input "*****"
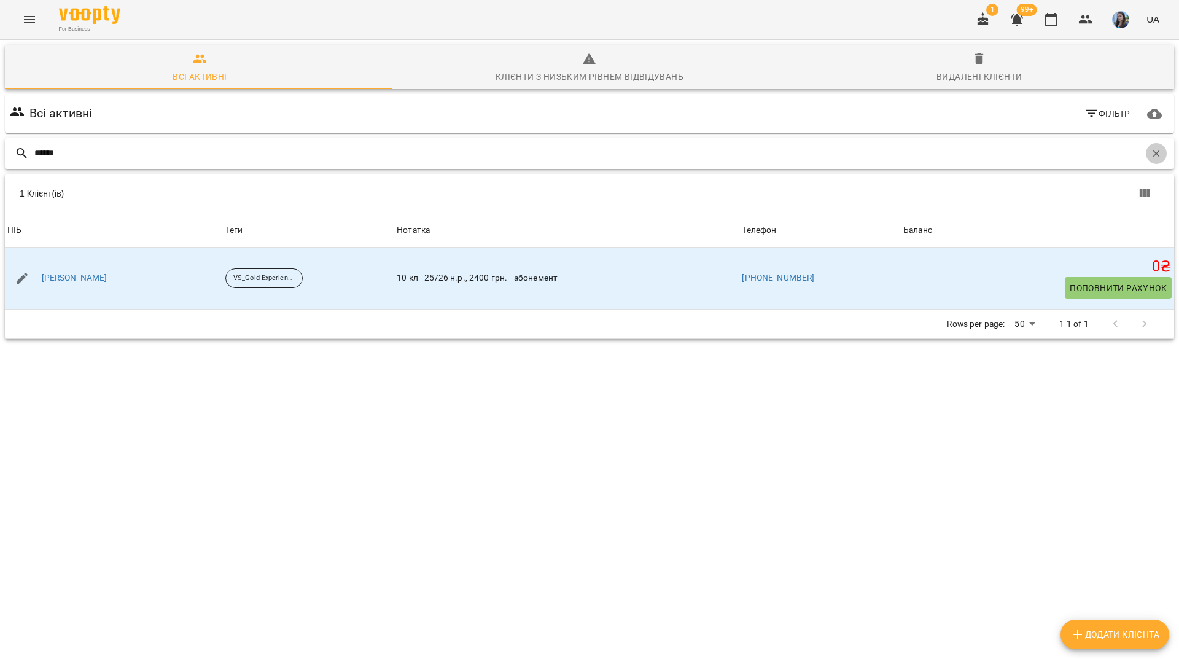
click at [1150, 151] on icon "button" at bounding box center [1155, 153] width 11 height 11
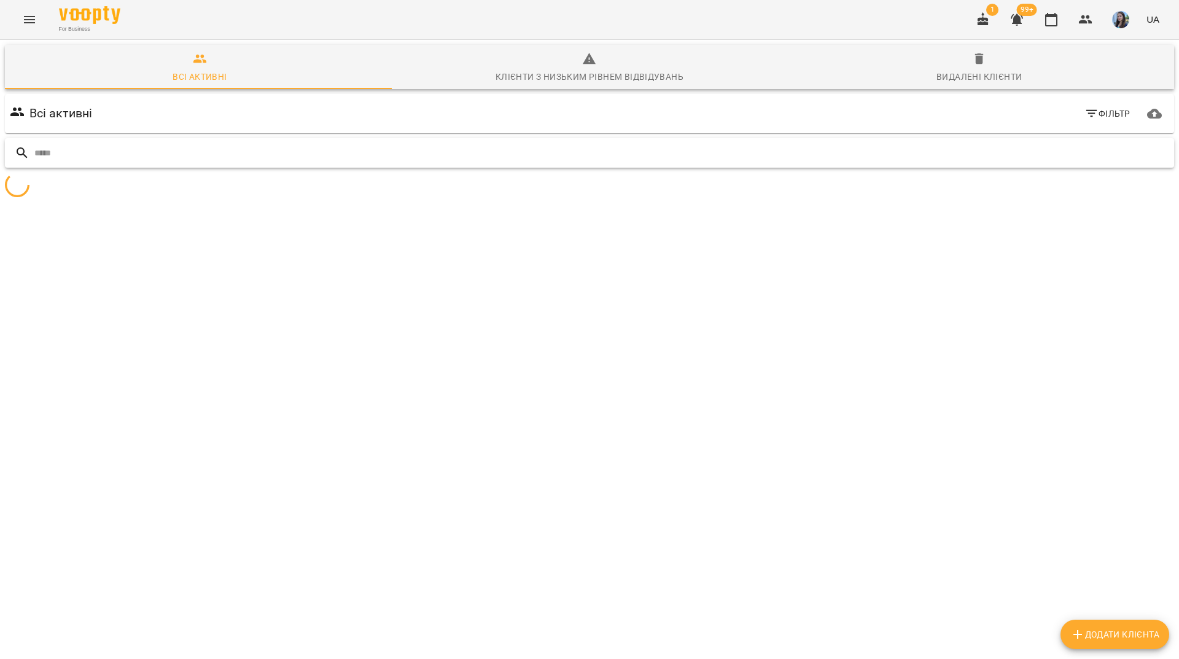
click at [1095, 158] on input "text" at bounding box center [601, 153] width 1134 height 20
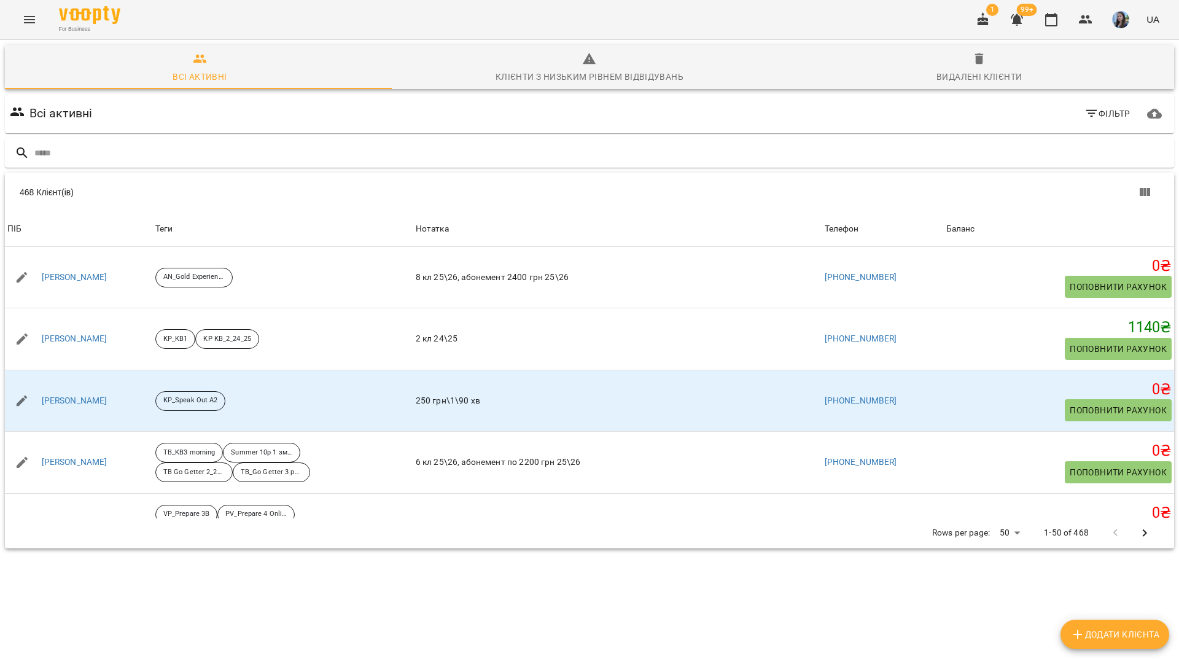
click at [462, 34] on div "For Business 1 99+ UA" at bounding box center [589, 19] width 1179 height 39
click at [421, 146] on input "text" at bounding box center [601, 153] width 1134 height 20
click at [303, 148] on input "text" at bounding box center [601, 153] width 1134 height 20
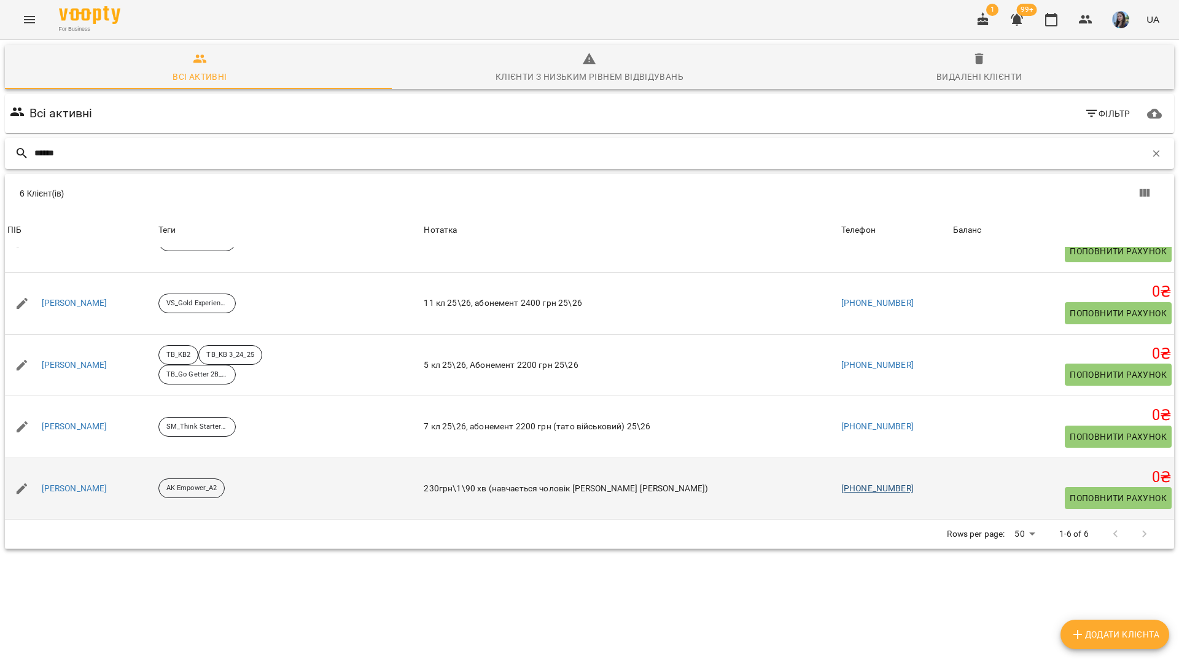
scroll to position [54, 0]
type input "******"
click at [198, 483] on p "AK Empower_A2" at bounding box center [191, 488] width 50 height 10
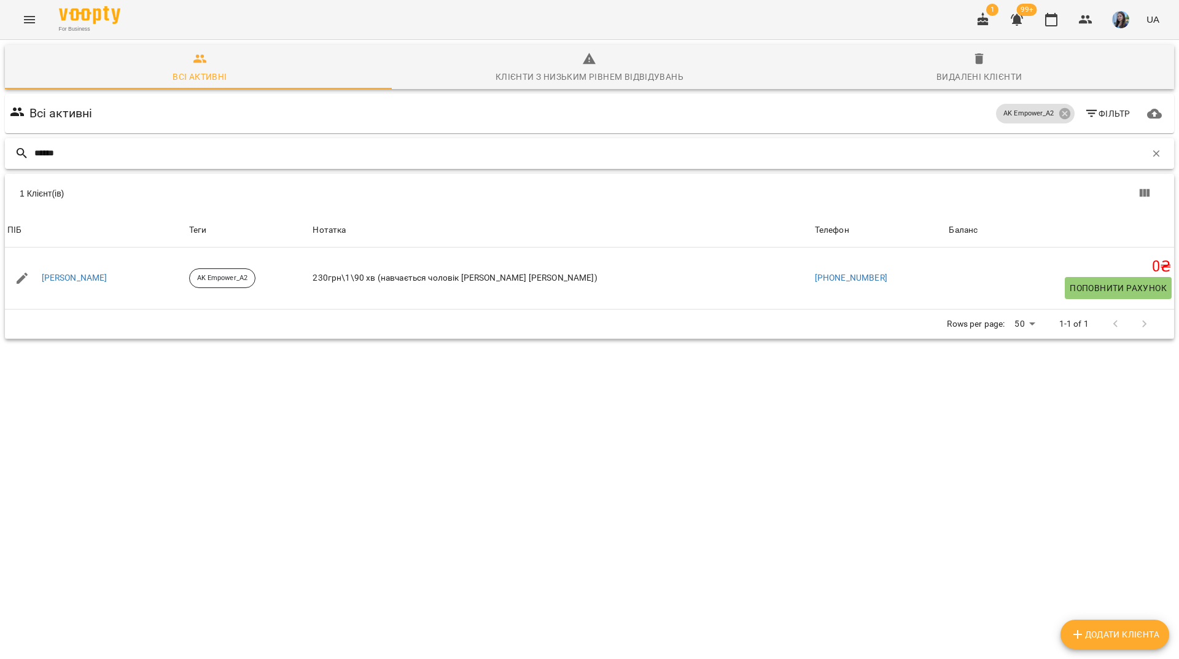
click at [1145, 143] on button "button" at bounding box center [1155, 153] width 21 height 21
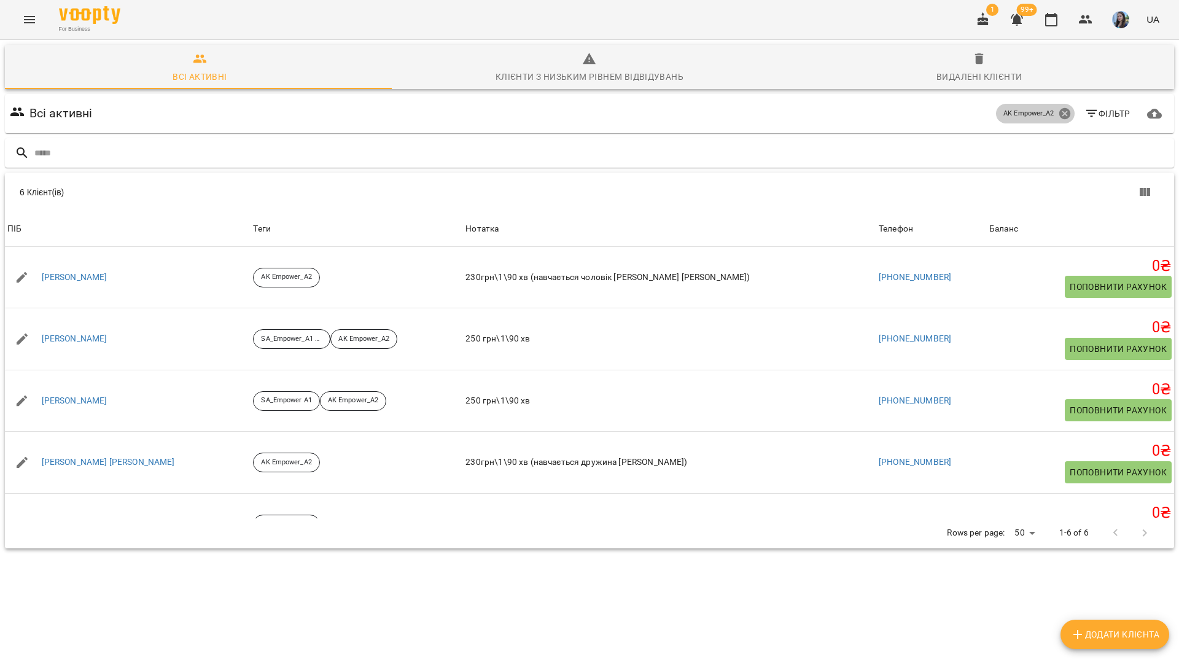
click at [1058, 107] on icon at bounding box center [1065, 114] width 14 height 14
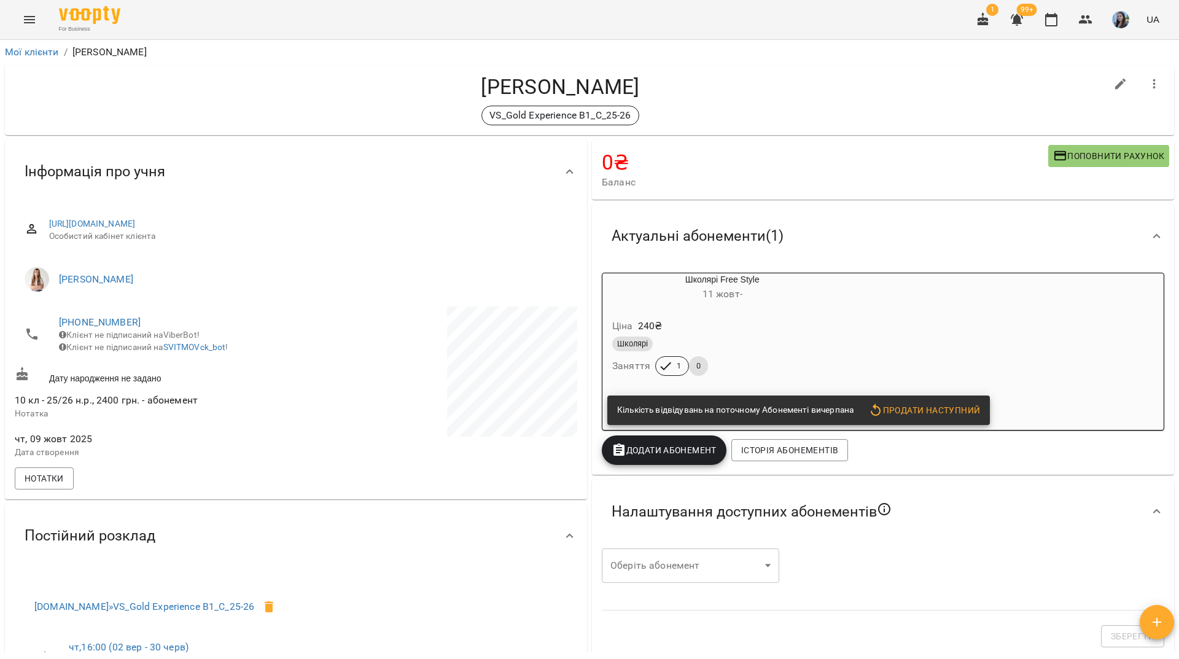
click at [211, 70] on div "Білик Даніїл VS_Gold Experience B1_C_25-26" at bounding box center [589, 99] width 1169 height 71
click at [841, 319] on div "Ціна 240 ₴ Школярі Заняття 1 0" at bounding box center [722, 349] width 240 height 83
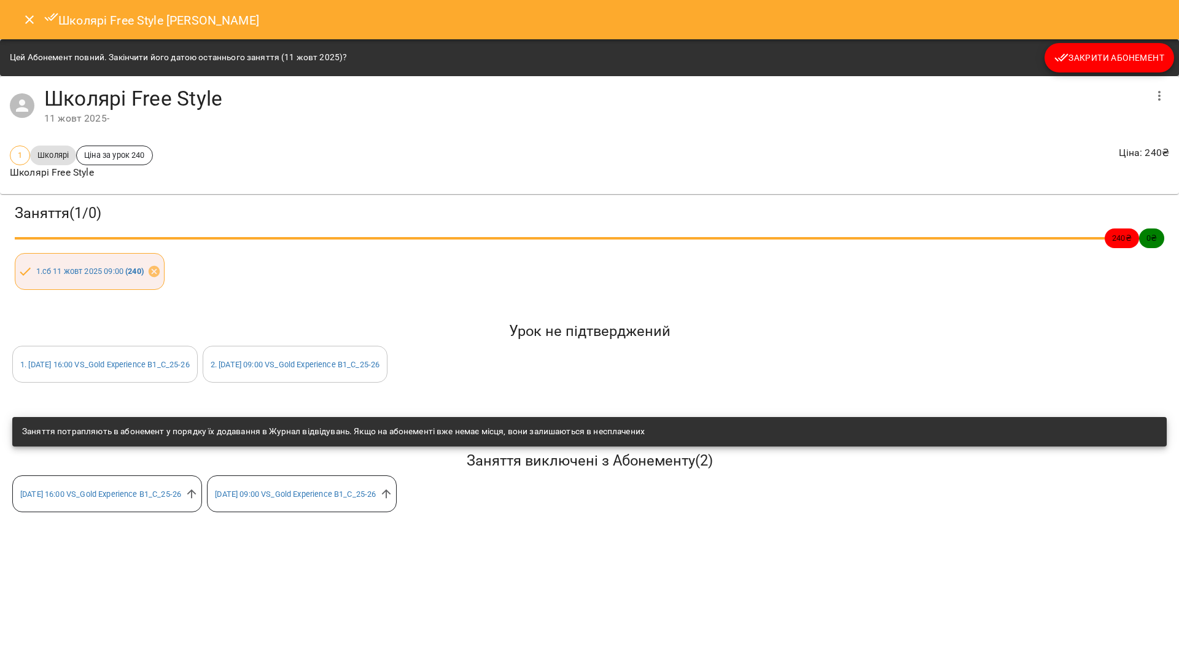
click at [1068, 55] on icon "button" at bounding box center [1061, 58] width 14 height 8
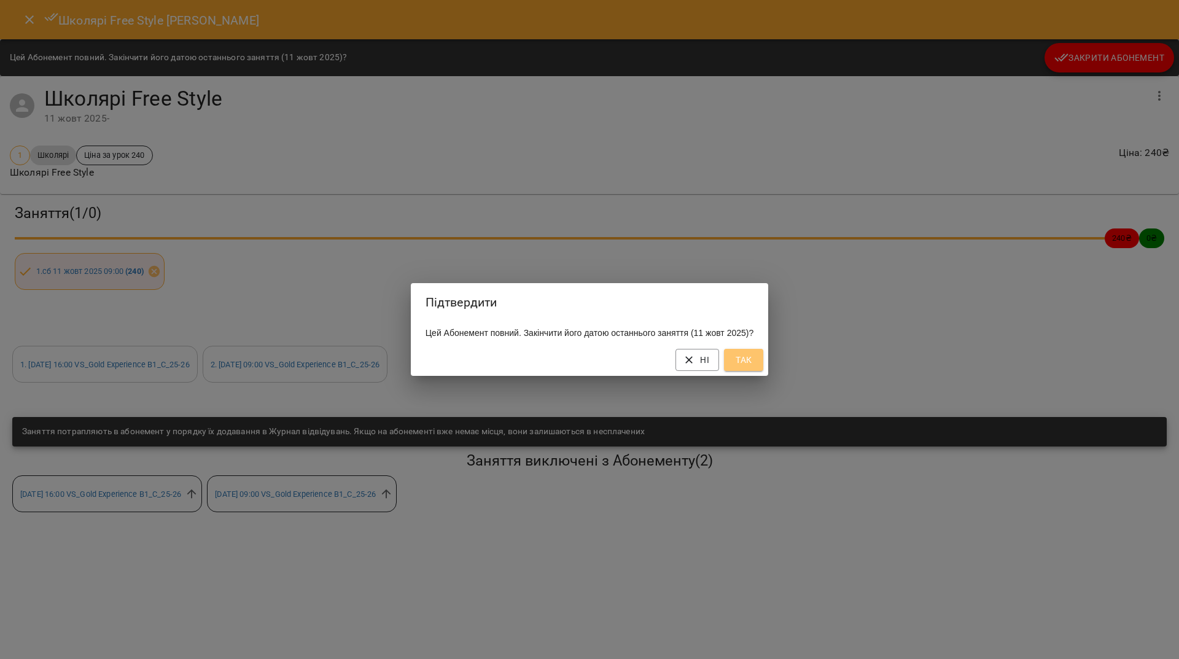
click at [761, 366] on button "Так" at bounding box center [743, 360] width 39 height 22
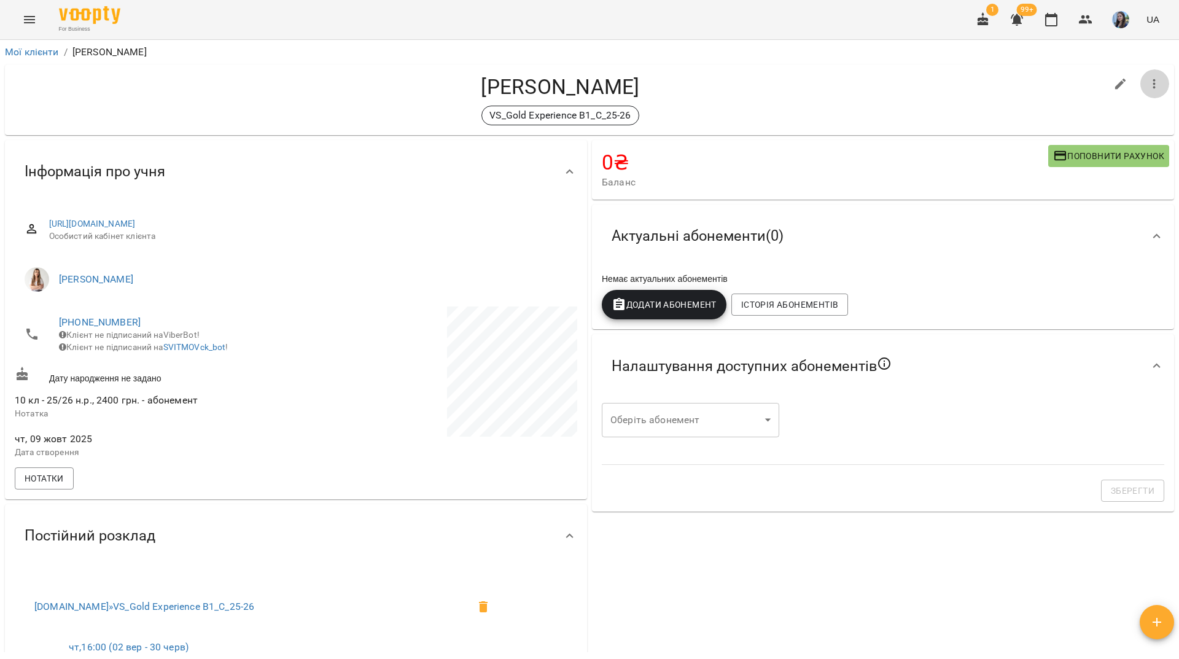
click at [1147, 88] on icon "button" at bounding box center [1154, 84] width 15 height 15
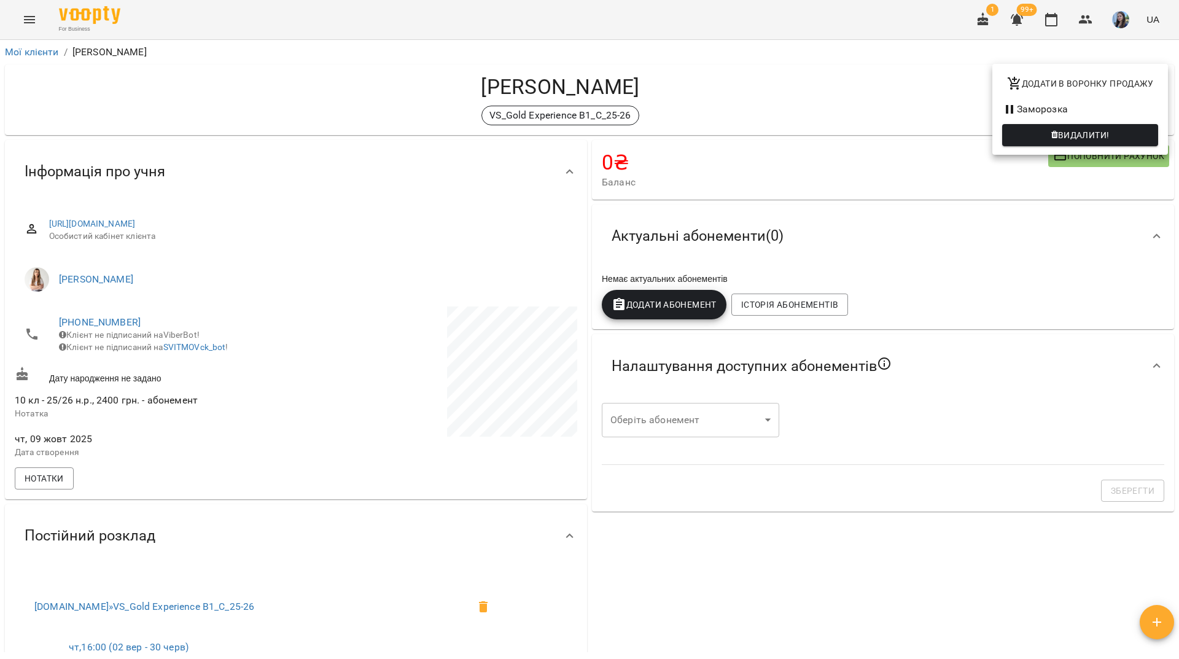
click at [883, 109] on div at bounding box center [589, 329] width 1179 height 659
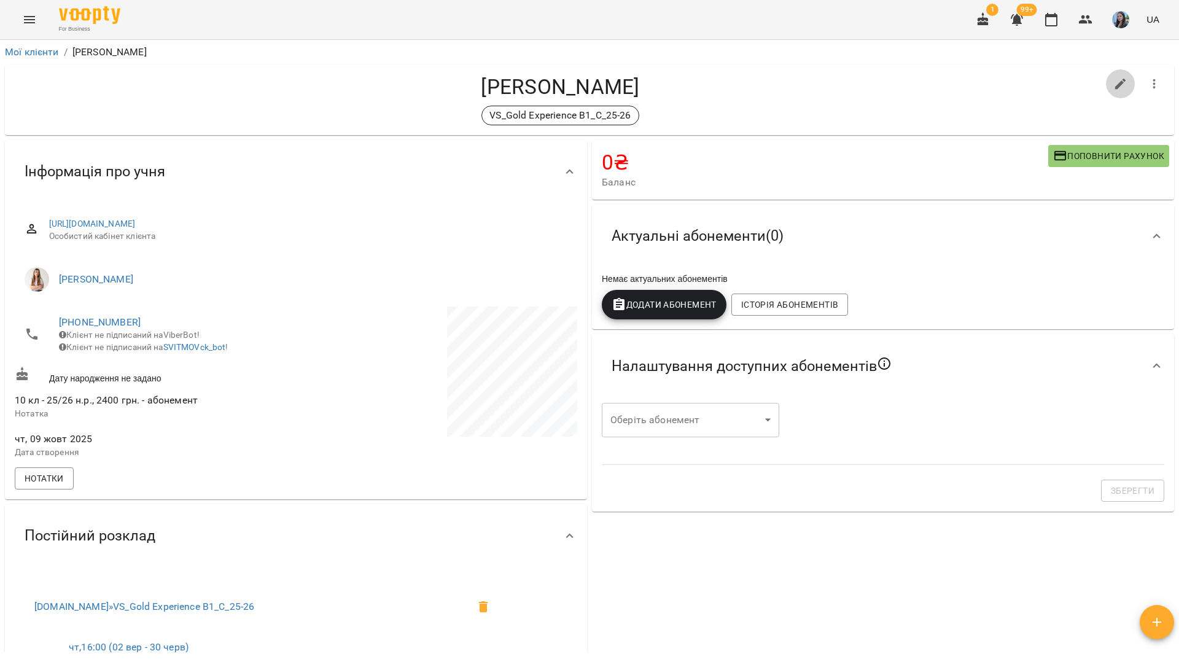
click at [1115, 87] on icon "button" at bounding box center [1120, 84] width 11 height 11
select select "**"
click at [63, 486] on span "Нотатки" at bounding box center [44, 478] width 39 height 15
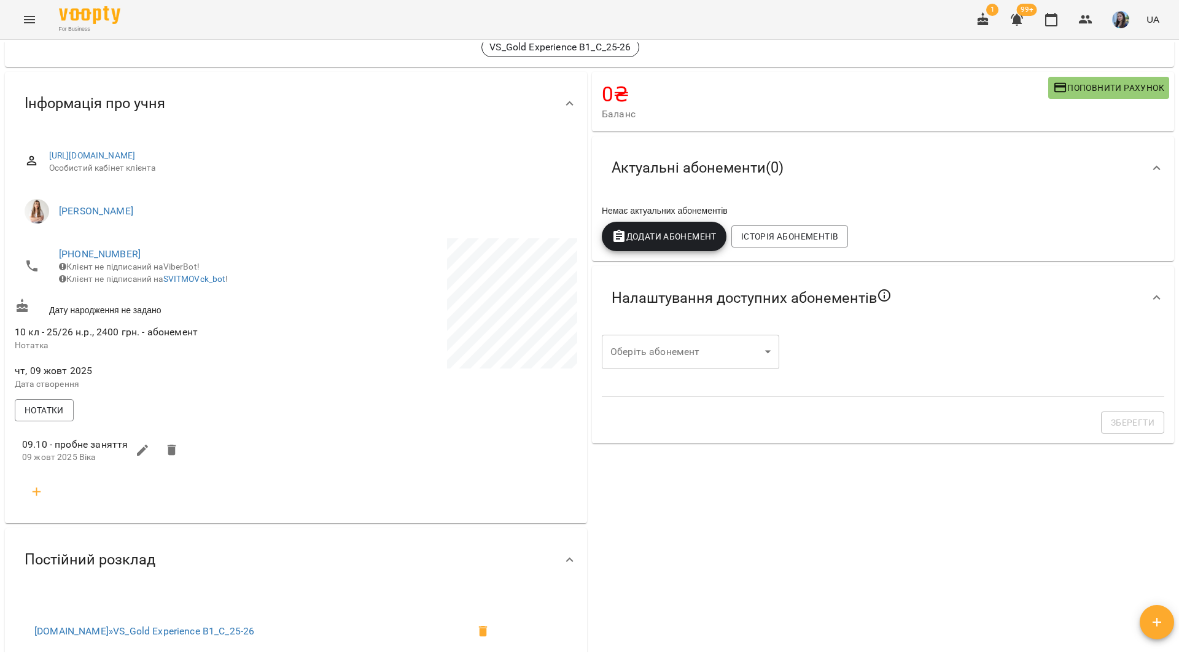
scroll to position [123, 0]
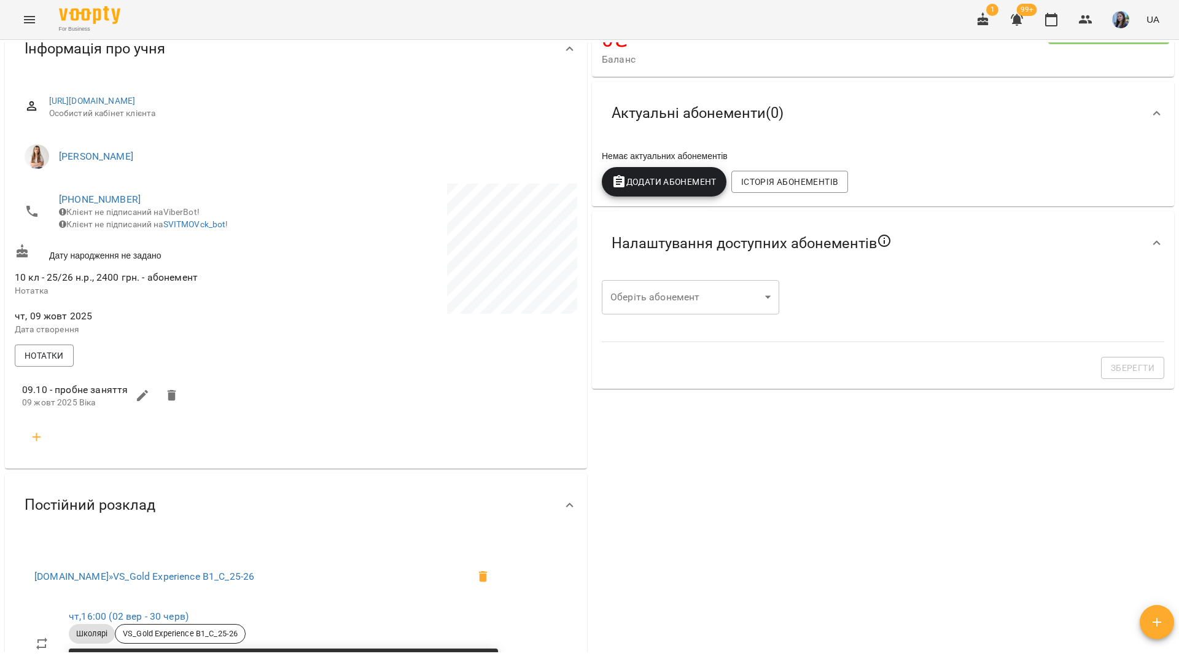
click at [34, 444] on icon "button" at bounding box center [36, 437] width 15 height 15
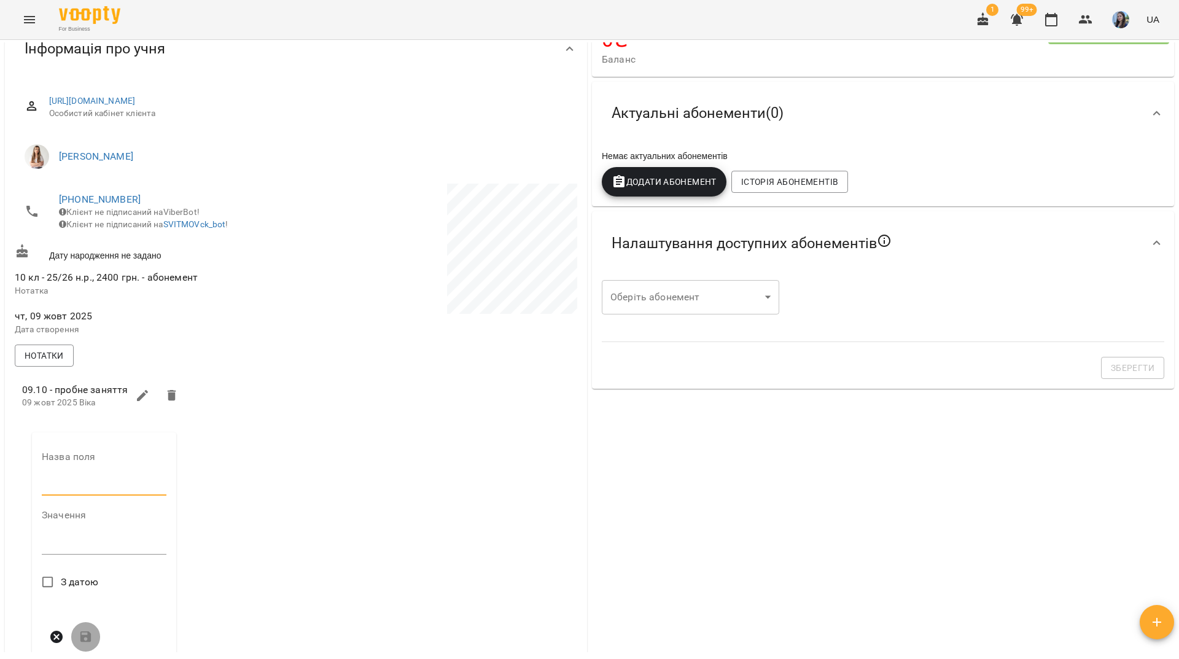
click at [92, 496] on input "text" at bounding box center [104, 486] width 125 height 20
type input "****"
click at [58, 554] on textarea at bounding box center [104, 549] width 125 height 12
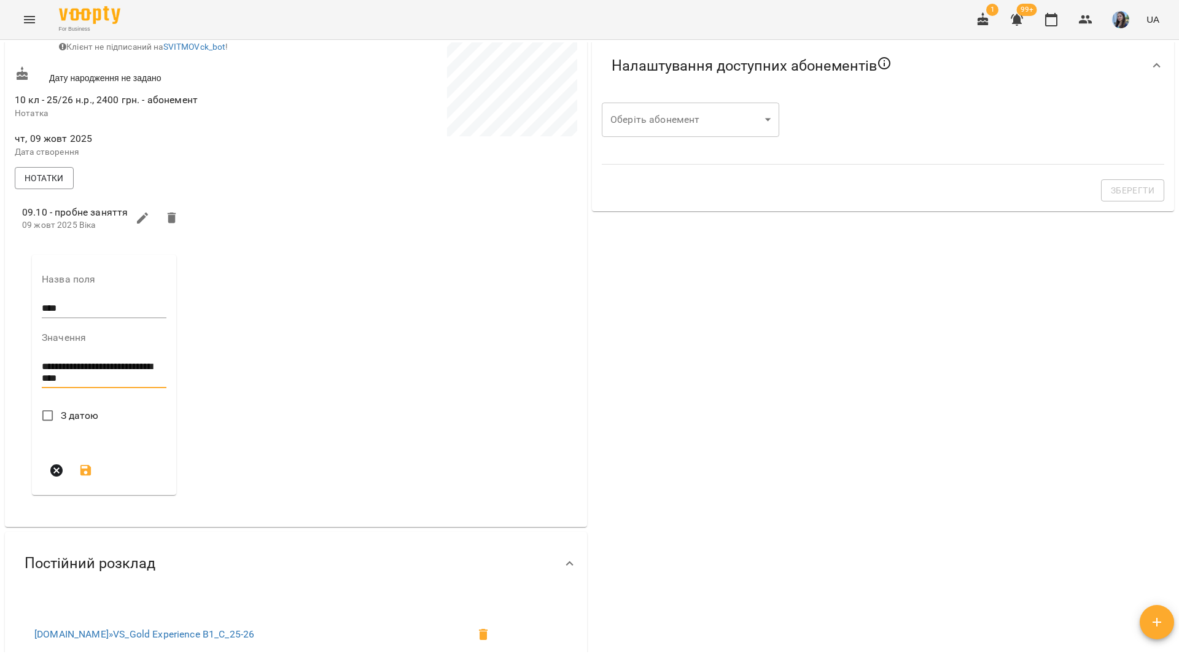
scroll to position [307, 0]
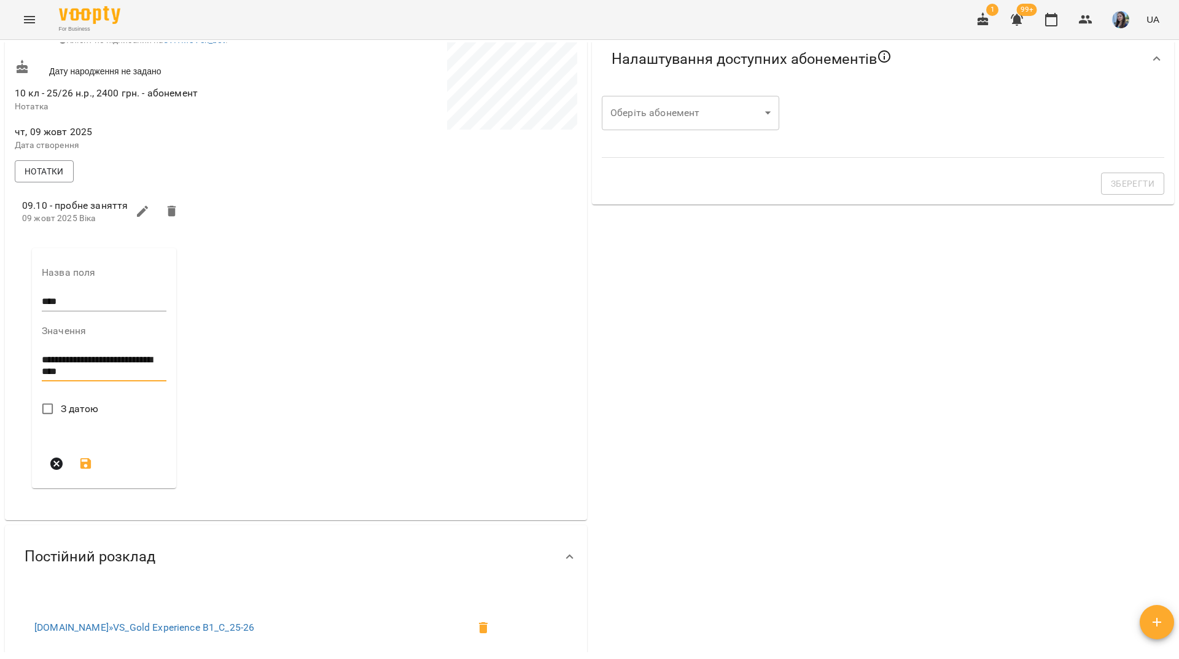
type textarea "**********"
drag, startPoint x: 91, startPoint y: 508, endPoint x: 180, endPoint y: 427, distance: 120.4
click at [91, 503] on icon "submit" at bounding box center [85, 497] width 11 height 11
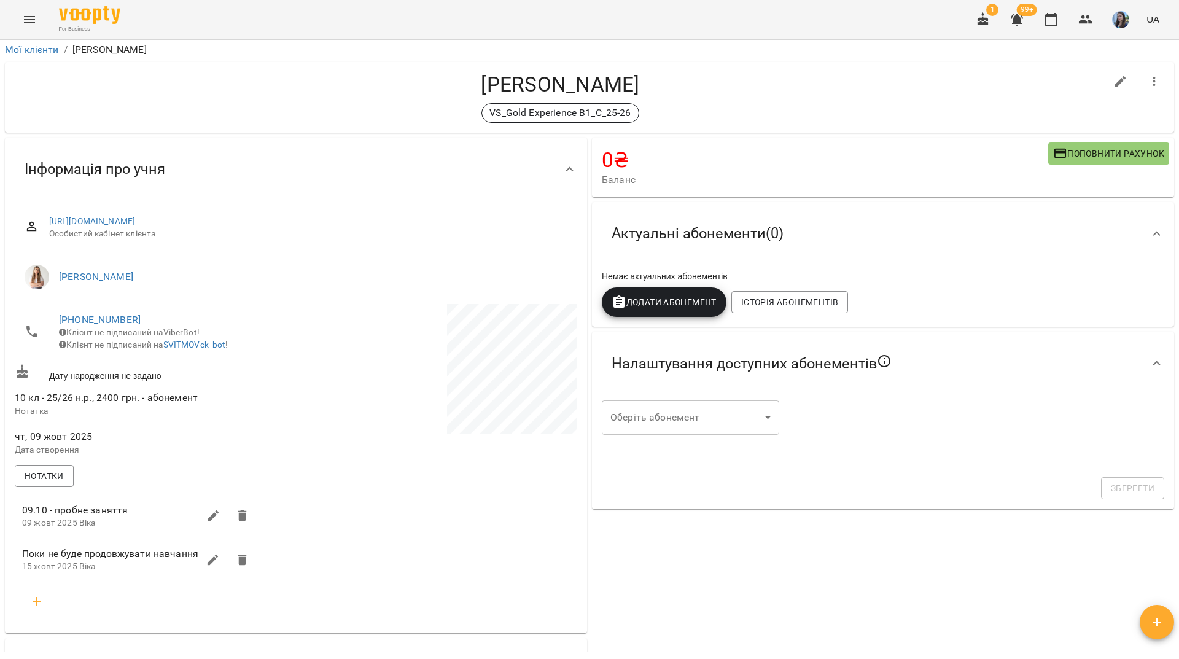
scroll to position [0, 0]
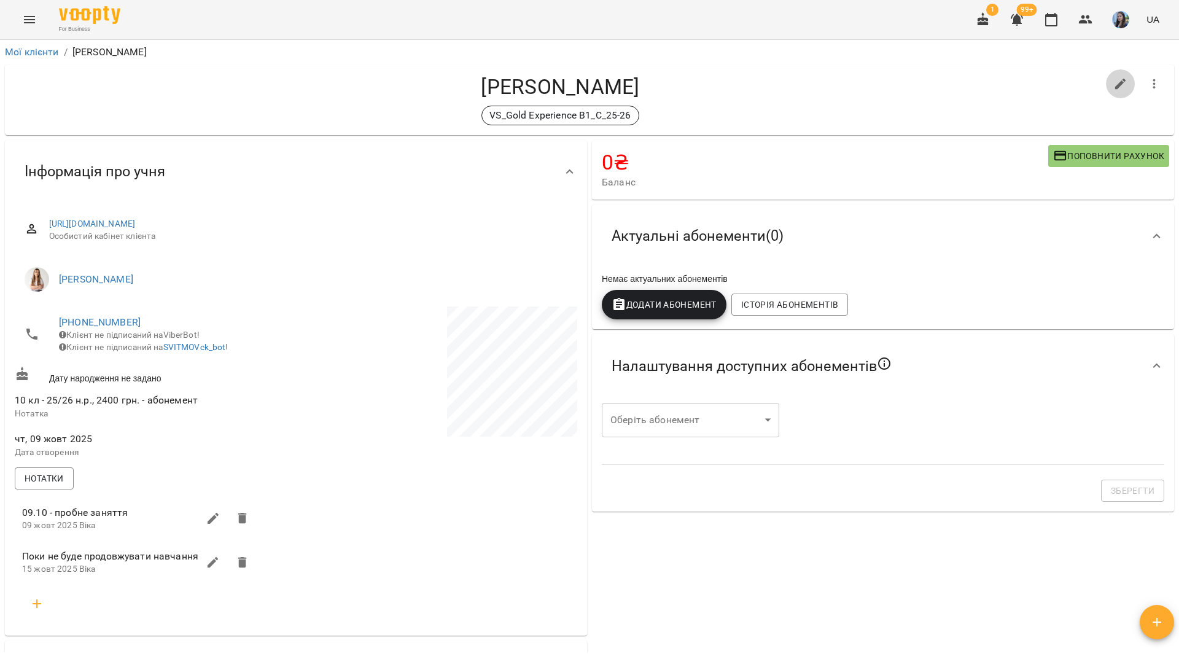
click at [1111, 93] on button "button" at bounding box center [1120, 83] width 29 height 29
select select "**"
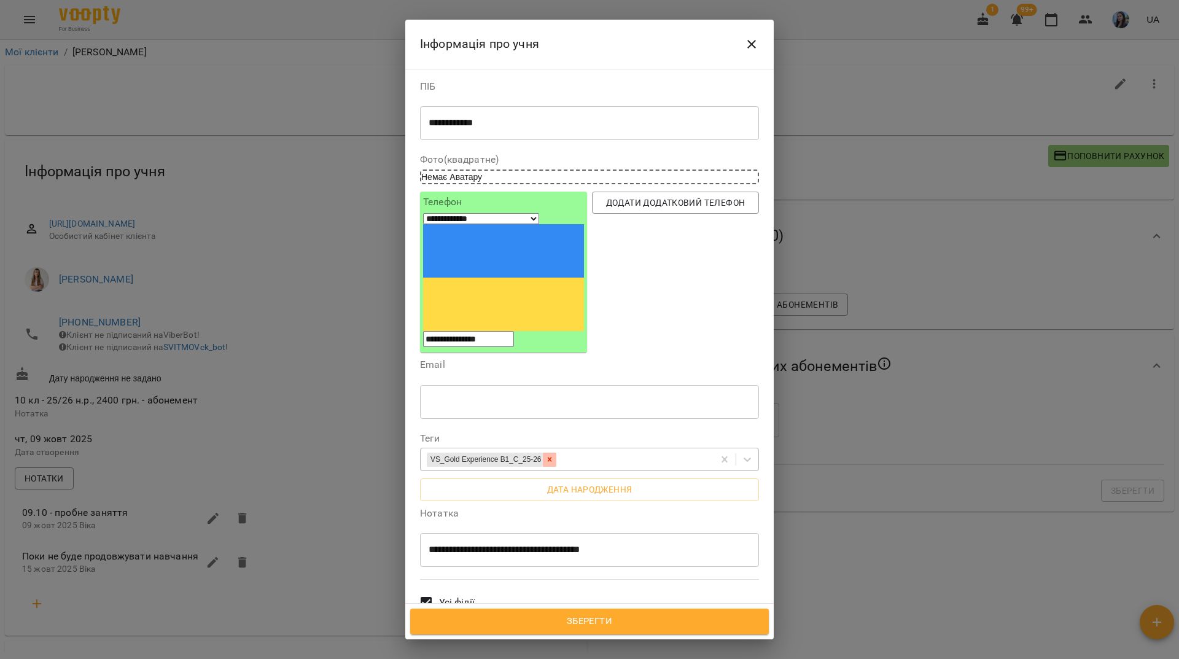
click at [554, 455] on icon at bounding box center [549, 459] width 9 height 9
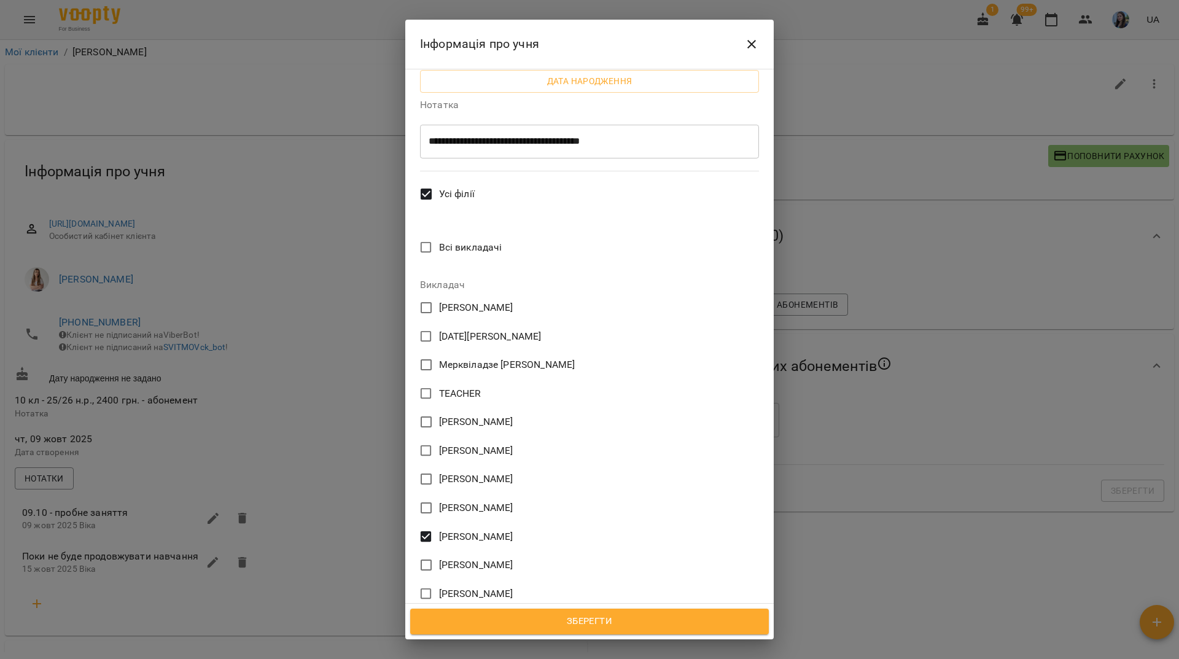
scroll to position [430, 0]
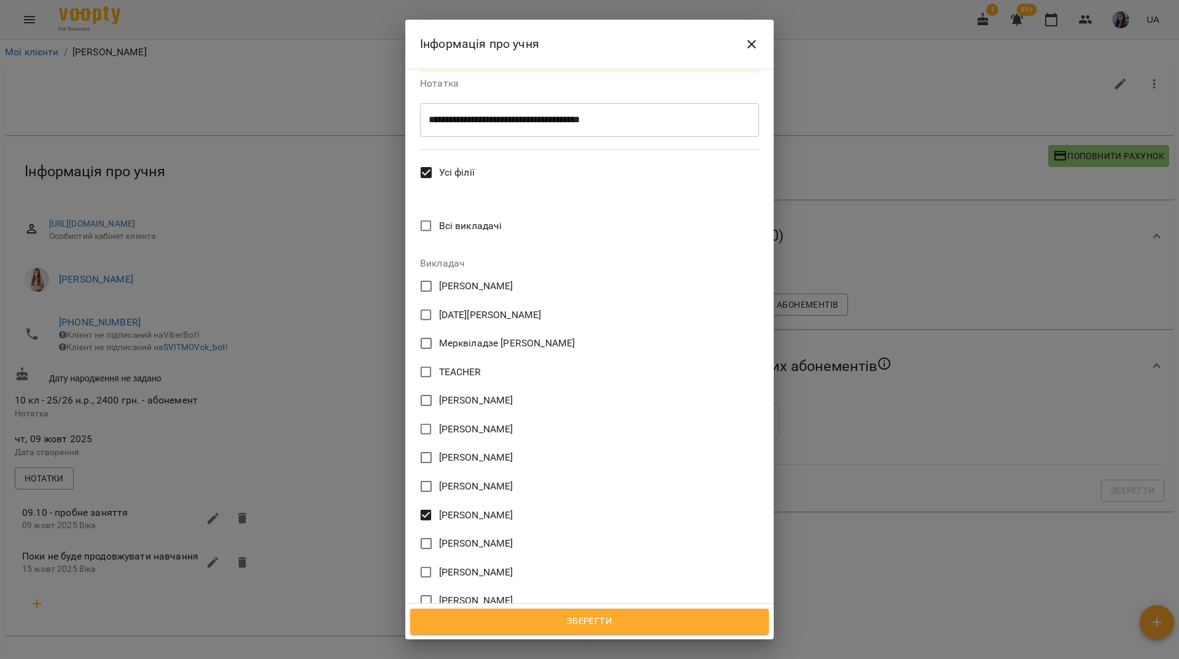
click at [443, 365] on span "TEACHER" at bounding box center [460, 372] width 42 height 15
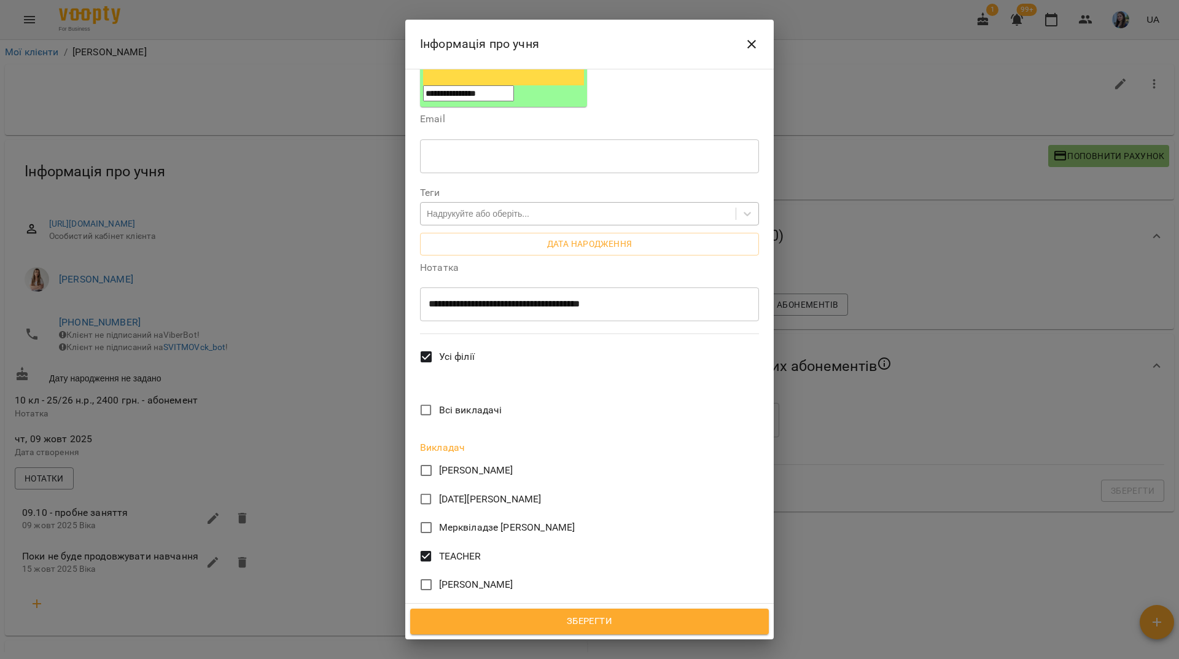
scroll to position [0, 0]
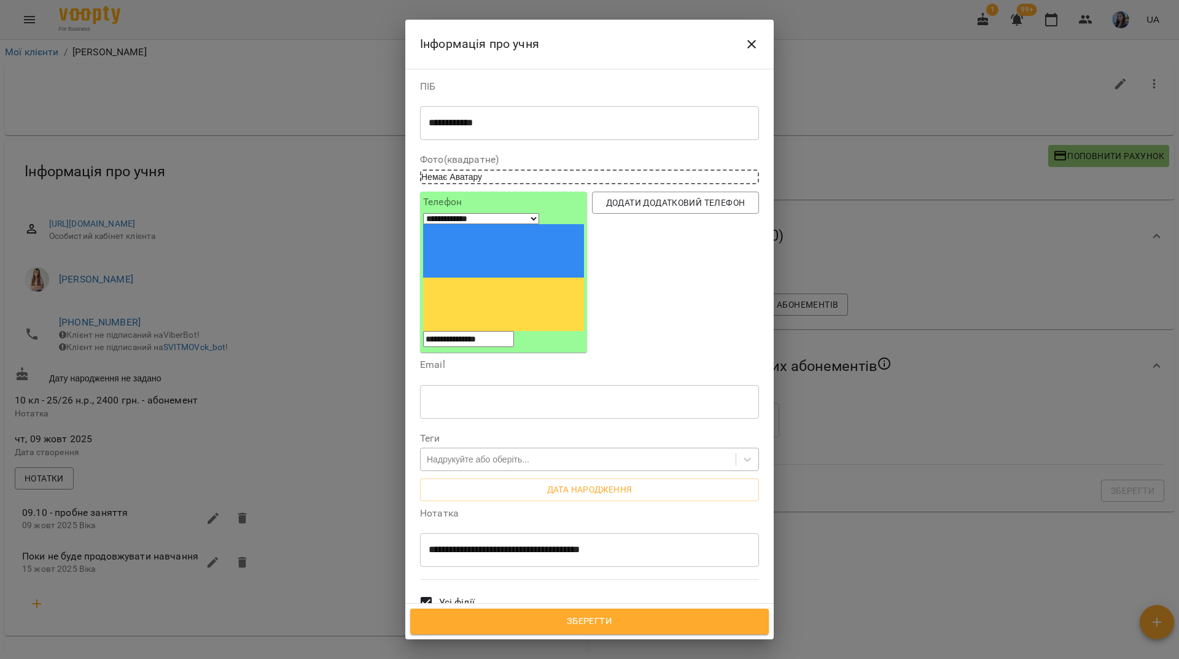
click at [575, 627] on span "Зберегти" at bounding box center [589, 621] width 331 height 16
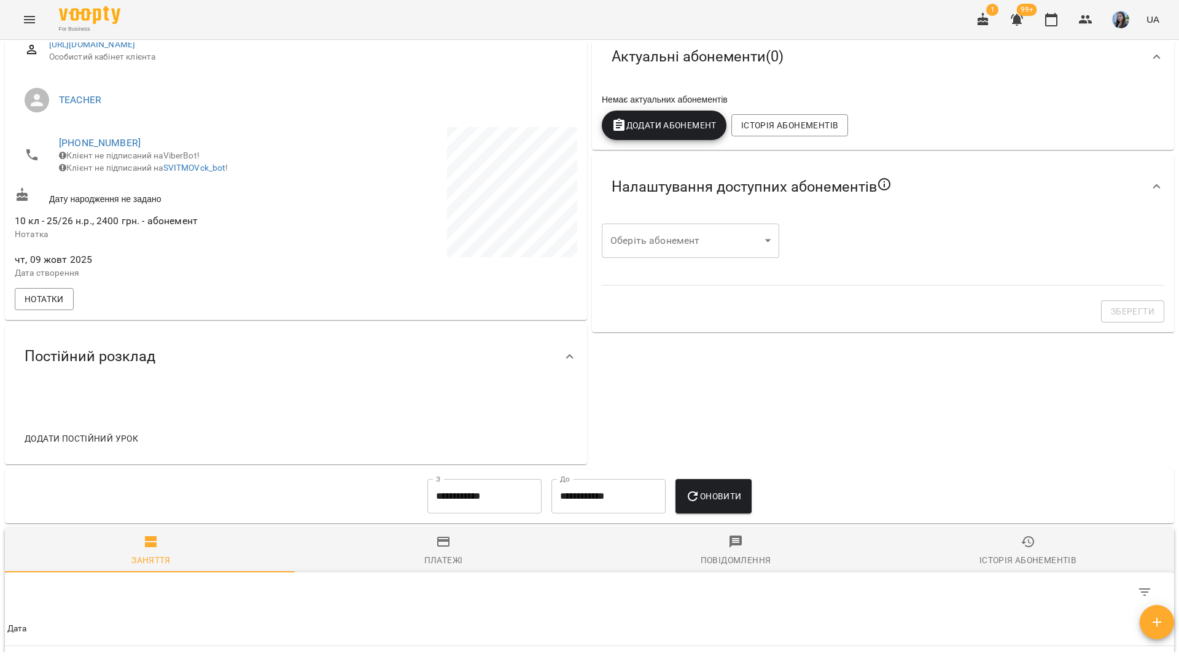
scroll to position [184, 0]
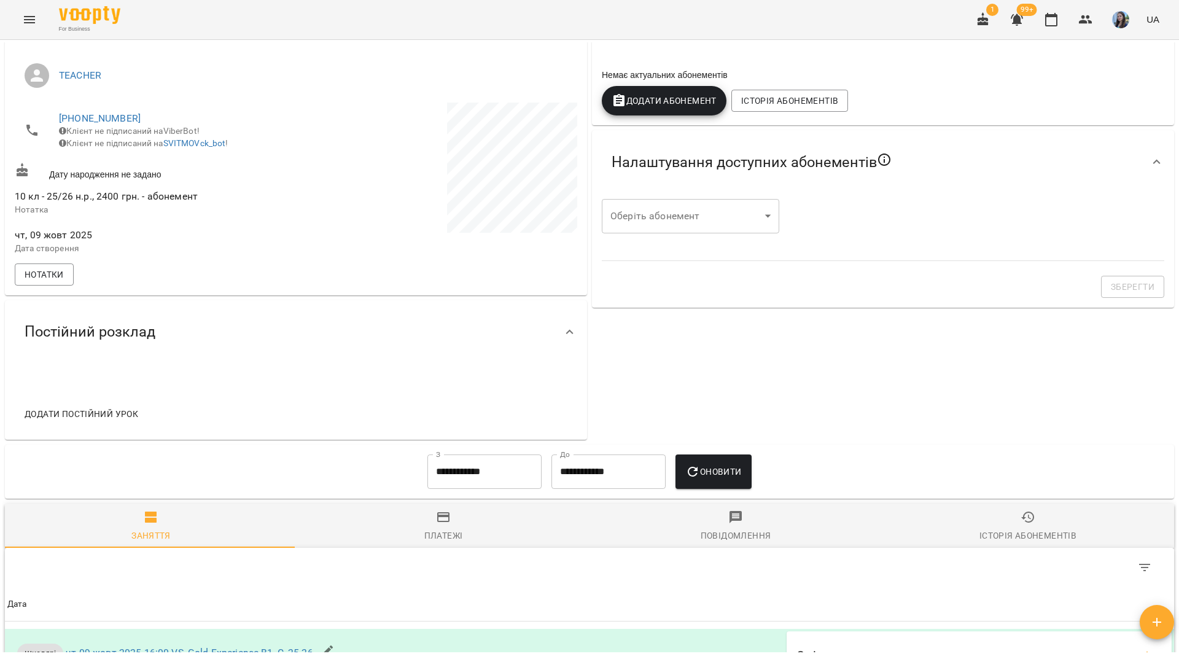
click at [507, 23] on div "For Business 1 99+ UA" at bounding box center [589, 19] width 1179 height 39
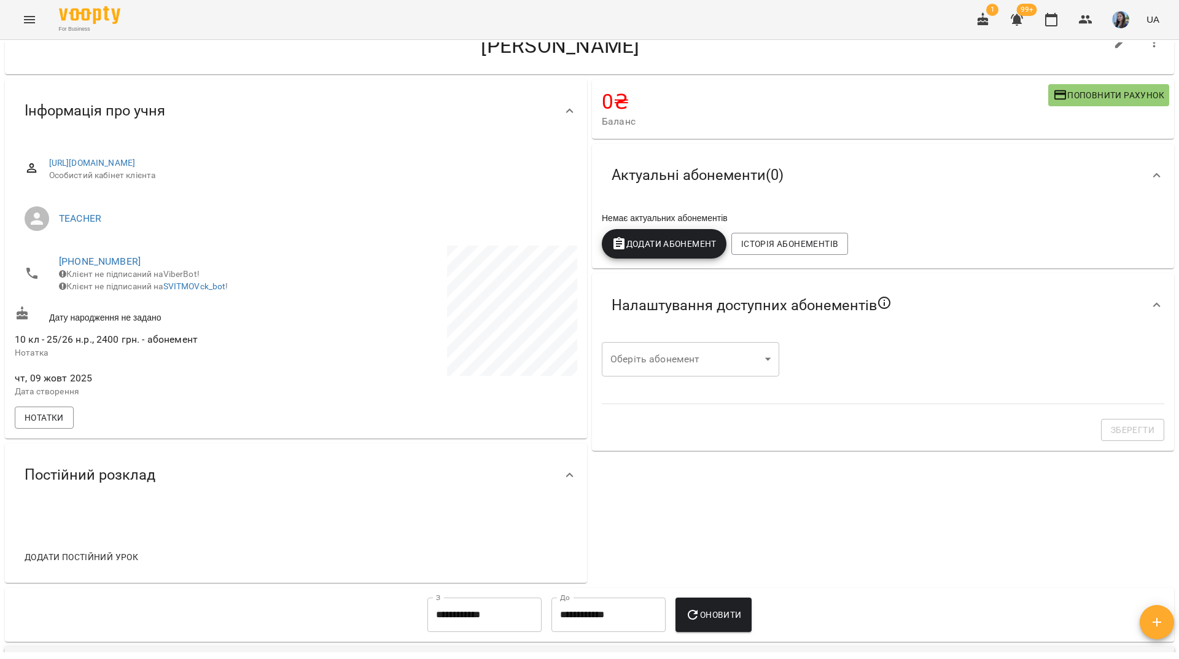
scroll to position [0, 0]
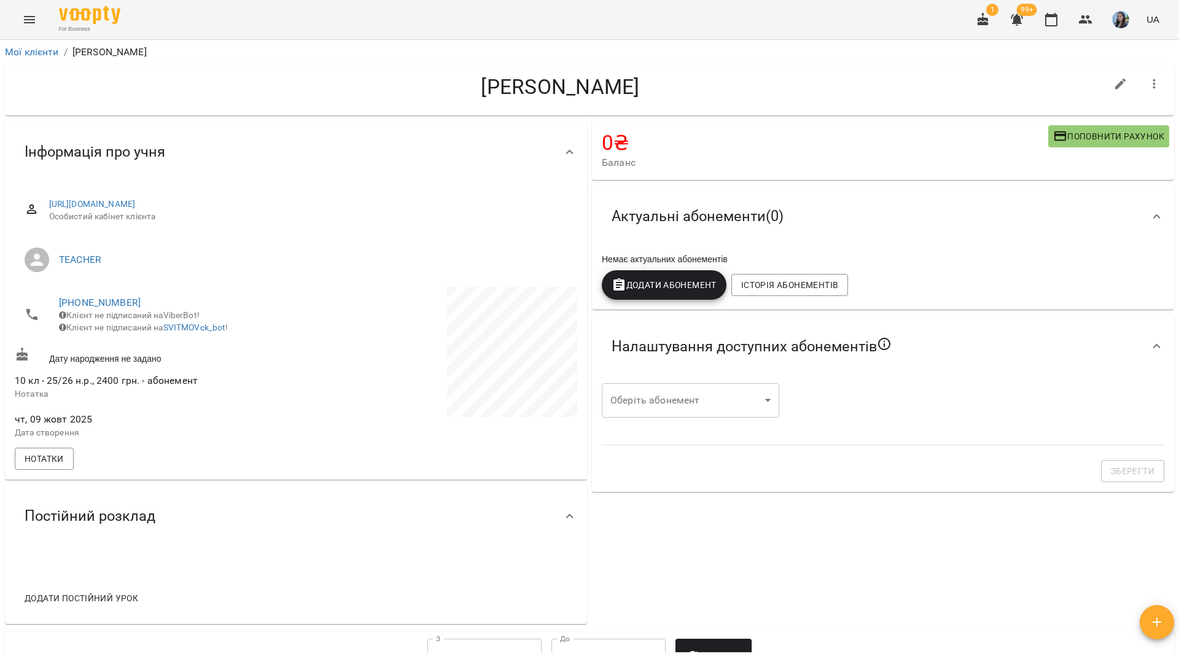
click at [1147, 84] on icon "button" at bounding box center [1154, 84] width 15 height 15
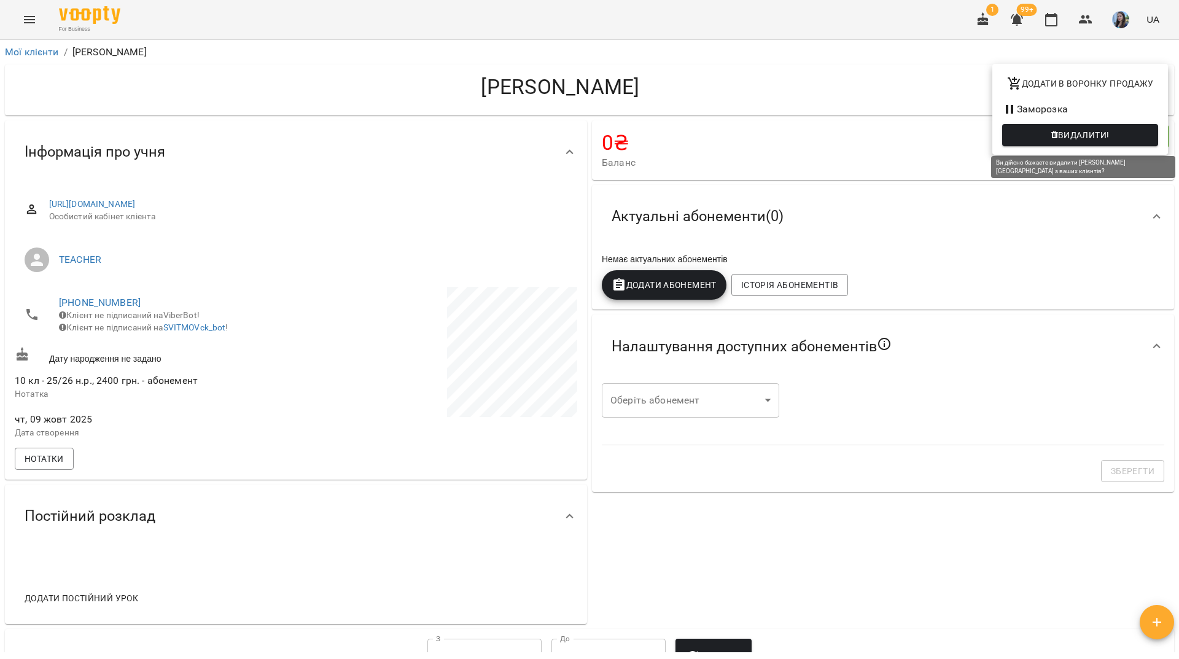
click at [1056, 131] on span "Видалити!" at bounding box center [1080, 135] width 136 height 15
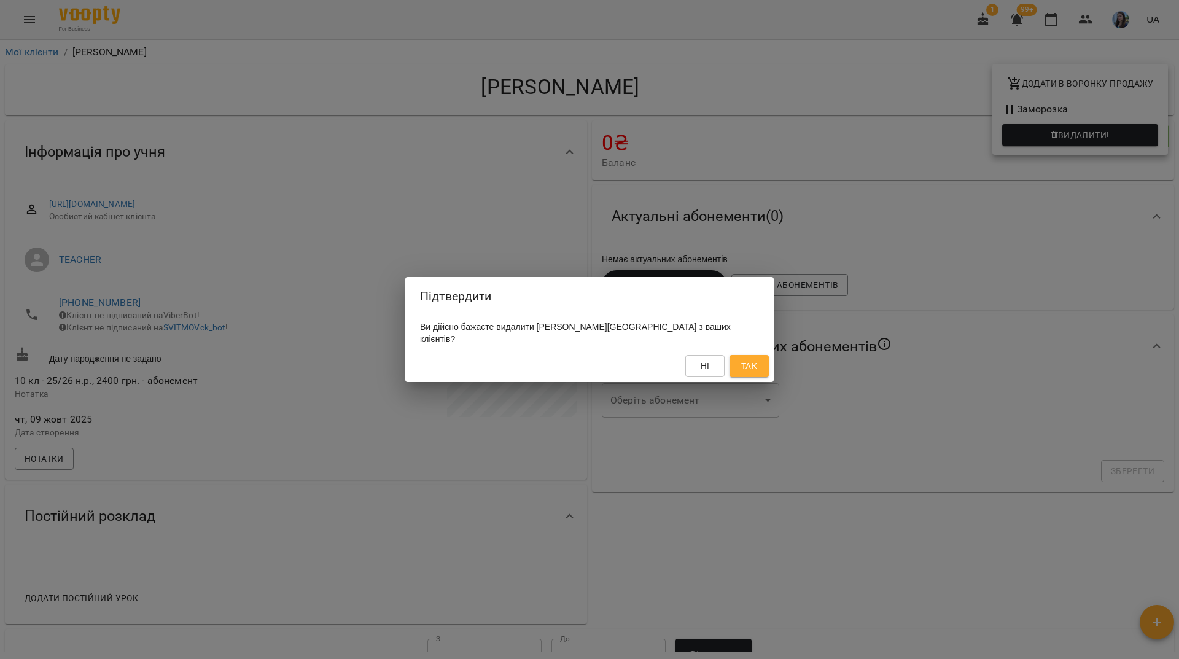
click at [741, 359] on span "Так" at bounding box center [749, 366] width 16 height 15
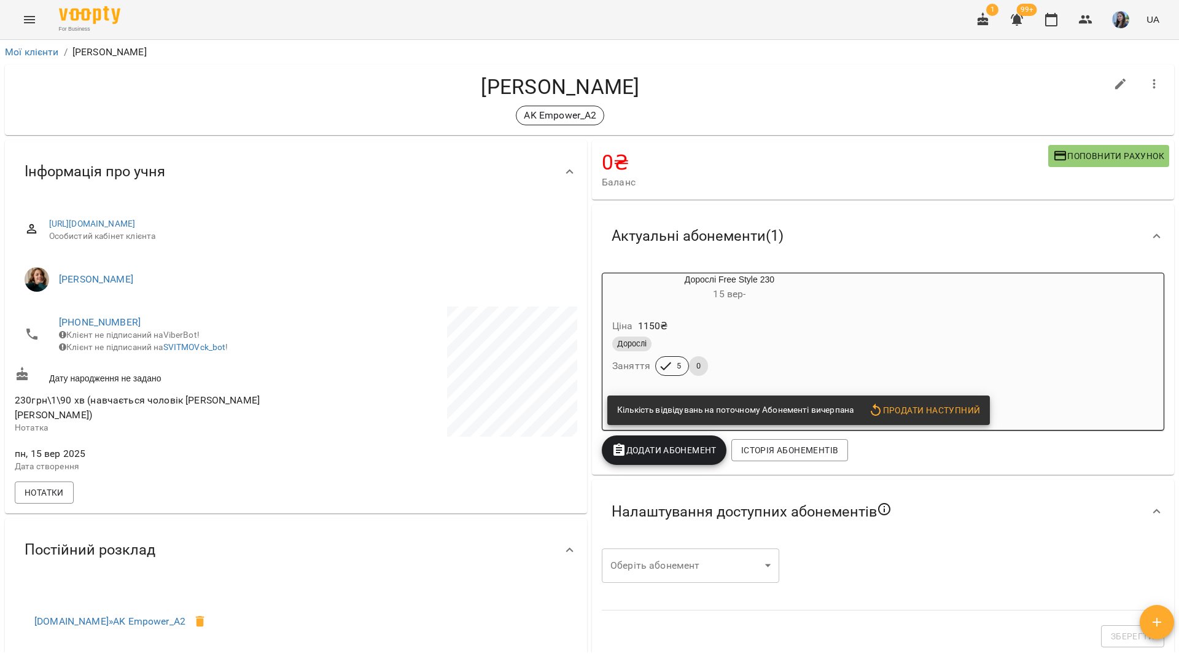
click at [797, 324] on div "Ціна 1150 ₴" at bounding box center [729, 326] width 239 height 22
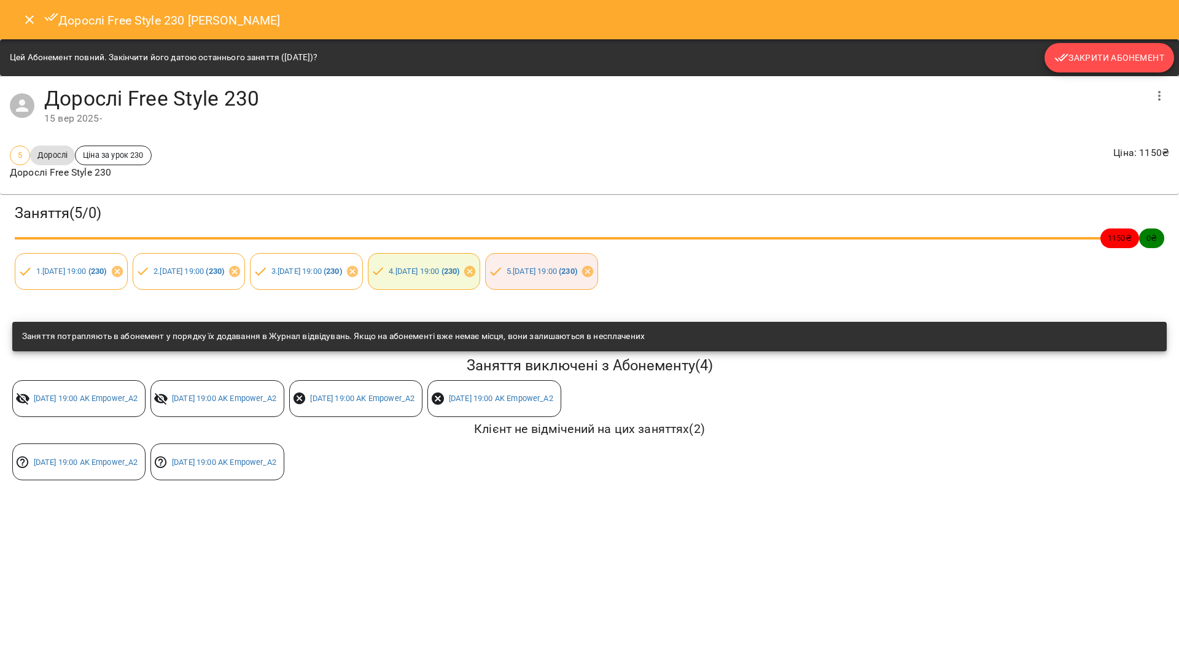
click at [1077, 58] on span "Закрити Абонемент" at bounding box center [1109, 57] width 110 height 15
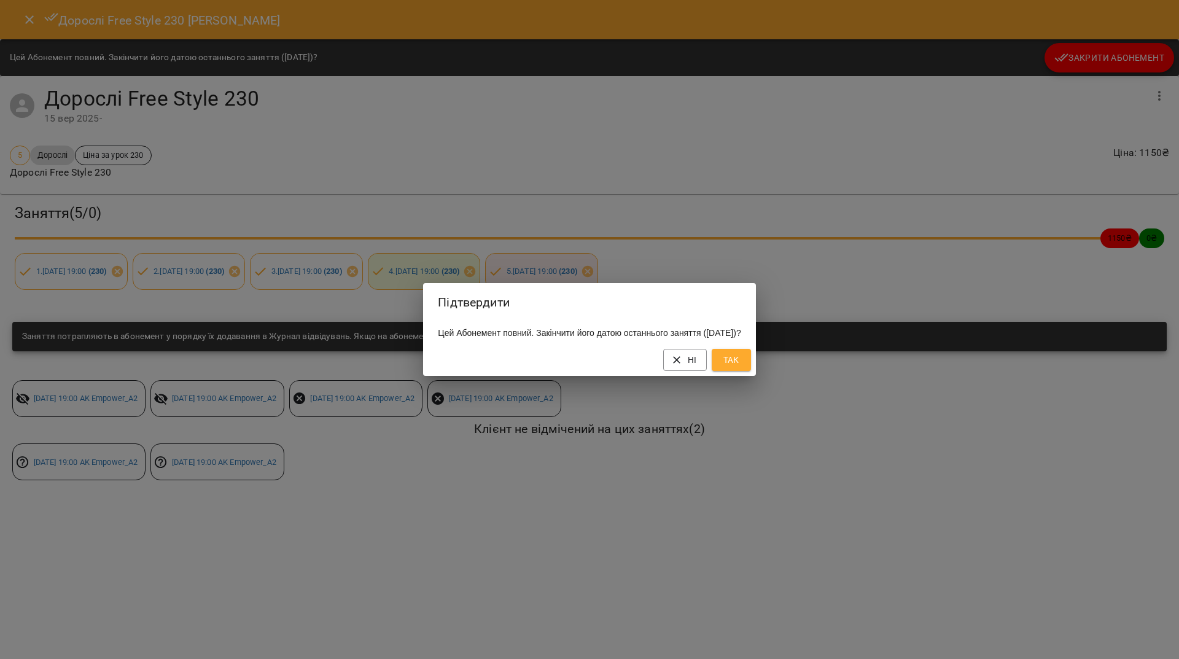
click at [751, 365] on button "Так" at bounding box center [730, 360] width 39 height 22
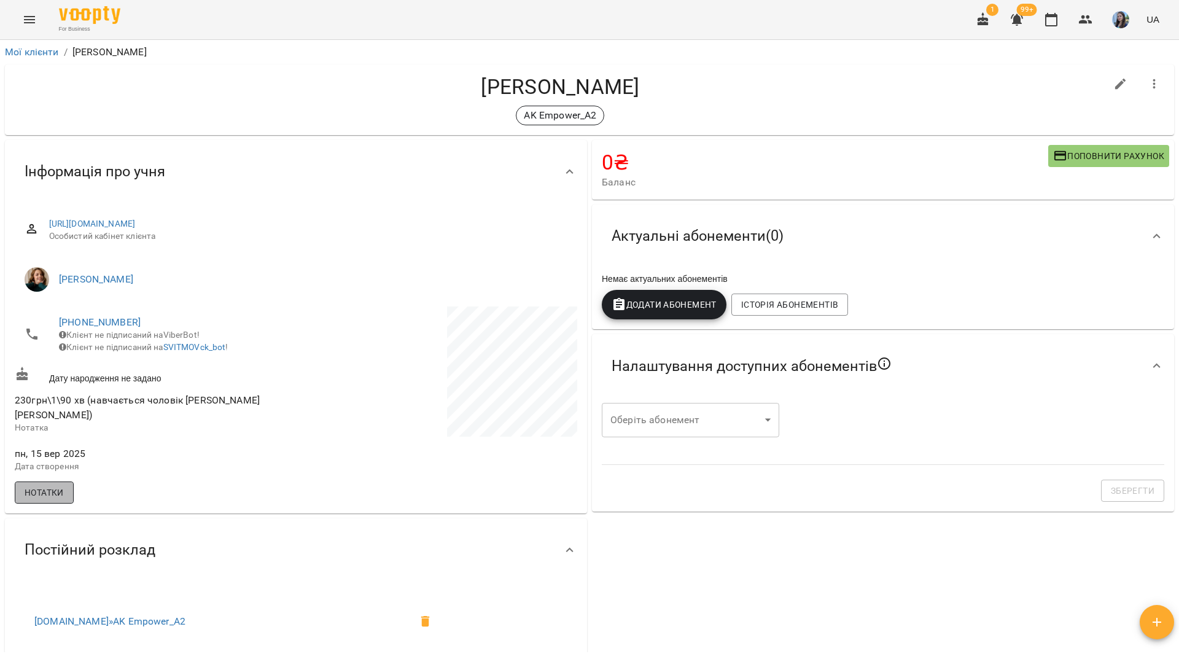
click at [47, 500] on span "Нотатки" at bounding box center [44, 492] width 39 height 15
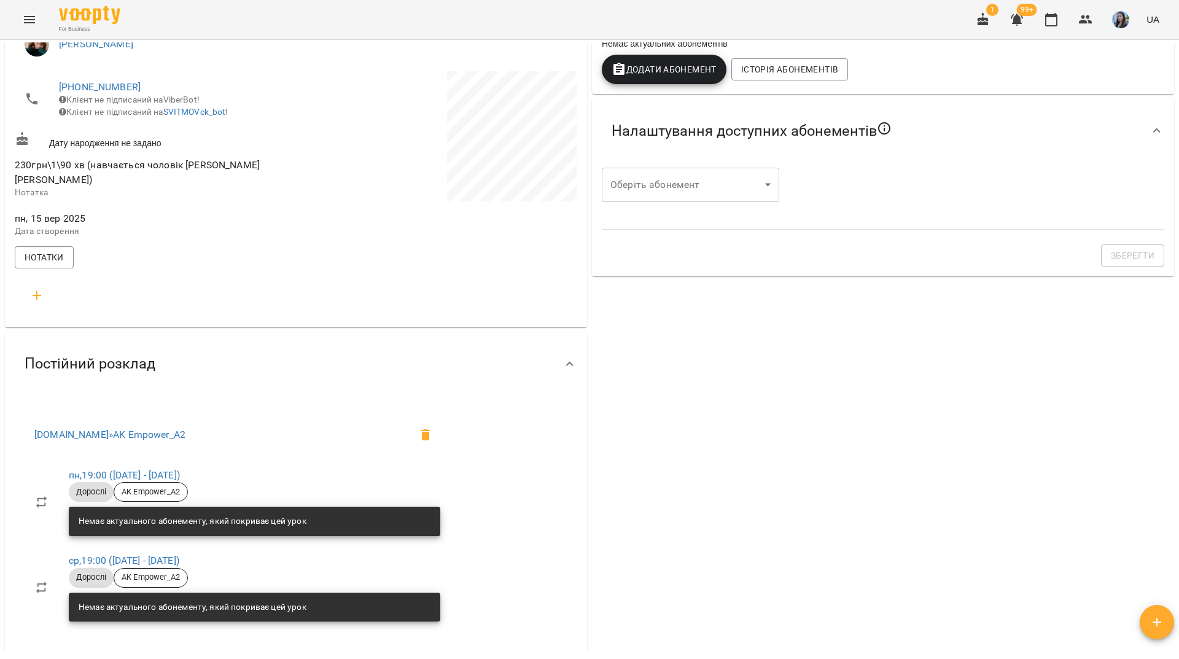
scroll to position [246, 0]
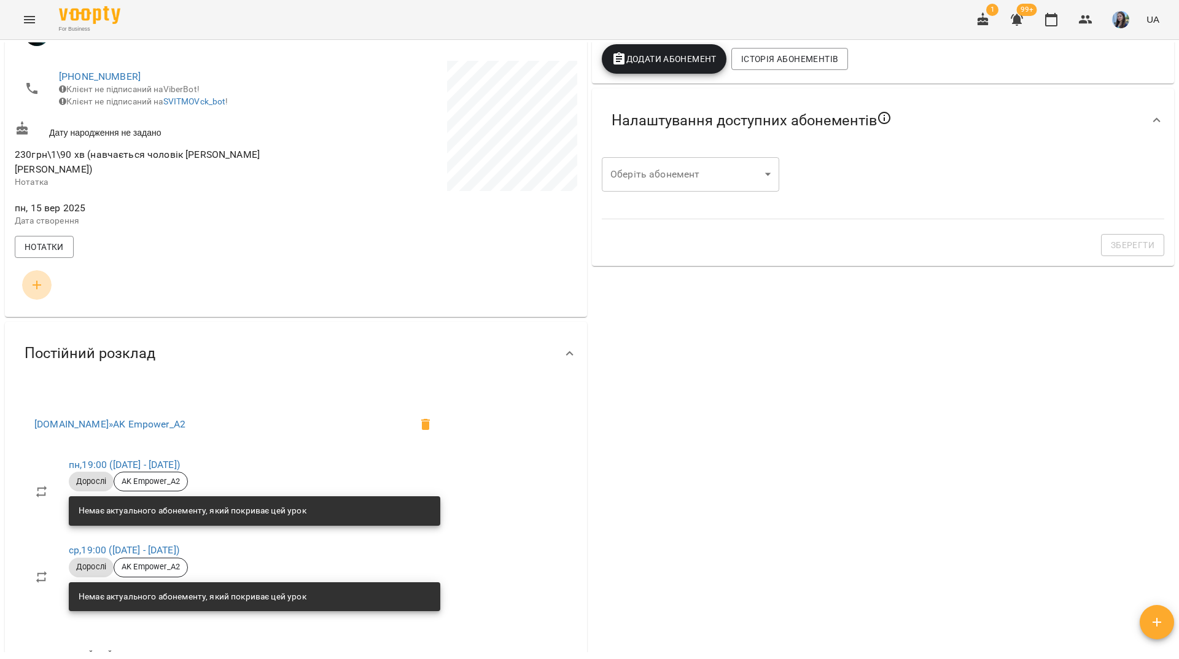
click at [36, 289] on icon "button" at bounding box center [37, 285] width 9 height 9
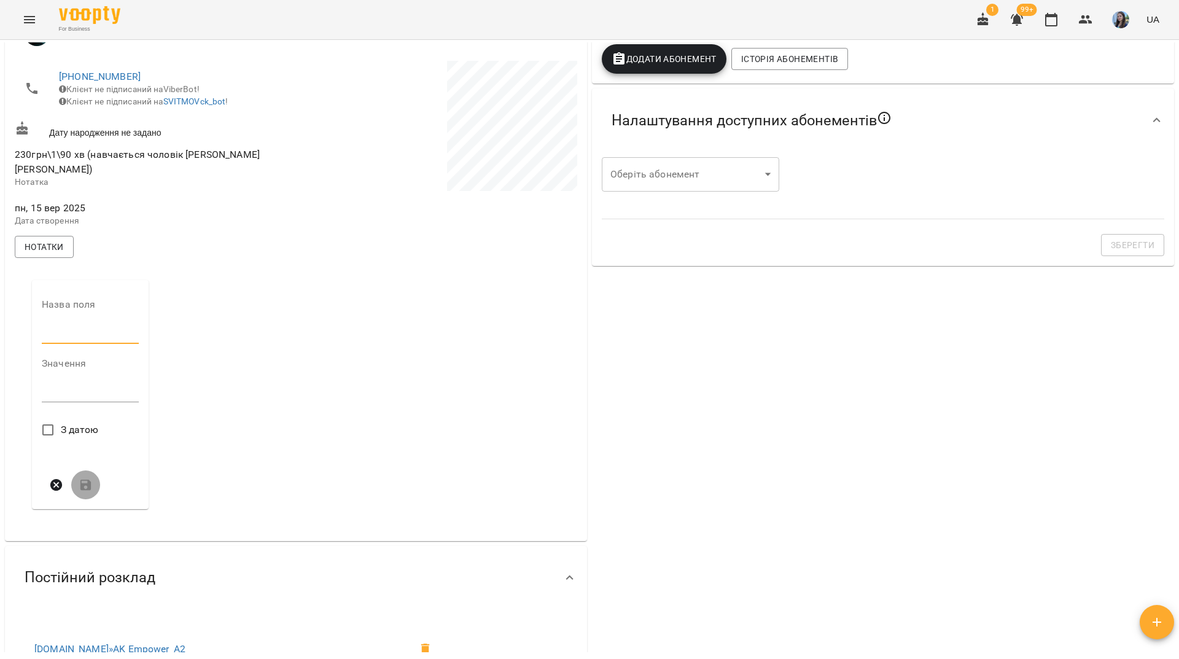
click at [70, 343] on input "text" at bounding box center [90, 334] width 97 height 20
type input "****"
click at [63, 402] on textarea at bounding box center [90, 396] width 97 height 12
paste textarea "**********"
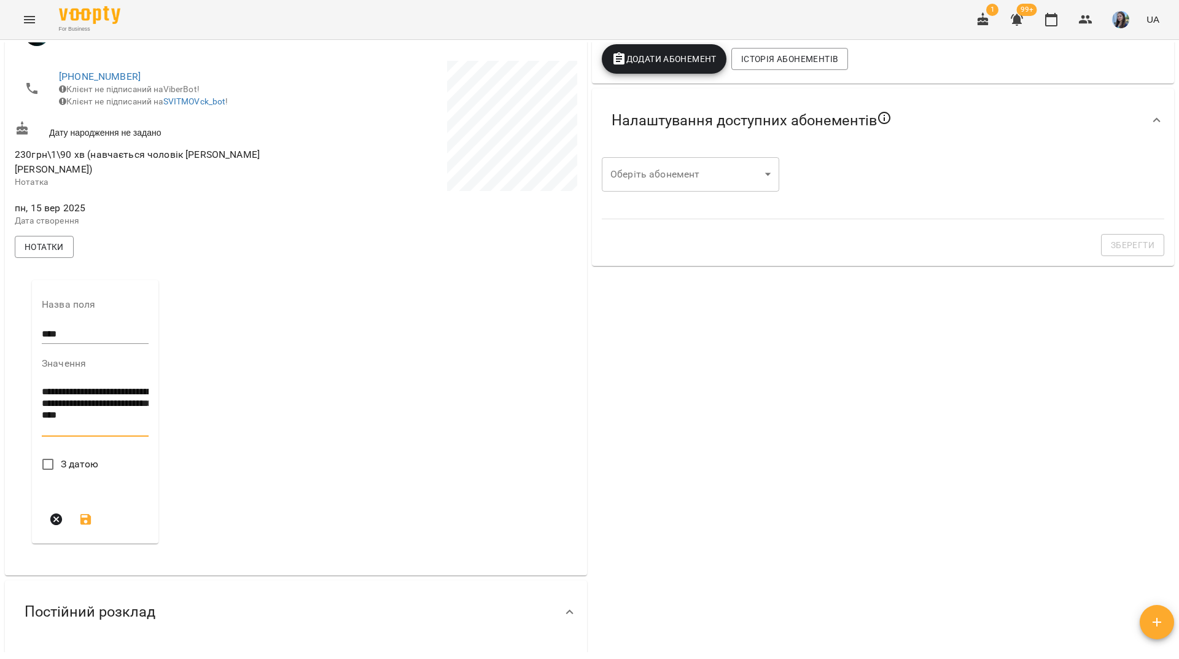
type textarea "**********"
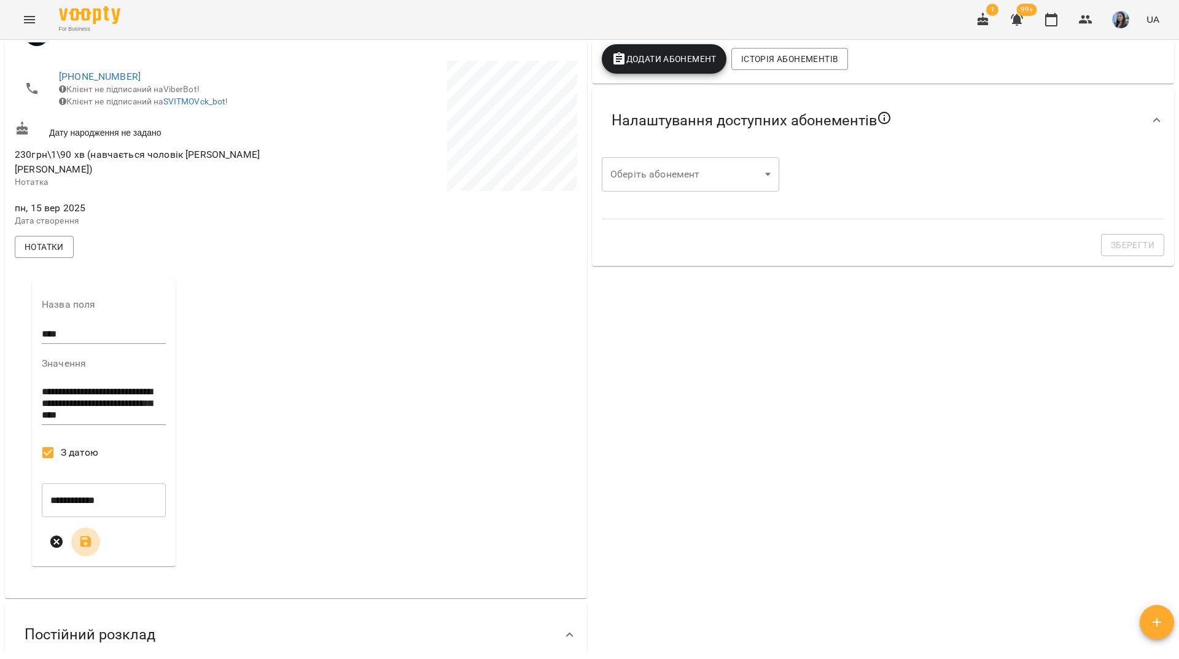
click at [91, 549] on icon "submit" at bounding box center [86, 541] width 15 height 15
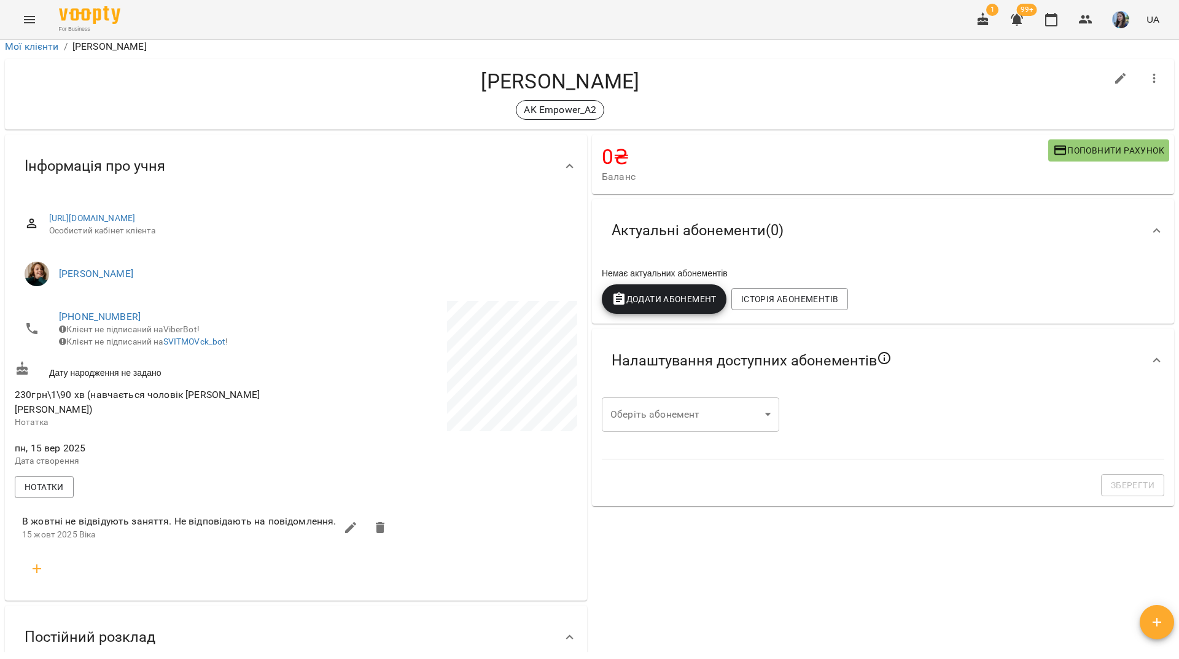
scroll to position [0, 0]
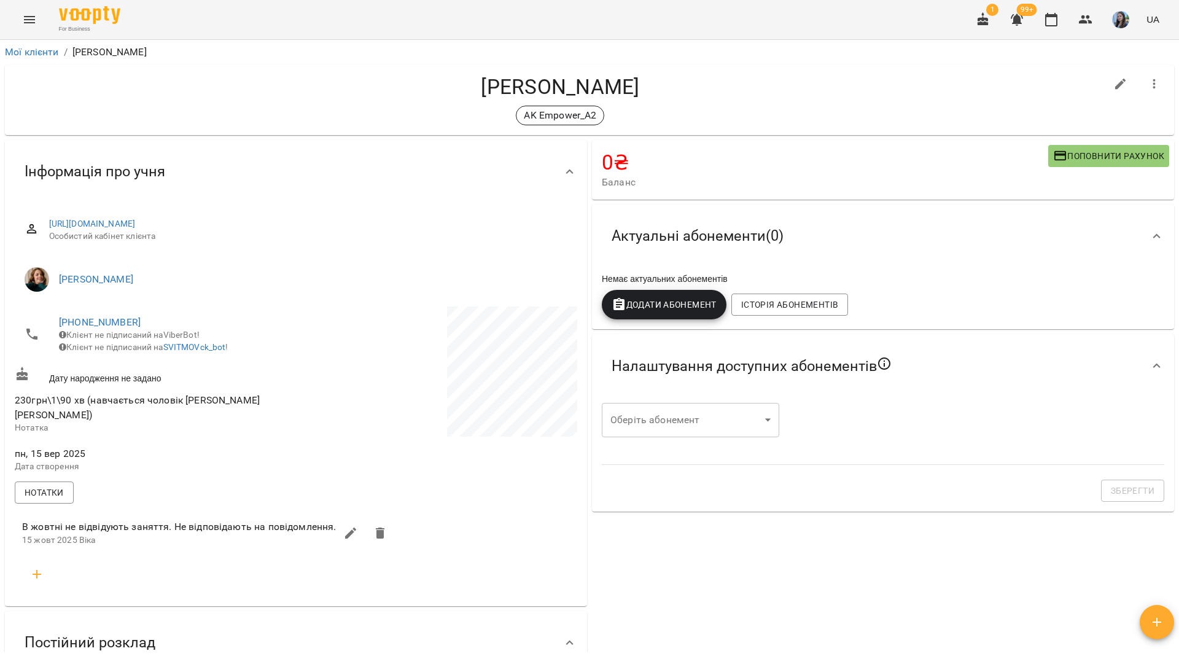
click at [1115, 84] on icon "button" at bounding box center [1120, 84] width 15 height 15
select select "**"
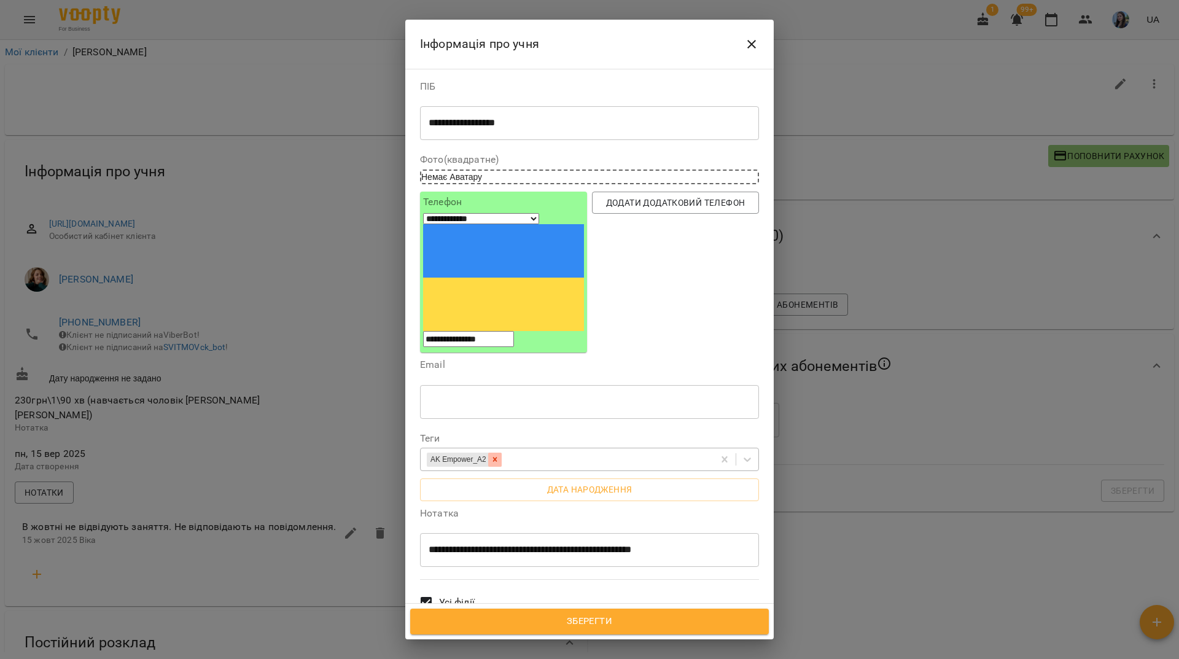
click at [499, 455] on icon at bounding box center [494, 459] width 9 height 9
click at [594, 620] on span "Зберегти" at bounding box center [589, 621] width 331 height 16
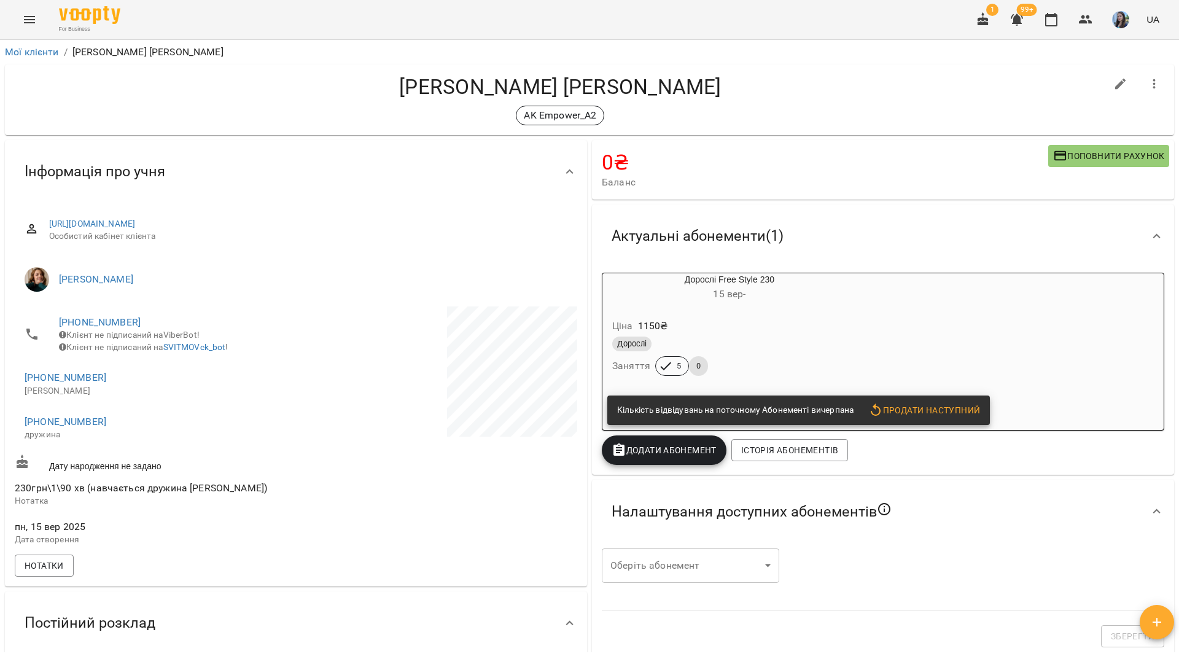
click at [777, 312] on div "Ціна 1150 ₴ Дорослі Заняття 5 0" at bounding box center [729, 349] width 254 height 83
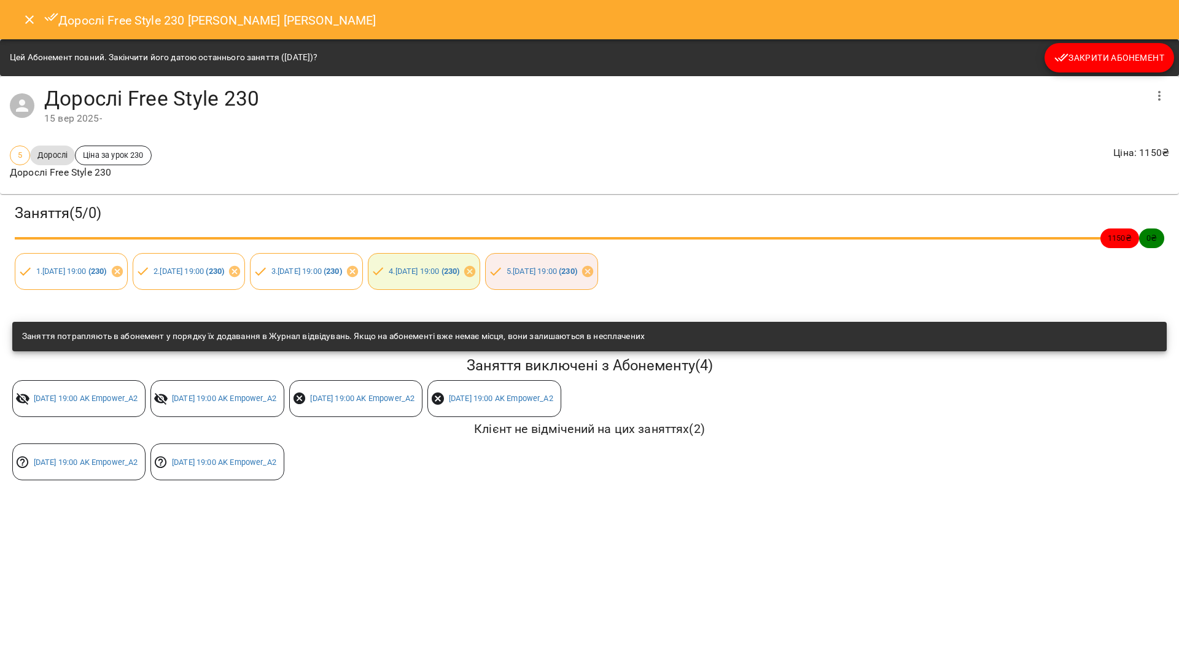
click at [1125, 58] on span "Закрити Абонемент" at bounding box center [1109, 57] width 110 height 15
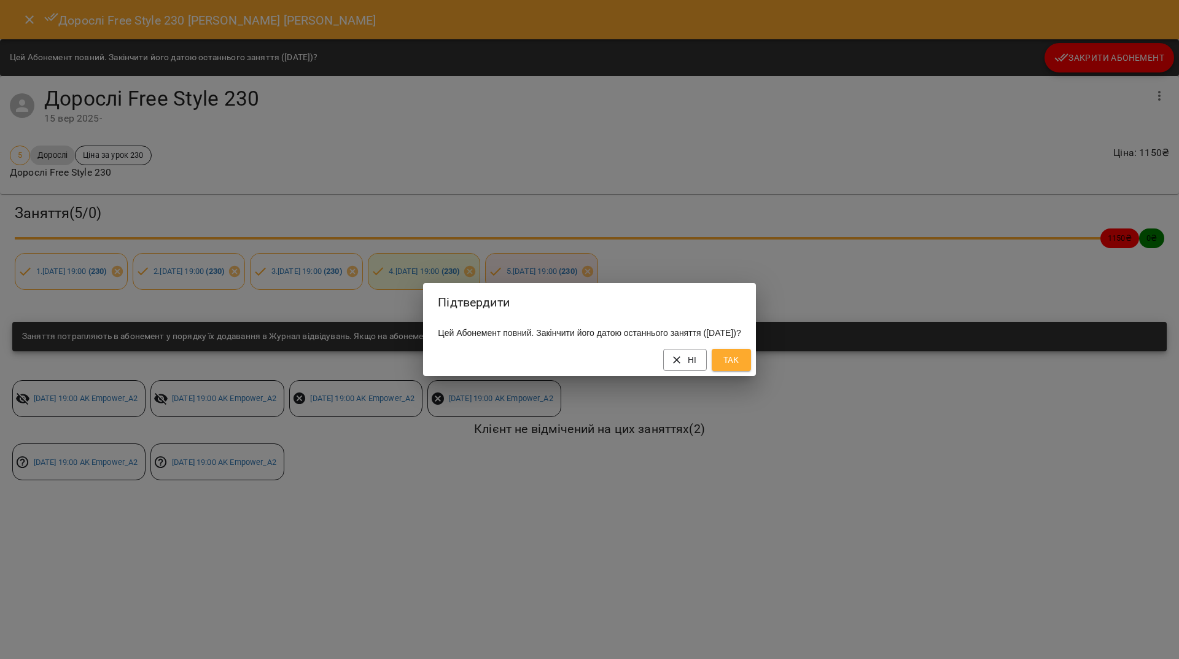
click at [741, 366] on span "Так" at bounding box center [731, 359] width 20 height 15
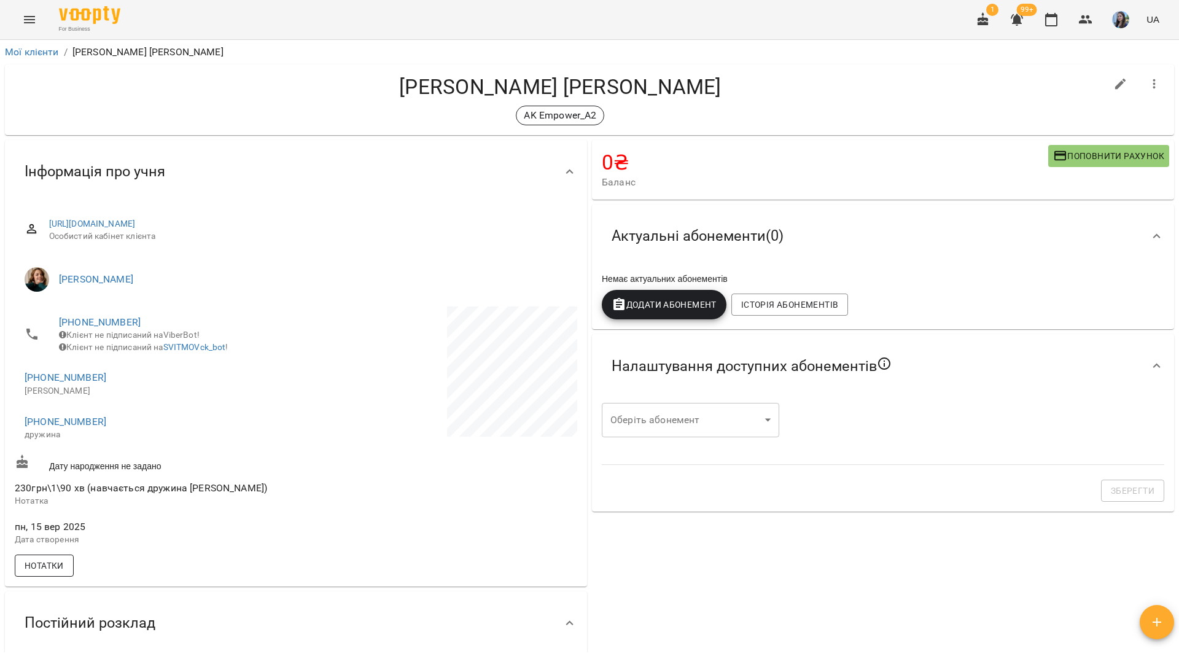
click at [43, 573] on span "Нотатки" at bounding box center [44, 565] width 39 height 15
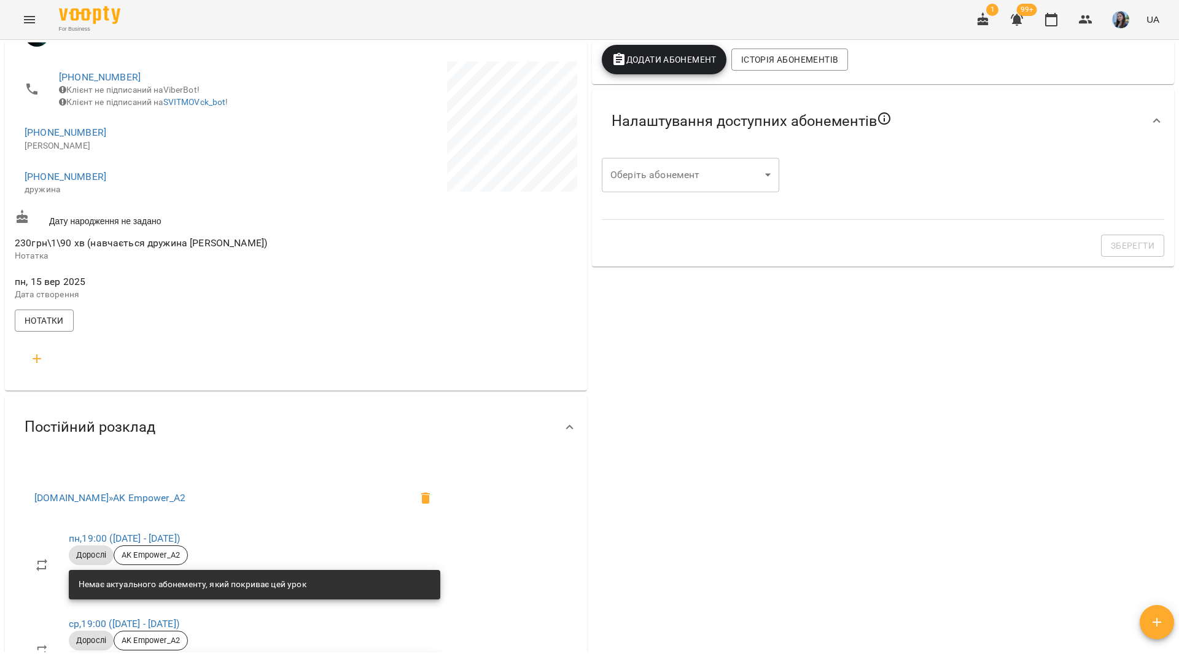
scroll to position [246, 0]
click at [55, 371] on li at bounding box center [36, 357] width 49 height 39
click at [43, 365] on icon "button" at bounding box center [36, 358] width 15 height 15
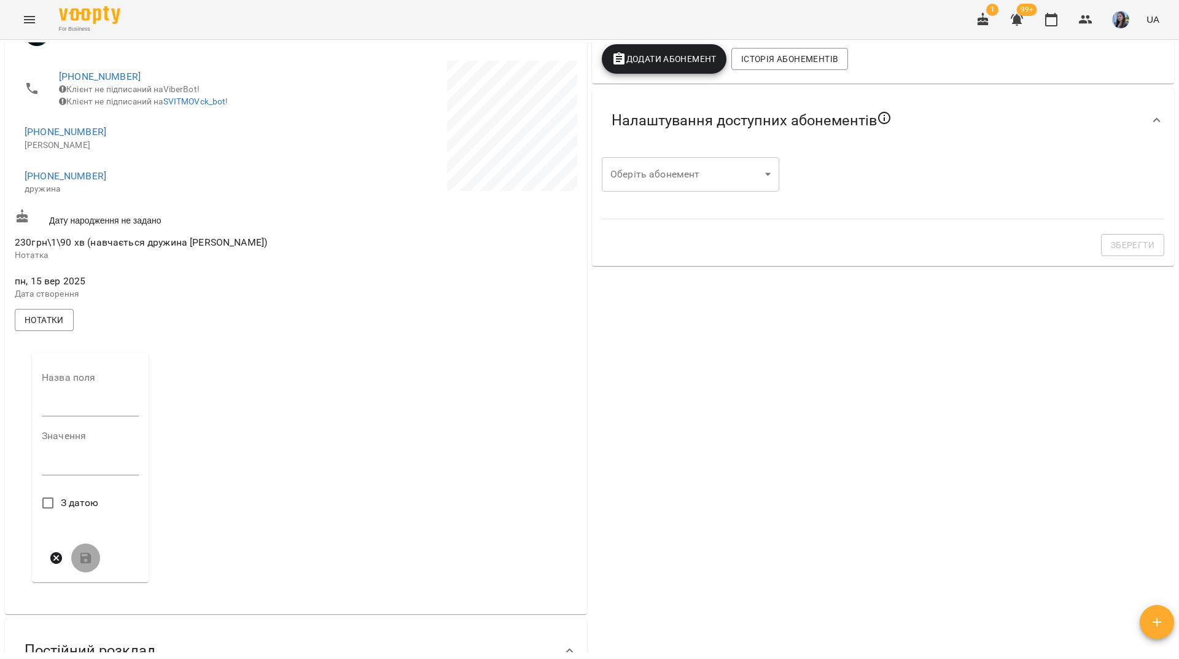
click at [90, 404] on div "Назва поля" at bounding box center [90, 397] width 97 height 48
click at [85, 413] on input "text" at bounding box center [90, 407] width 97 height 20
type input "****"
click at [65, 475] on textarea at bounding box center [90, 469] width 97 height 12
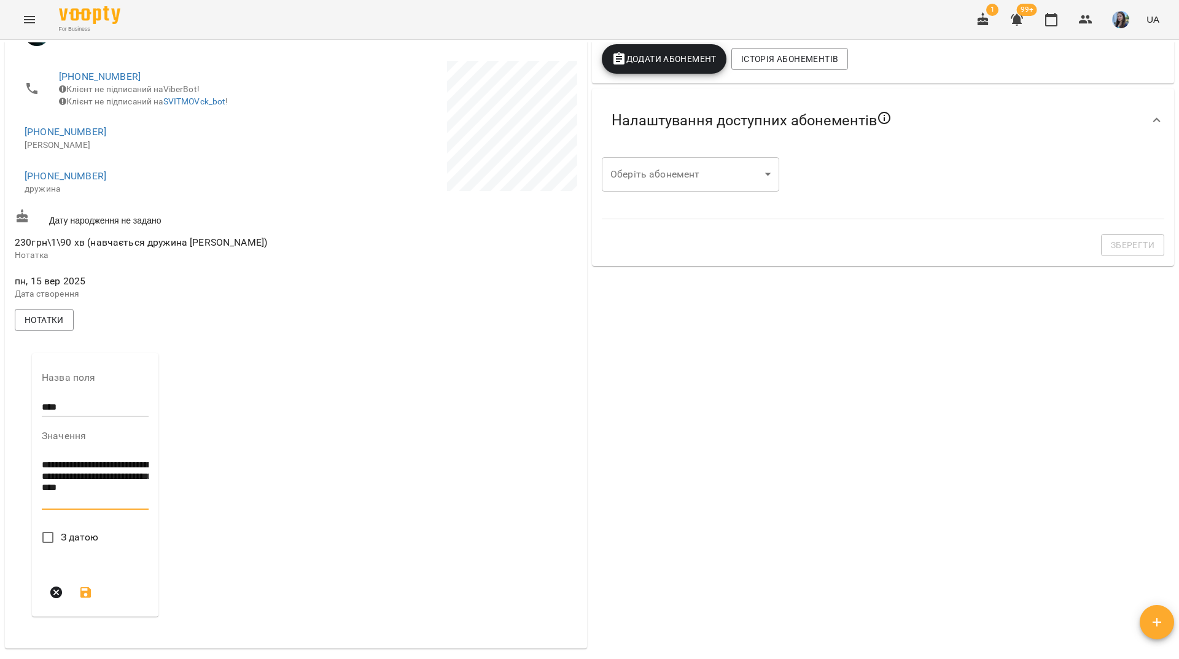
type textarea "**********"
click at [63, 545] on span "З датою" at bounding box center [80, 537] width 38 height 15
click at [88, 620] on icon "submit" at bounding box center [85, 614] width 11 height 11
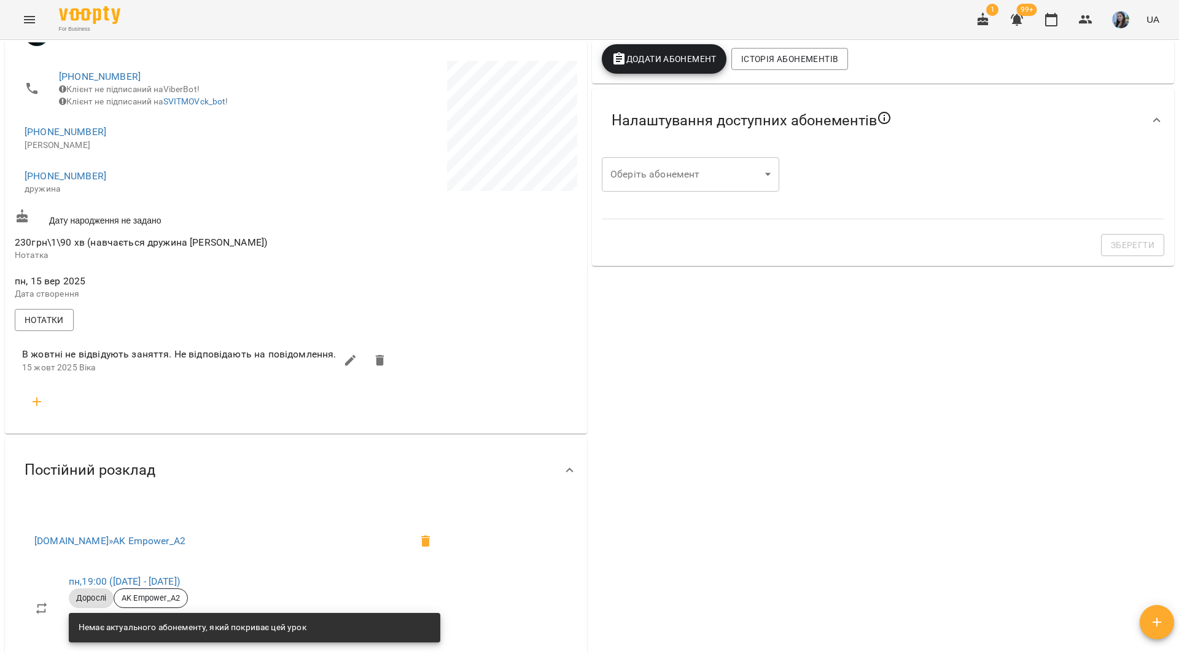
scroll to position [0, 0]
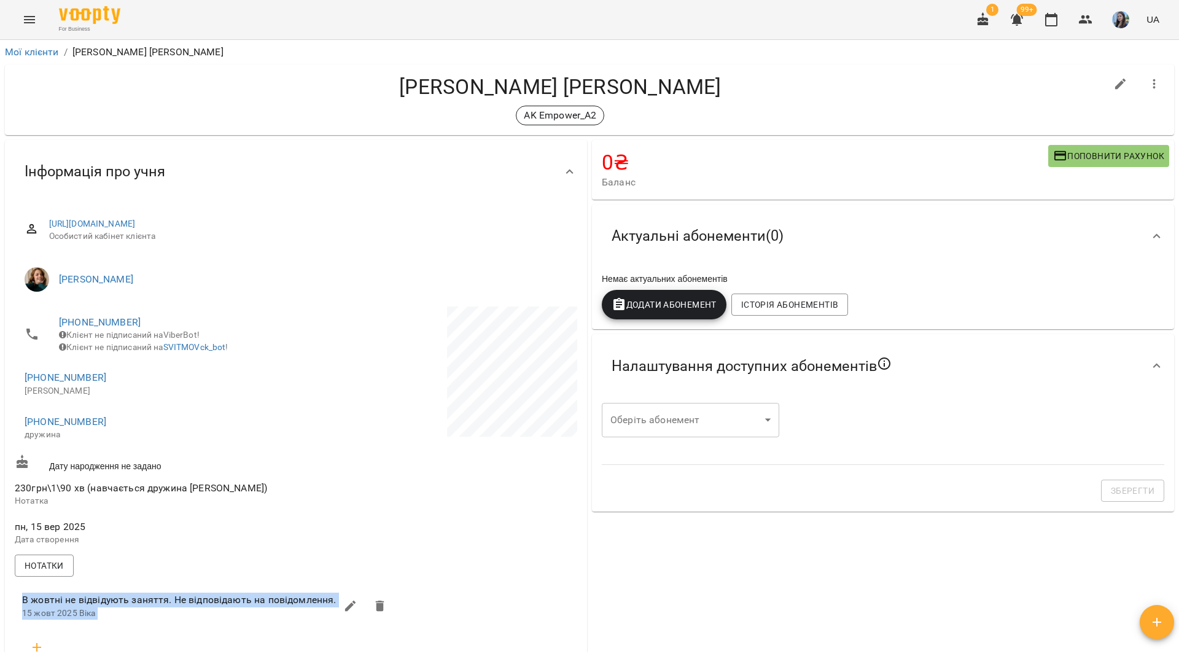
drag, startPoint x: 20, startPoint y: 606, endPoint x: 331, endPoint y: 600, distance: 311.3
click at [333, 600] on li "В жовтні не відвідують заняття. Не відповідають на повідомлення. 15 жовт 2025 В…" at bounding box center [208, 606] width 392 height 44
click at [306, 572] on div "Нотатки" at bounding box center [295, 565] width 567 height 27
drag, startPoint x: 331, startPoint y: 611, endPoint x: 28, endPoint y: 608, distance: 303.3
click at [26, 607] on span "В жовтні не відвідують заняття. Не відповідають на повідомлення." at bounding box center [179, 599] width 314 height 15
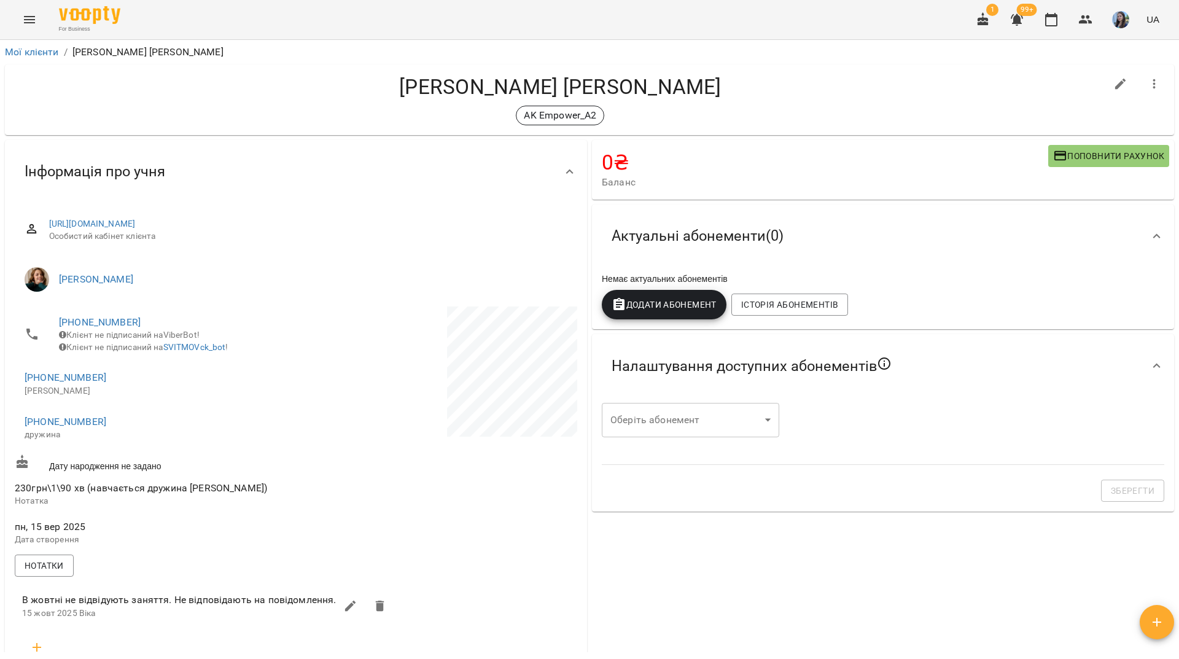
drag, startPoint x: 28, startPoint y: 608, endPoint x: 604, endPoint y: 567, distance: 577.3
click at [703, 573] on div "0 ₴ Баланс Поповнити рахунок Актуальні абонементи ( 0 ) Немає актуальних абонем…" at bounding box center [882, 640] width 587 height 1004
click at [336, 609] on button "button" at bounding box center [350, 605] width 29 height 29
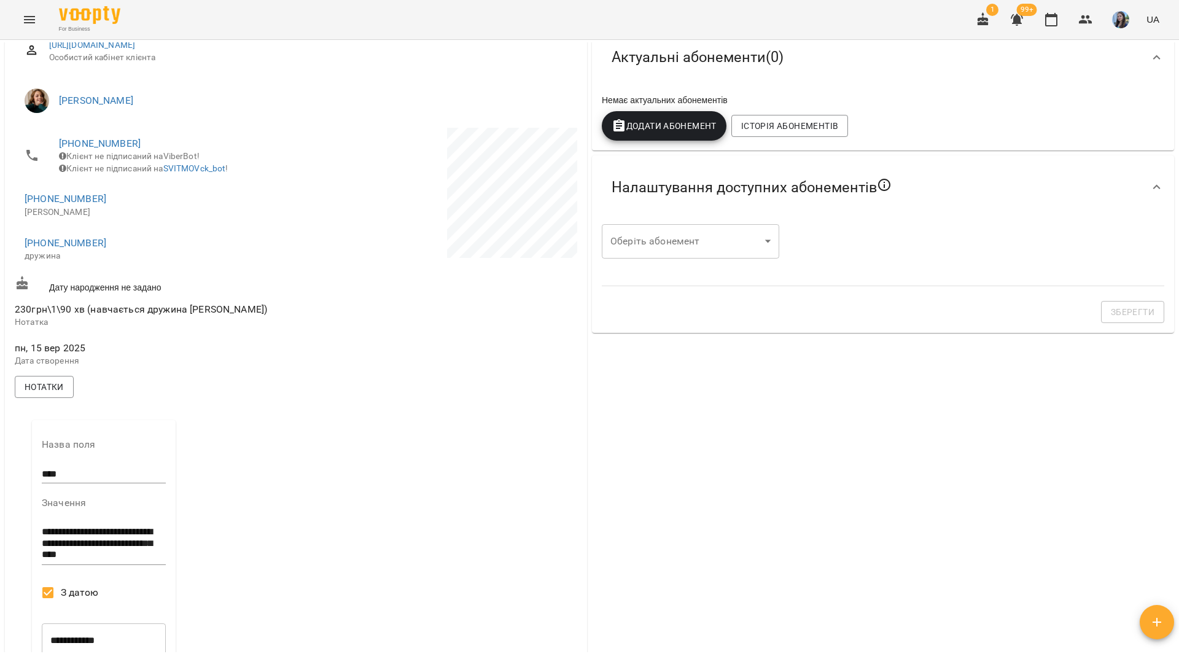
scroll to position [184, 0]
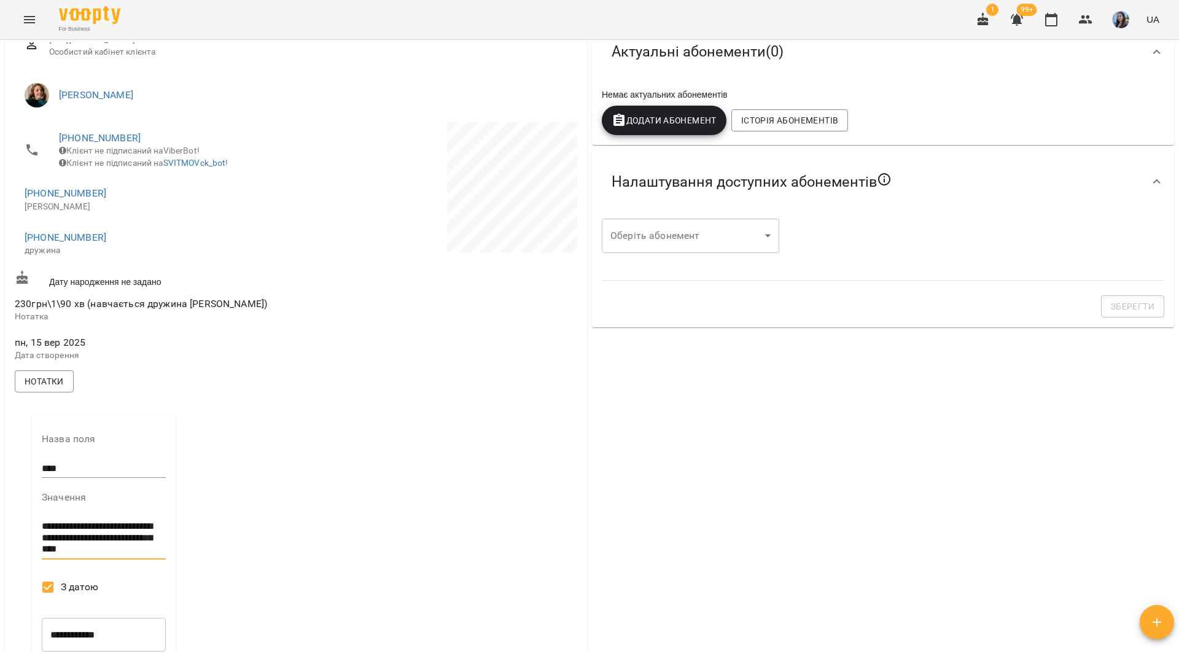
drag, startPoint x: 119, startPoint y: 559, endPoint x: 29, endPoint y: 523, distance: 96.4
click at [29, 523] on div "**********" at bounding box center [103, 560] width 163 height 311
click at [648, 457] on div "0 ₴ Баланс Поповнити рахунок Актуальні абонементи ( 0 ) Немає актуальних абонем…" at bounding box center [882, 593] width 587 height 1281
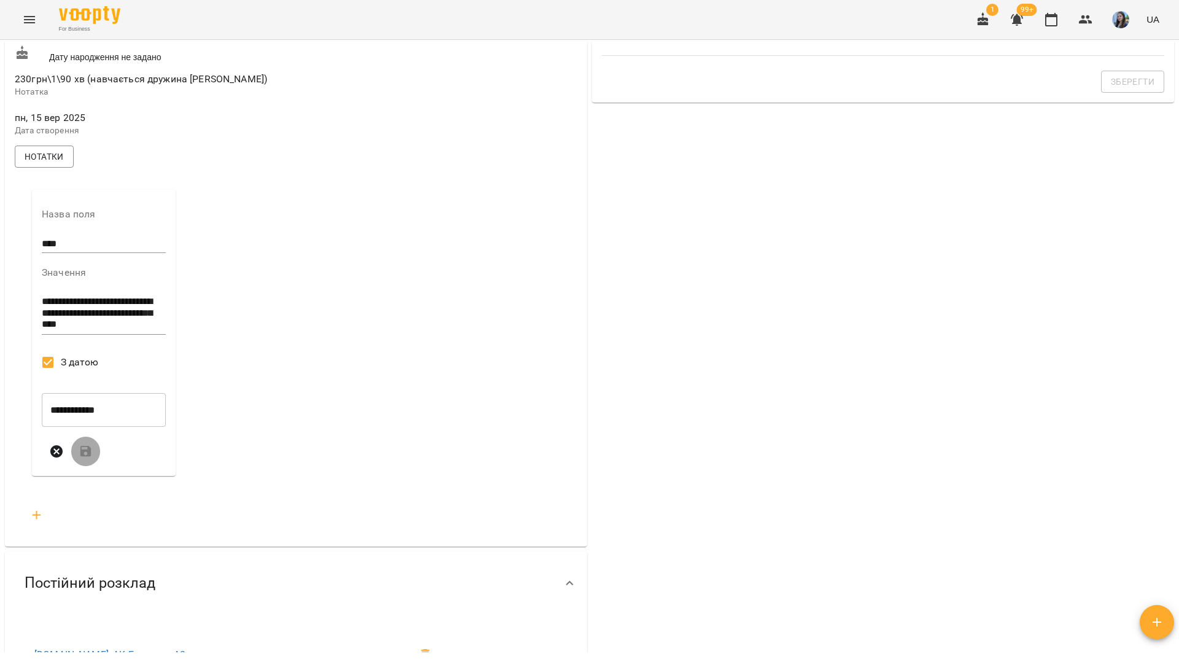
scroll to position [430, 0]
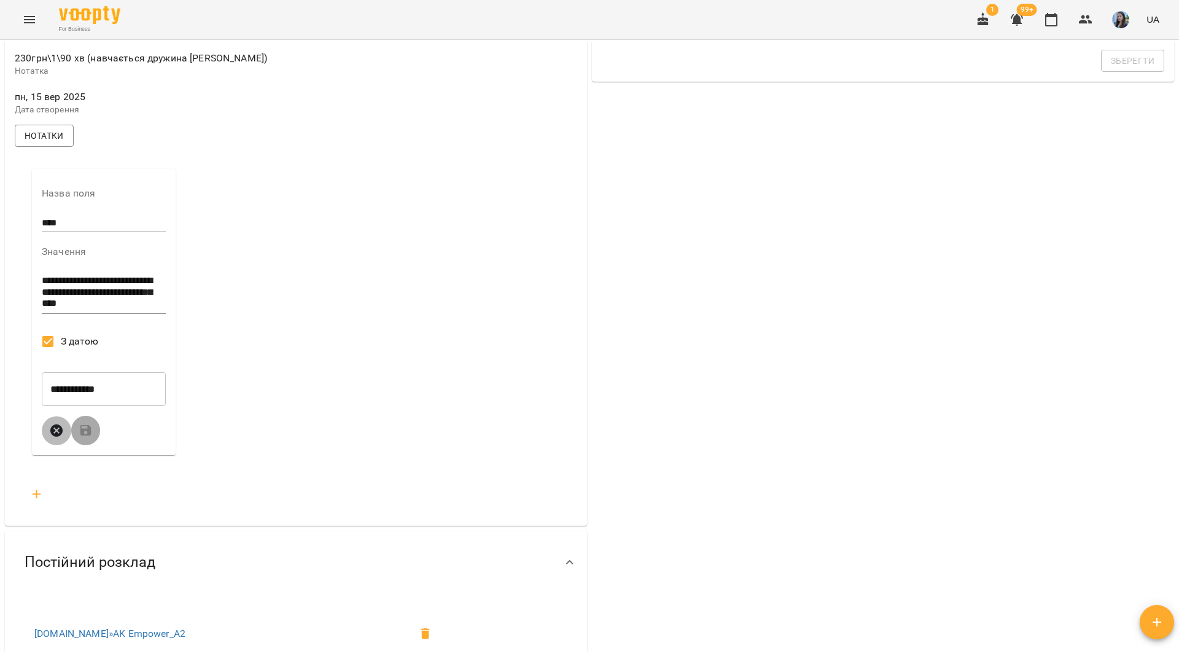
click at [61, 436] on icon "button" at bounding box center [56, 430] width 12 height 12
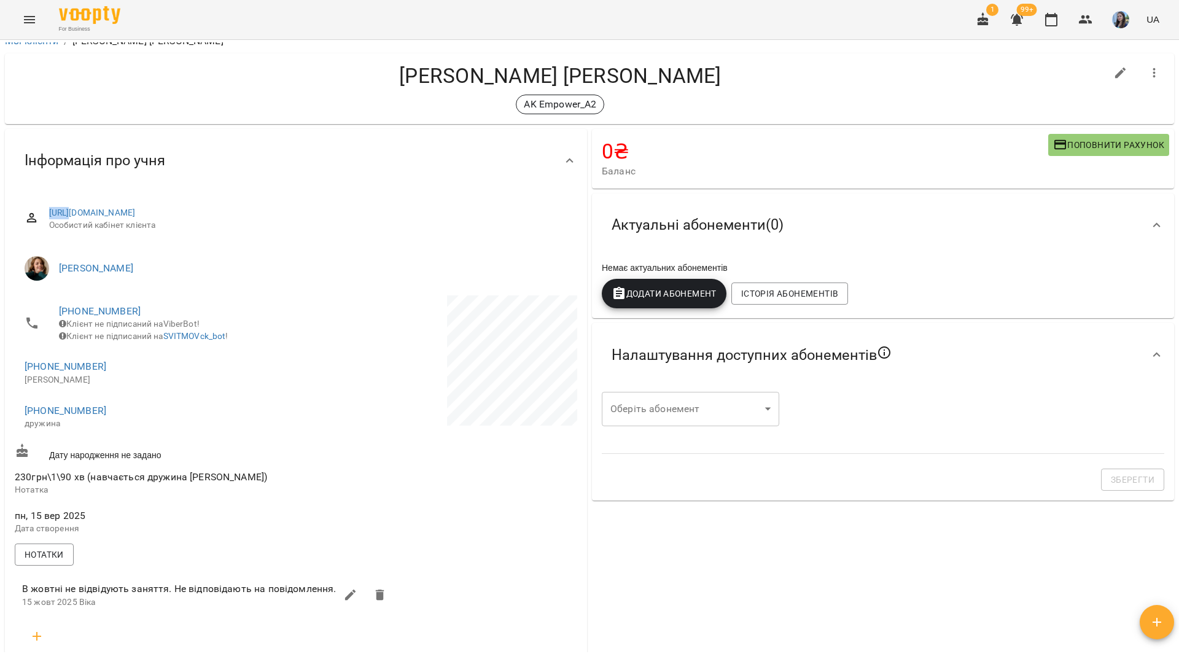
scroll to position [0, 0]
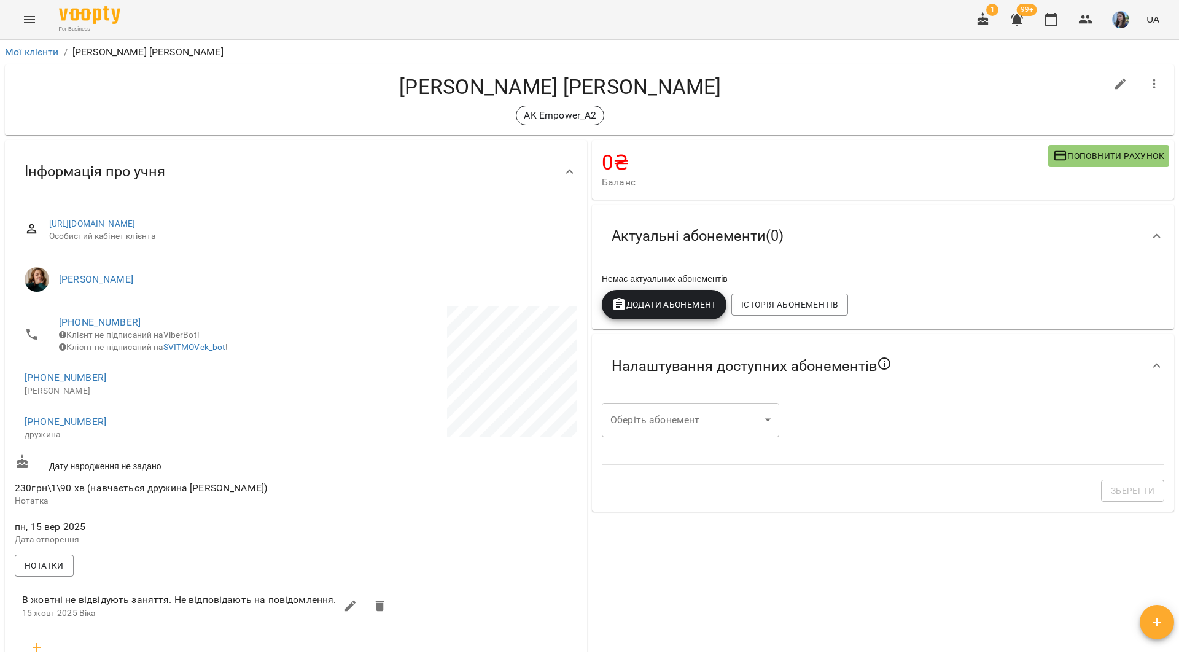
click at [411, 264] on li "Коломієць Анастасія Володимирівна" at bounding box center [296, 279] width 562 height 34
click at [1118, 85] on icon "button" at bounding box center [1120, 84] width 15 height 15
select select "**"
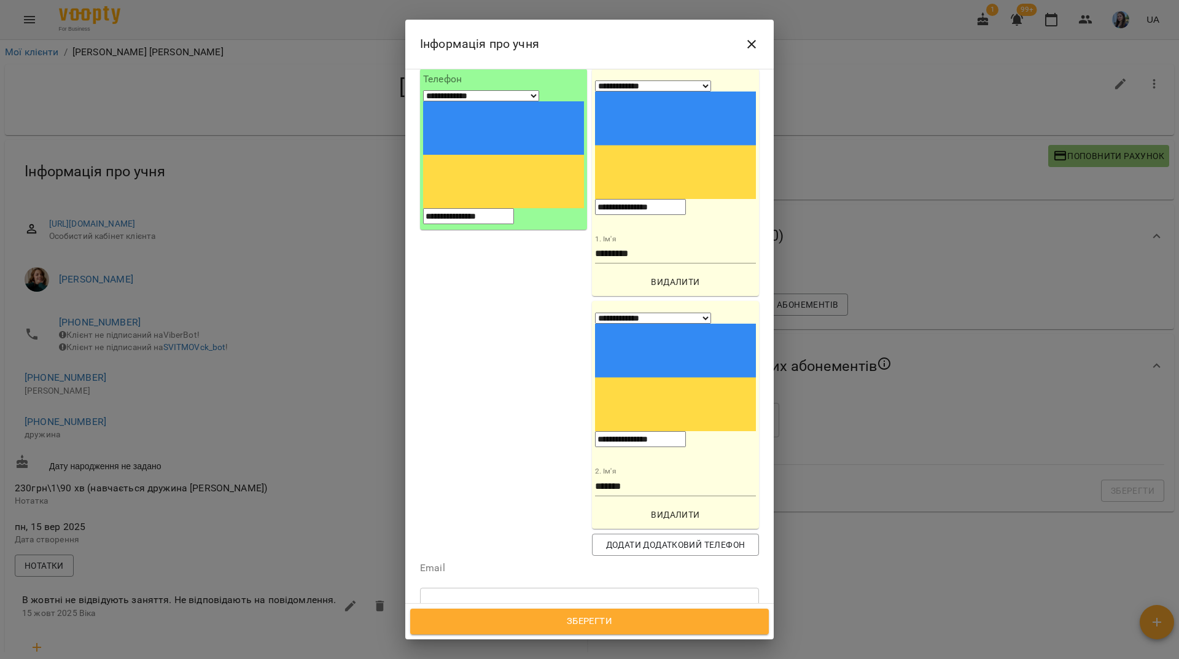
scroll to position [184, 0]
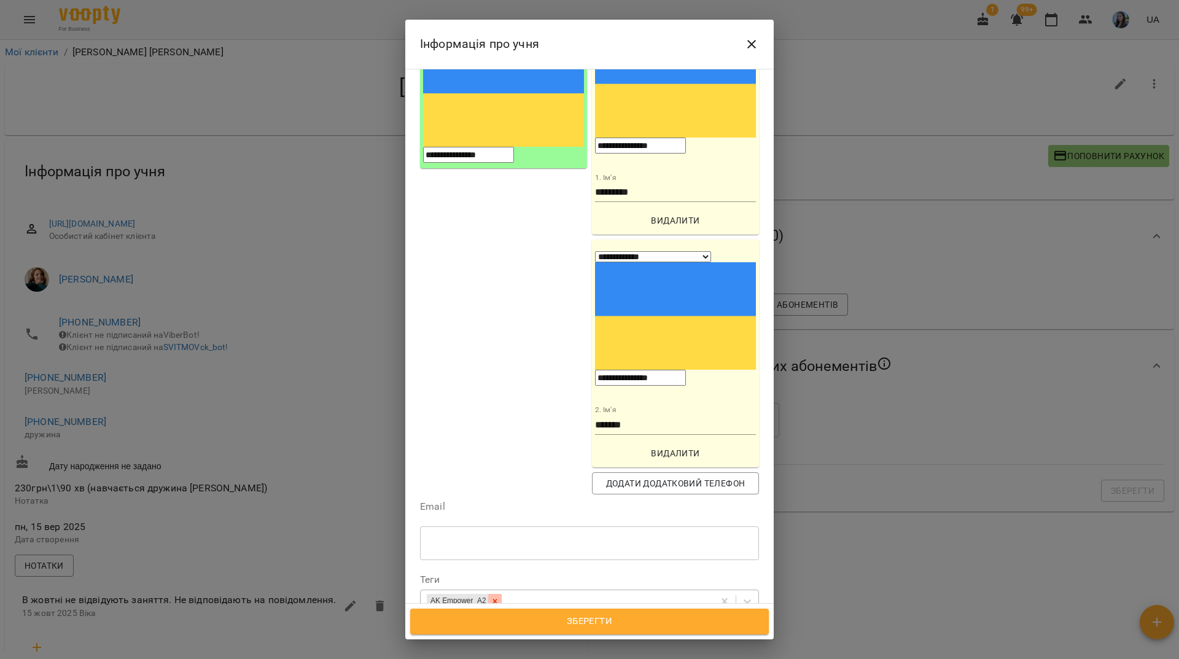
click at [499, 597] on icon at bounding box center [494, 601] width 9 height 9
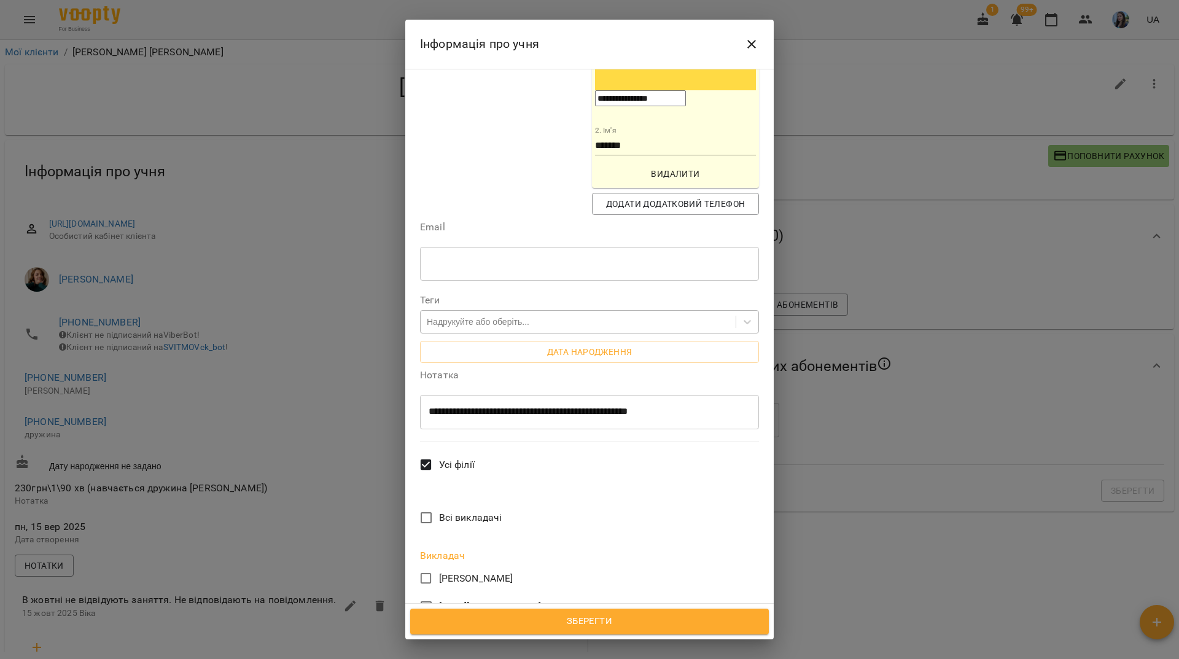
scroll to position [614, 0]
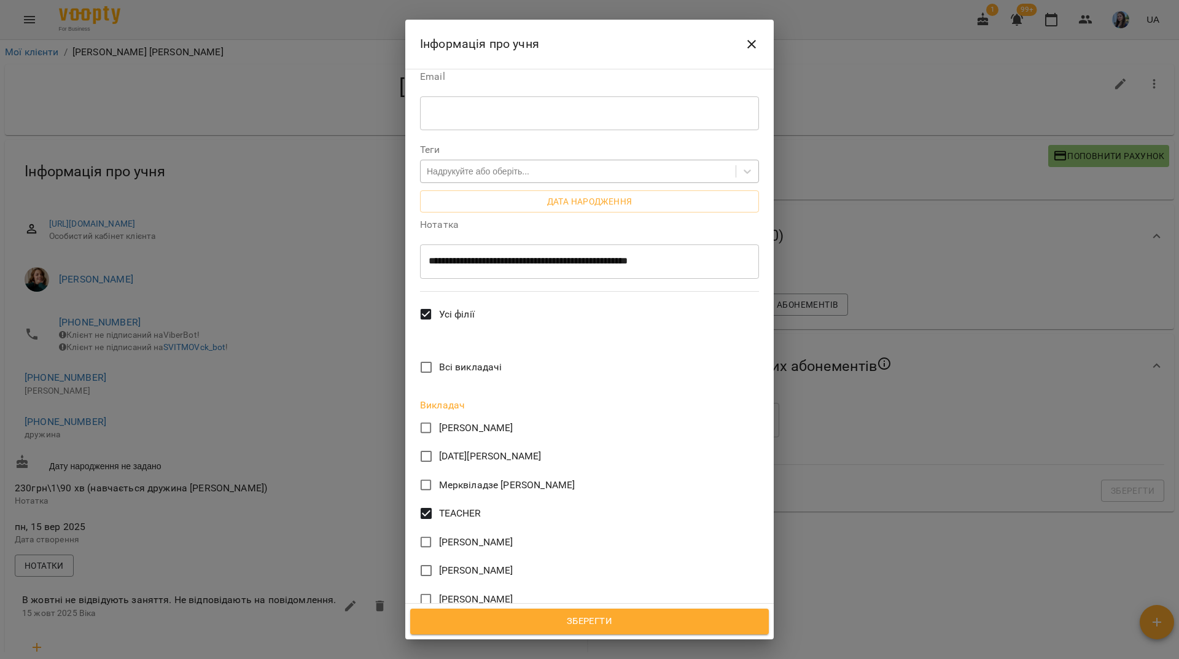
click at [590, 614] on span "Зберегти" at bounding box center [589, 621] width 331 height 16
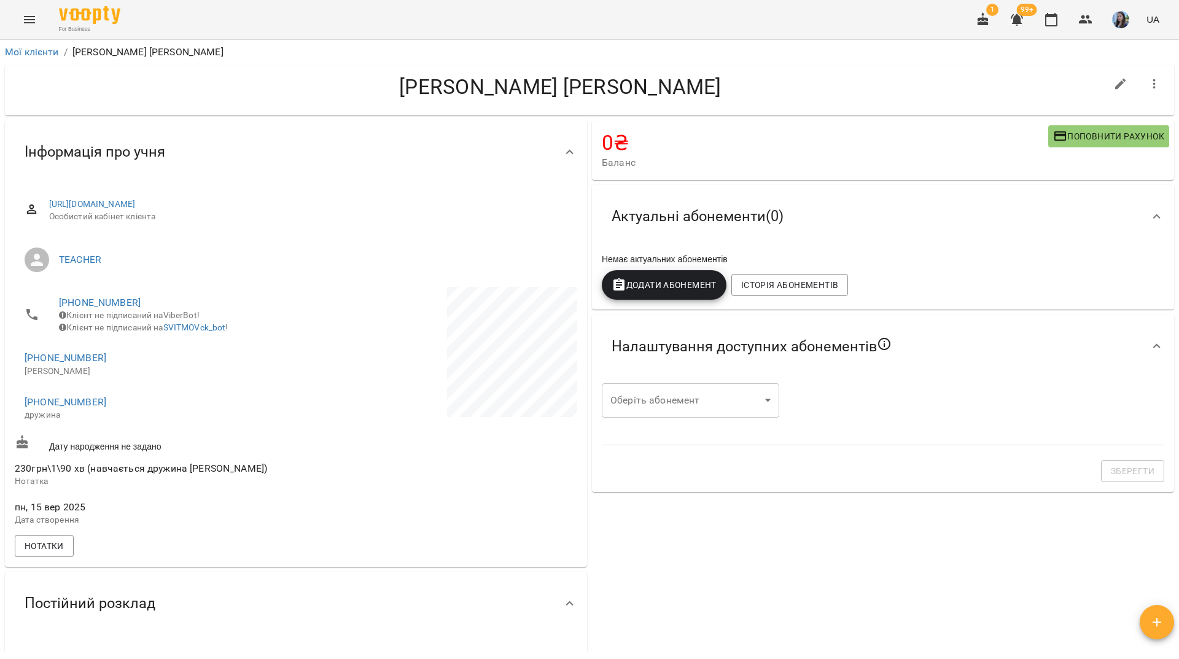
click at [1155, 89] on button "button" at bounding box center [1153, 83] width 29 height 29
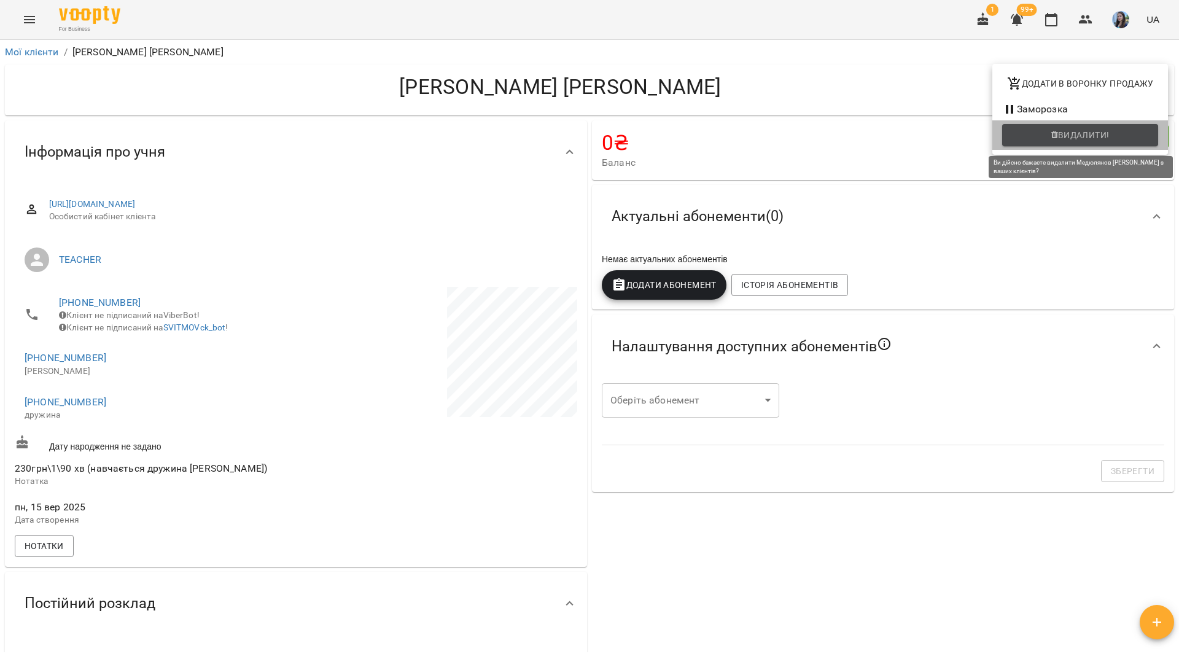
click at [1055, 133] on icon "button" at bounding box center [1054, 135] width 7 height 9
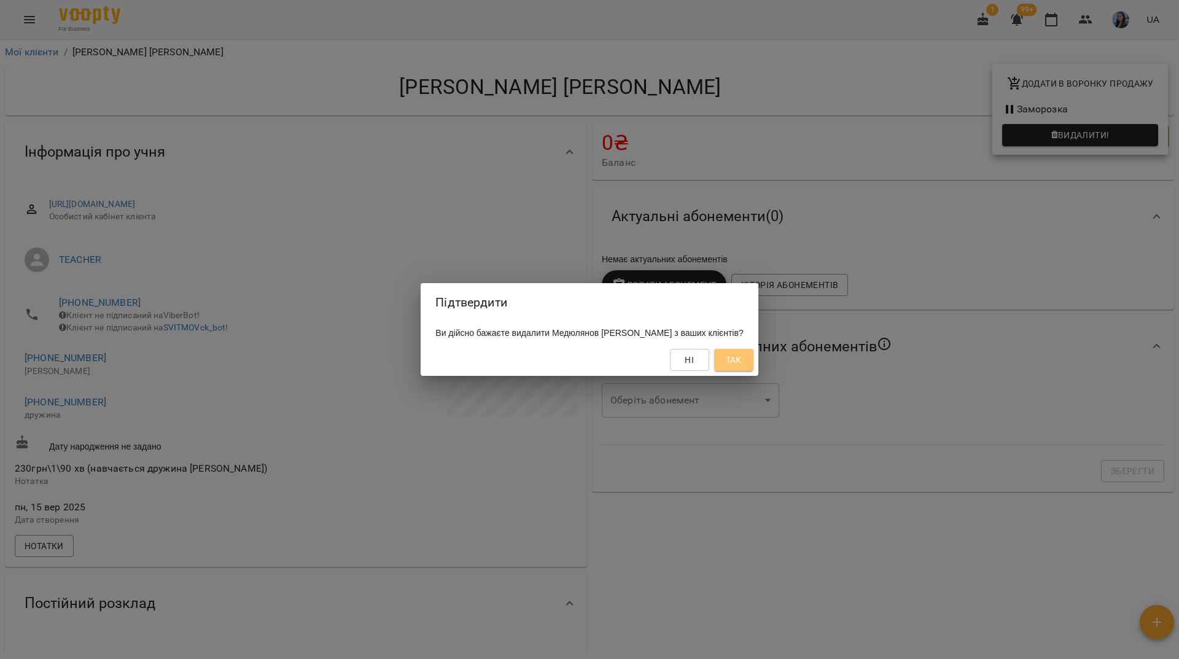
click at [742, 362] on span "Так" at bounding box center [734, 359] width 16 height 15
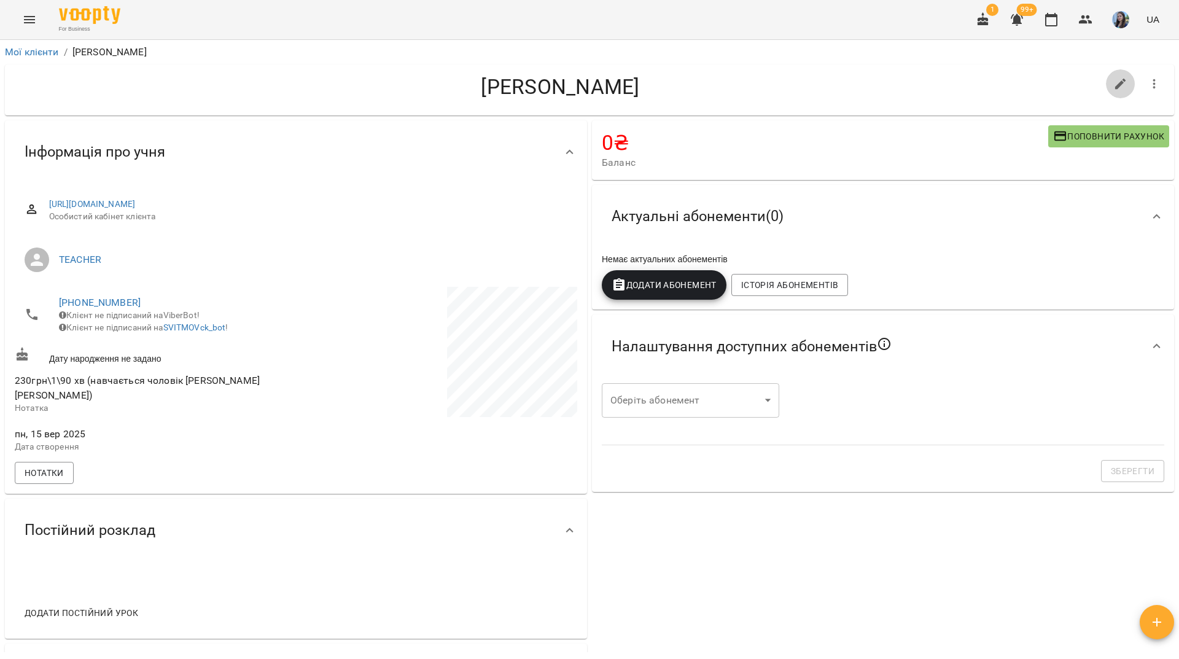
click at [1118, 83] on button "button" at bounding box center [1120, 83] width 29 height 29
select select "**"
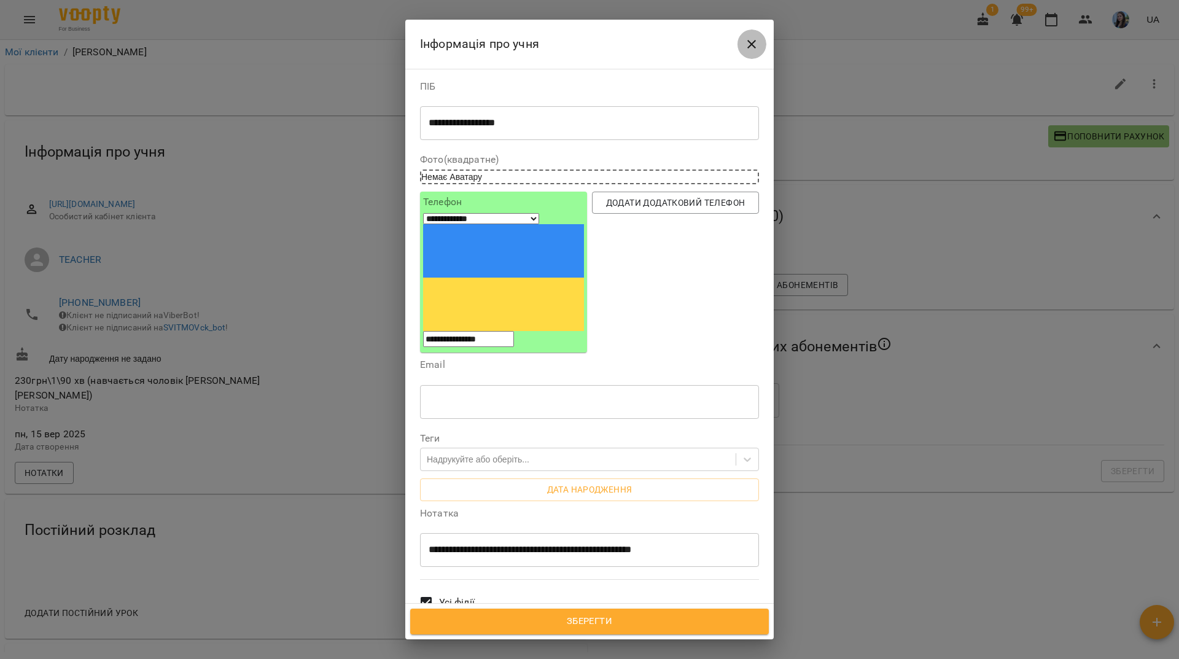
click at [746, 48] on icon "Close" at bounding box center [751, 44] width 15 height 15
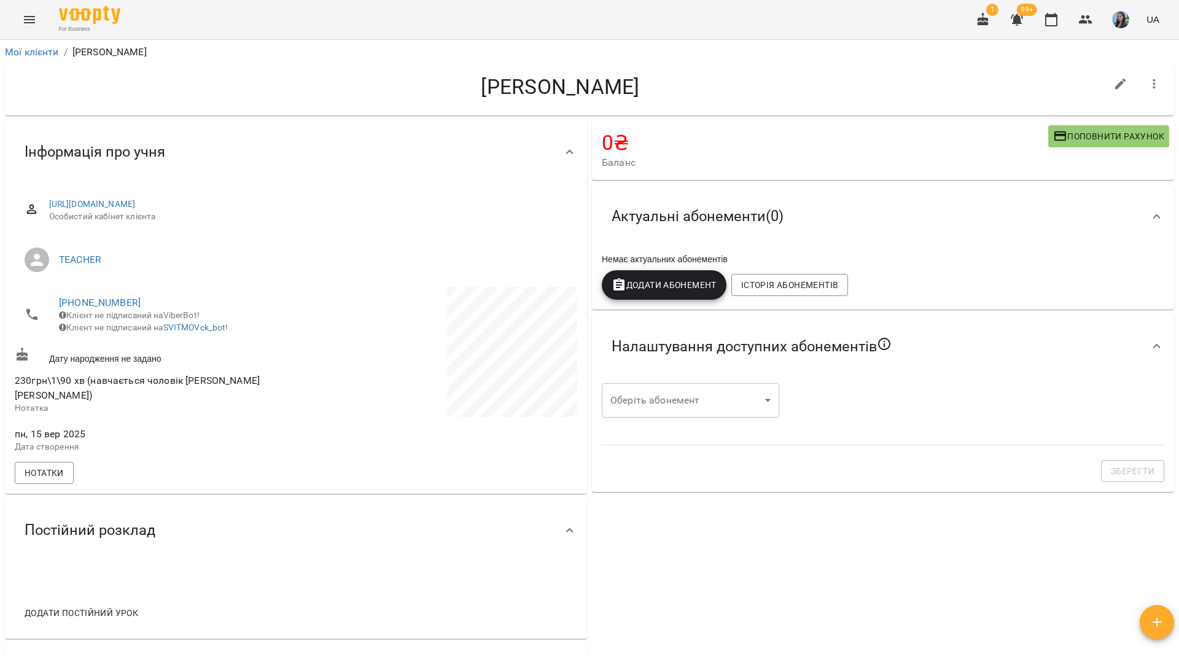
click at [1147, 87] on icon "button" at bounding box center [1154, 84] width 15 height 15
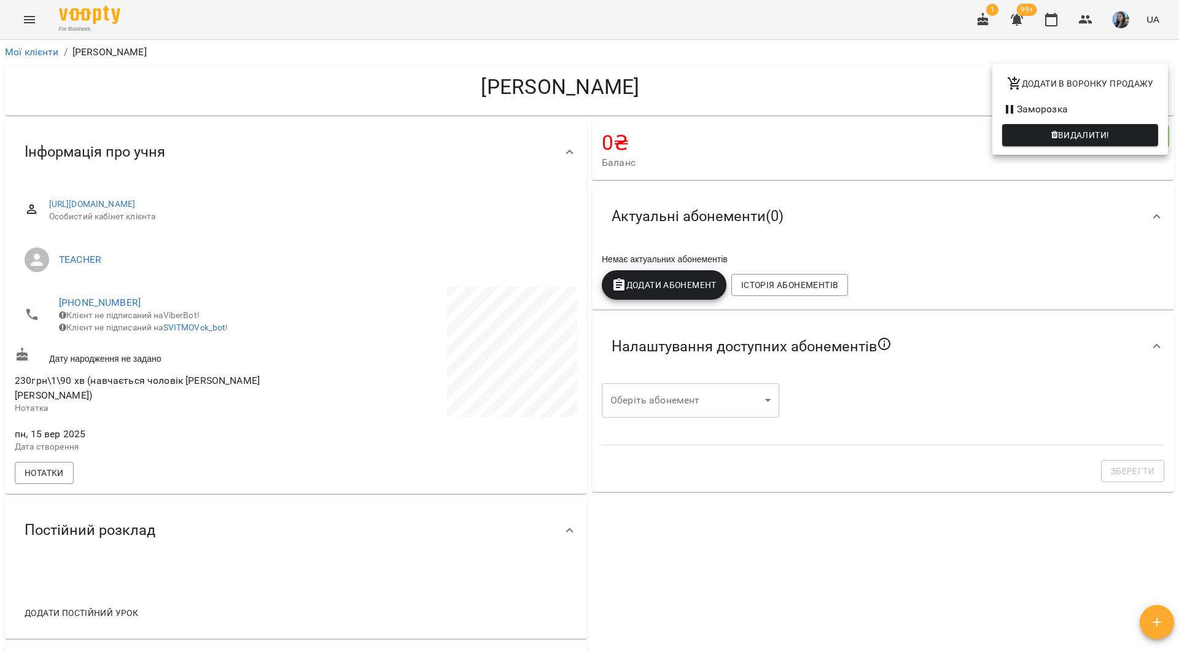
click at [267, 14] on div at bounding box center [589, 329] width 1179 height 659
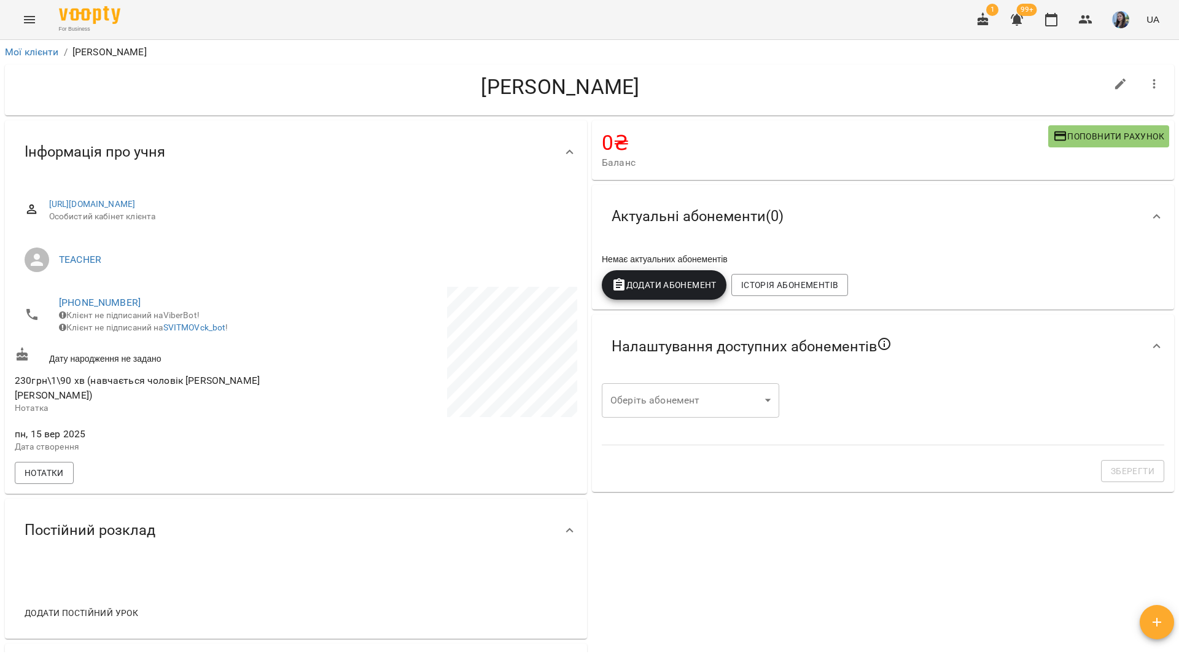
click at [476, 28] on div "For Business 1 99+ UA" at bounding box center [589, 19] width 1179 height 39
click at [1117, 78] on icon "button" at bounding box center [1120, 84] width 15 height 15
select select "**"
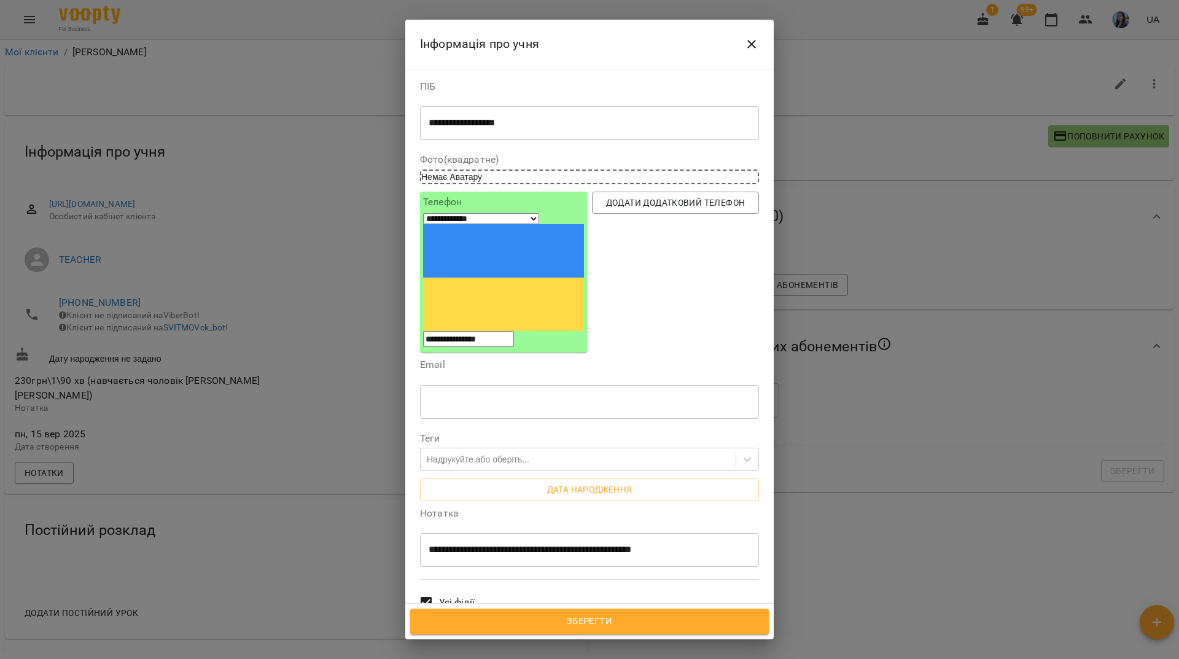
click at [758, 44] on icon "Close" at bounding box center [751, 44] width 15 height 15
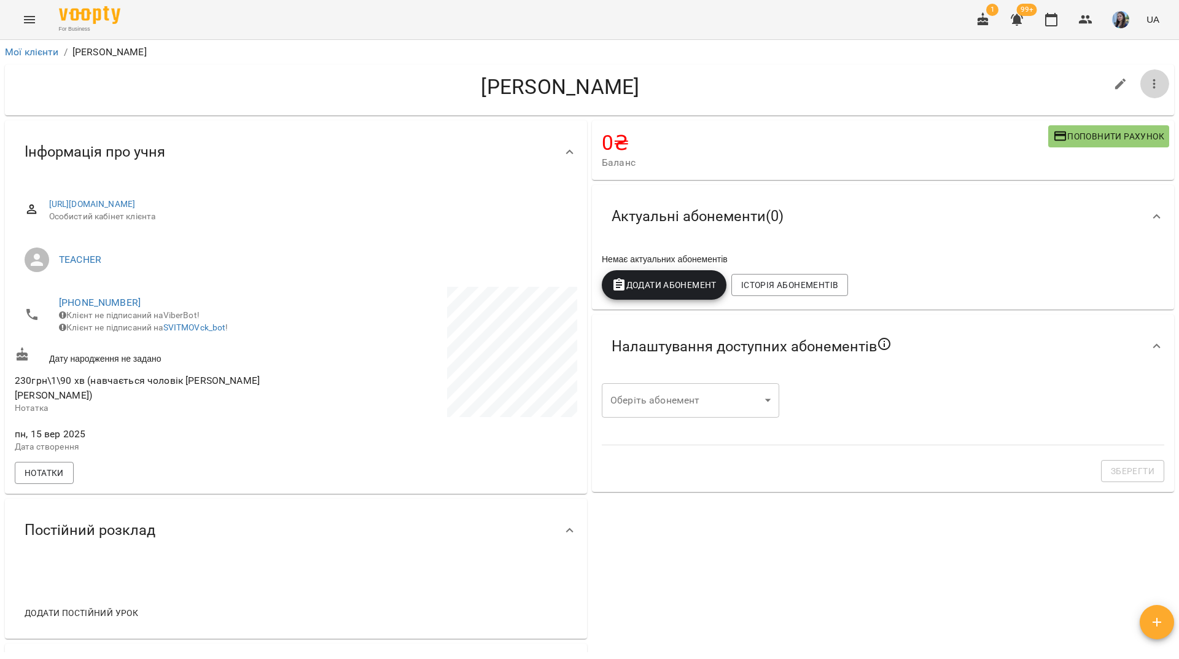
click at [1147, 88] on icon "button" at bounding box center [1154, 84] width 15 height 15
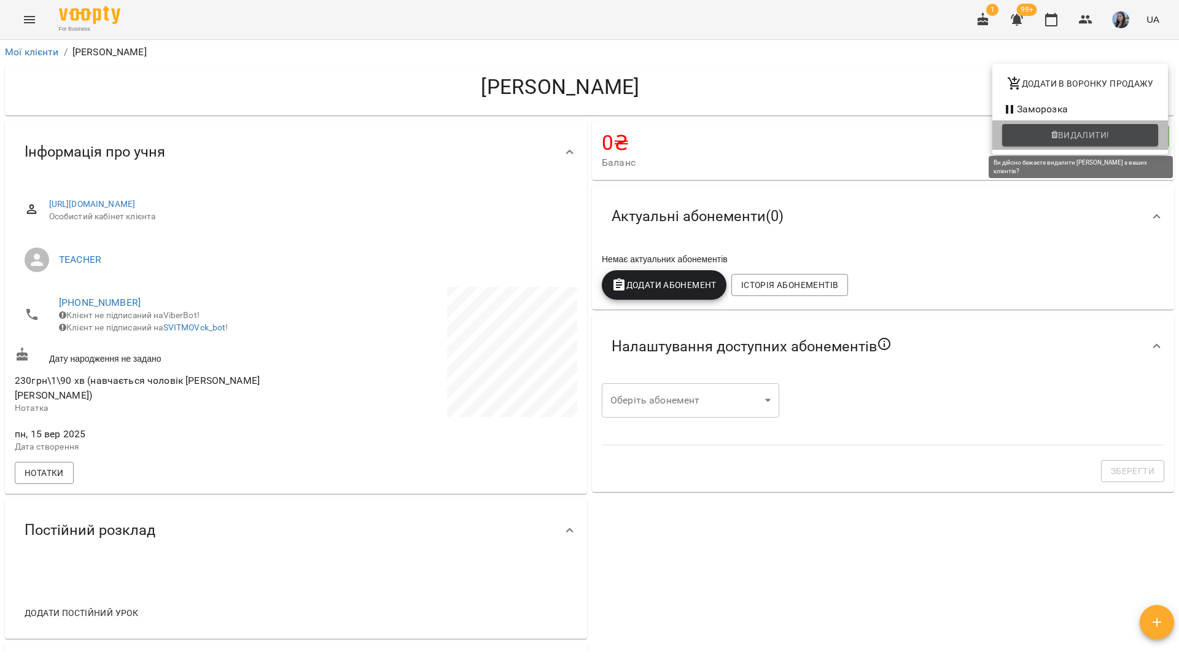
click at [1052, 131] on icon "button" at bounding box center [1054, 135] width 7 height 9
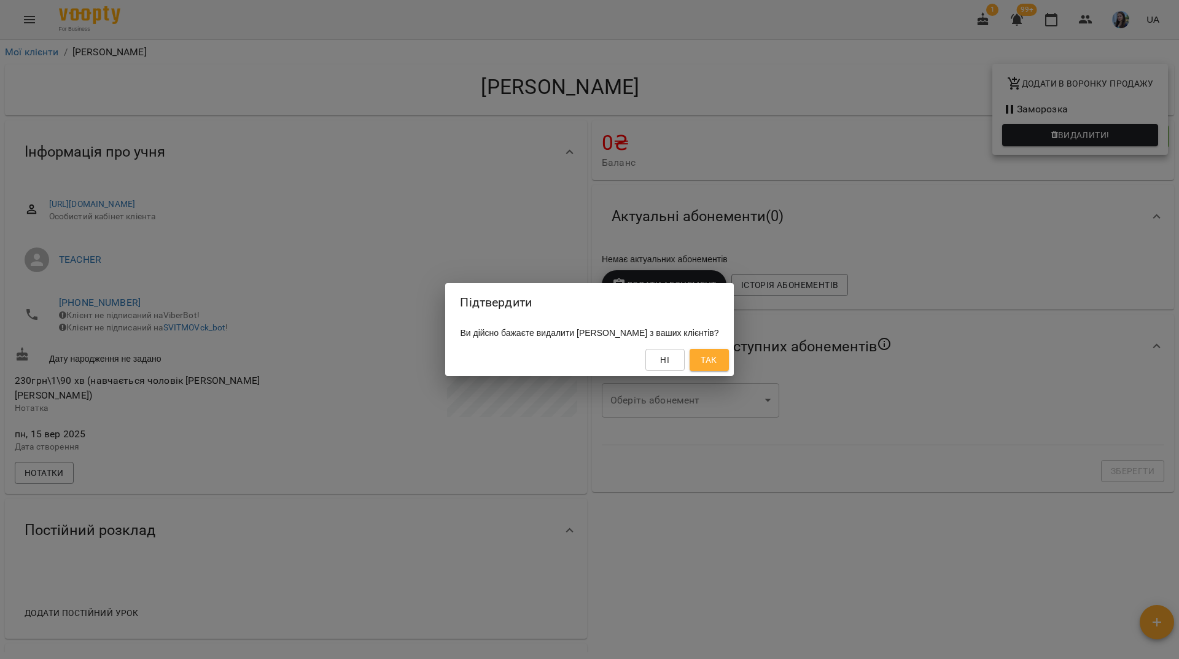
click at [729, 368] on button "Так" at bounding box center [708, 360] width 39 height 22
